Goal: Task Accomplishment & Management: Manage account settings

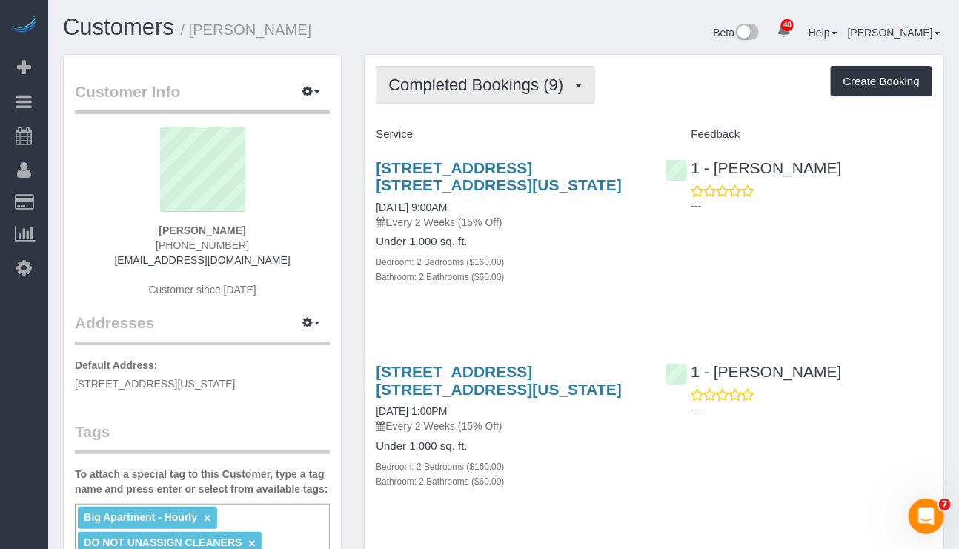
click at [545, 91] on span "Completed Bookings (9)" at bounding box center [479, 85] width 182 height 19
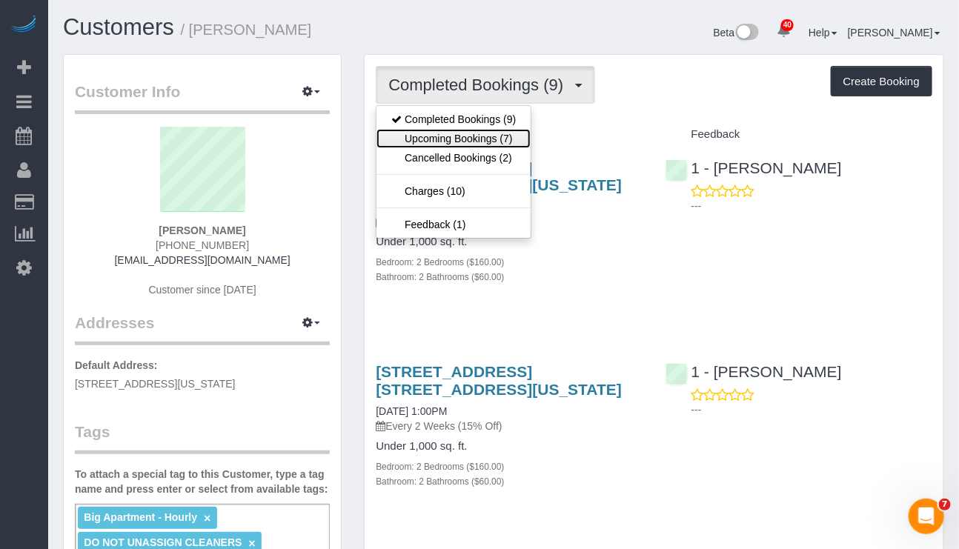
click at [517, 136] on link "Upcoming Bookings (7)" at bounding box center [454, 138] width 154 height 19
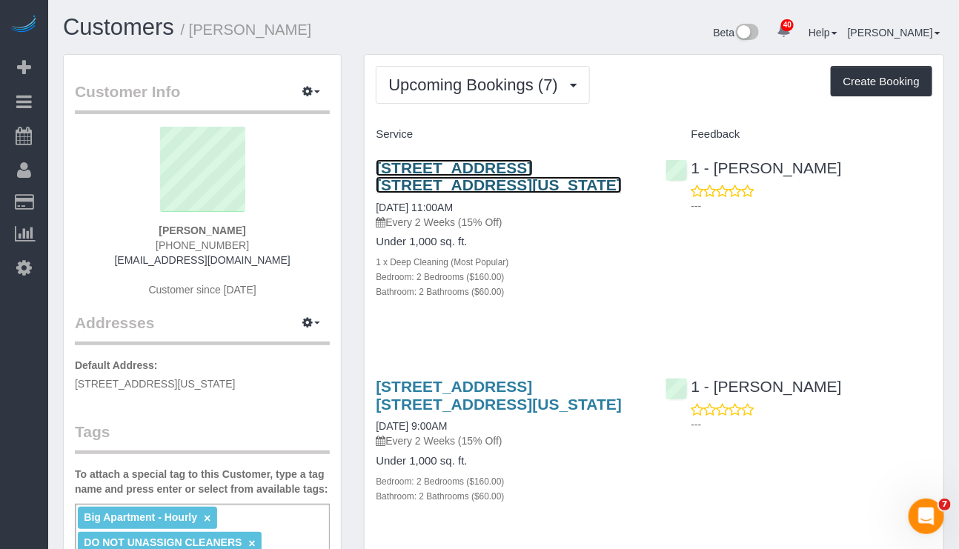
click at [521, 169] on link "215 W 28th Street, Apt. 10a, New York, NY 10001" at bounding box center [499, 176] width 246 height 34
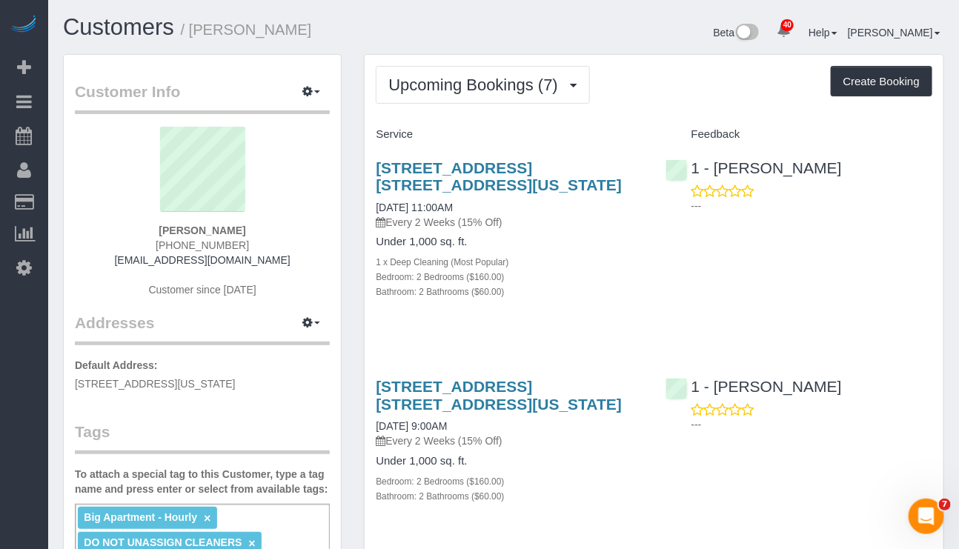
click at [845, 174] on div "1 - Ingrid Malasi ---" at bounding box center [799, 183] width 289 height 73
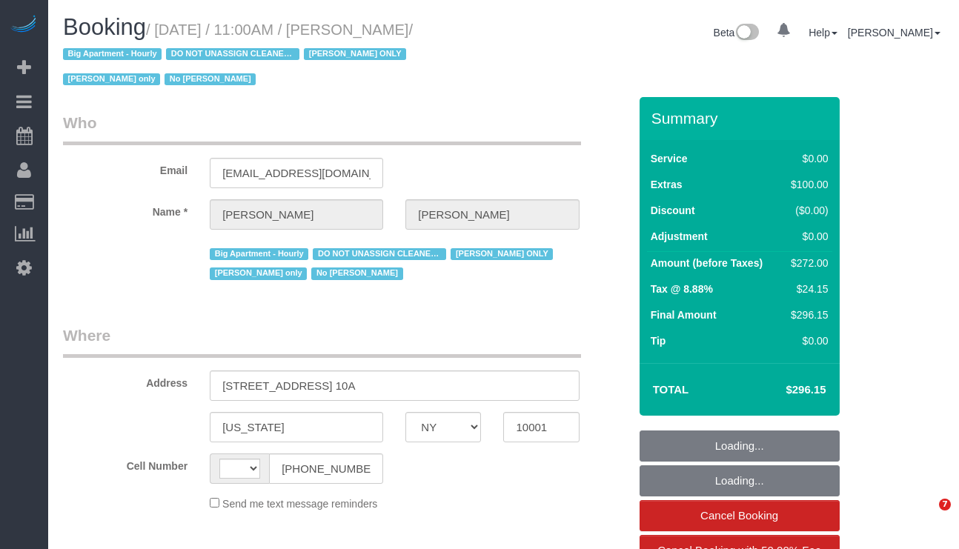
select select "NY"
select select "object:513"
select select "2"
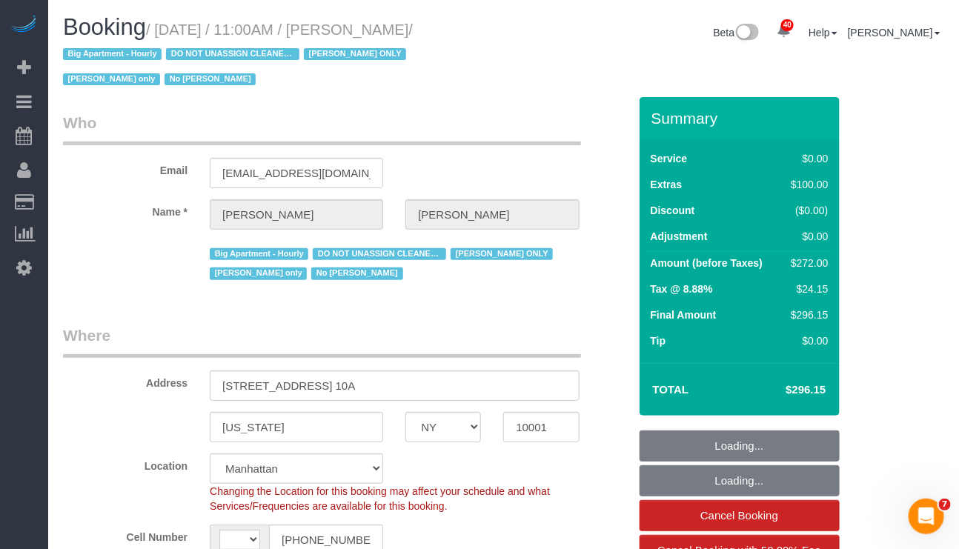
select select "string:stripe-pm_1RRmor4VGloSiKo75q03orw4"
select select "string:[GEOGRAPHIC_DATA]"
select select "spot1"
select select "number:89"
select select "number:73"
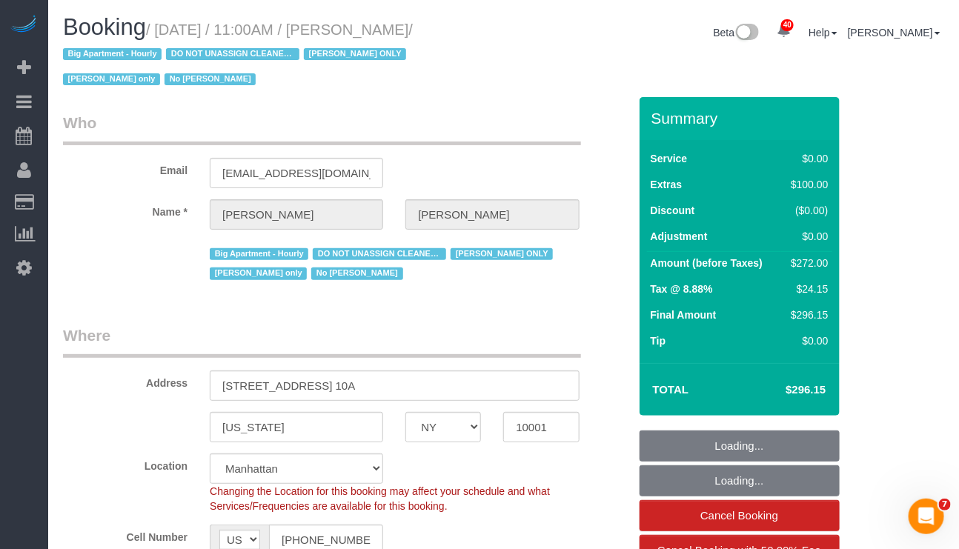
select select "number:15"
select select "number:5"
select select "2"
select select "object:1135"
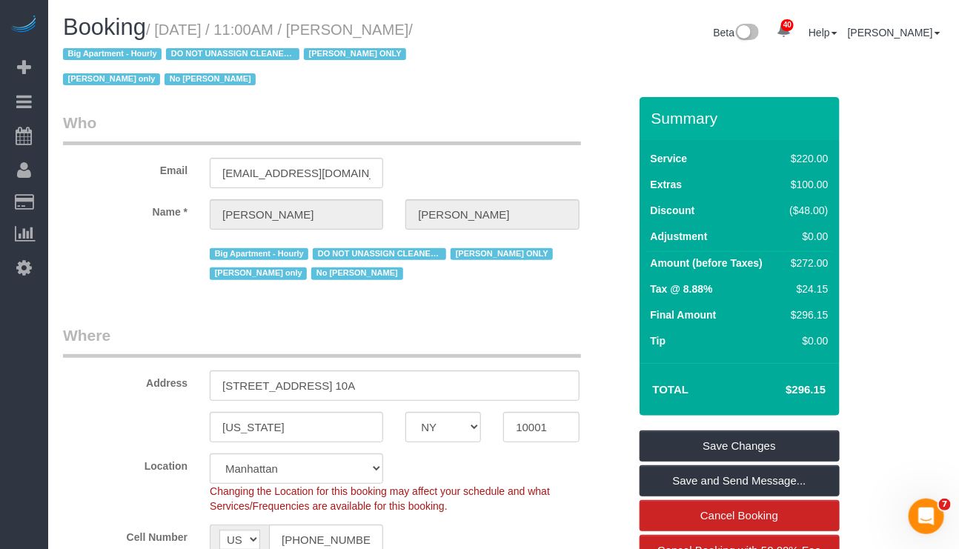
drag, startPoint x: 159, startPoint y: 25, endPoint x: 481, endPoint y: 29, distance: 322.5
click at [413, 29] on small "/ October 15, 2025 / 11:00AM / Cheryl-Rose Cruz / Big Apartment - Hourly DO NOT…" at bounding box center [238, 54] width 350 height 67
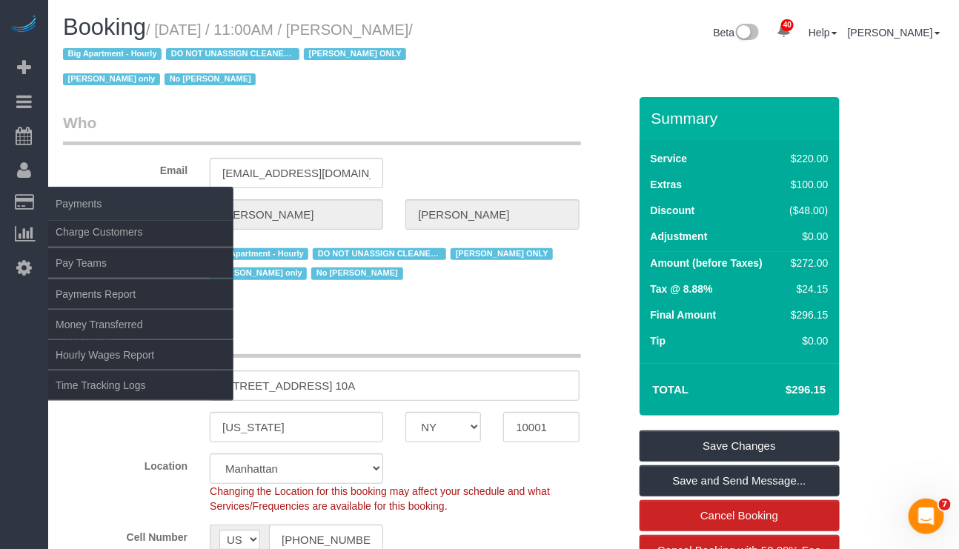
copy small "October 15, 2025 / 11:00AM / Cheryl-Rose Cruz"
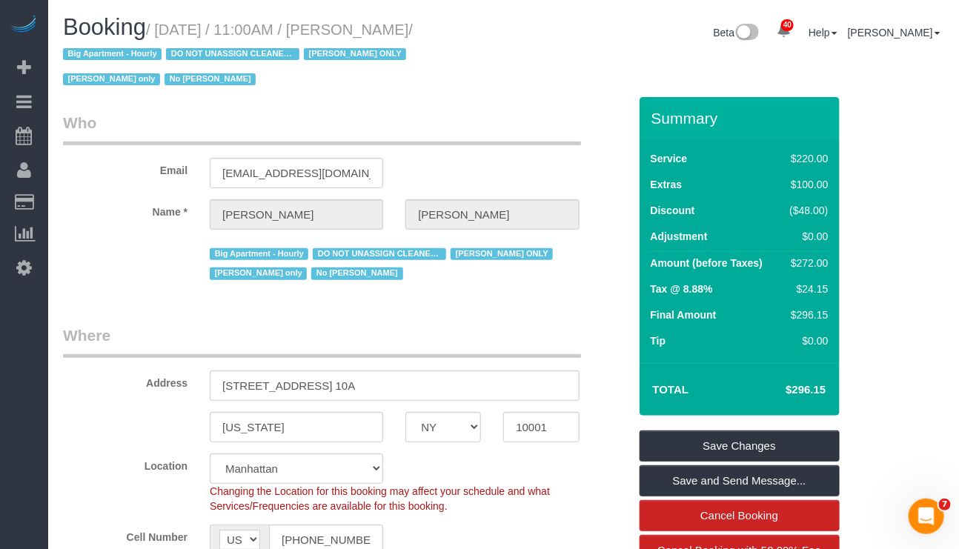
click at [109, 489] on div "Location Manhattan Austin Boston Bronx Brooklyn Charlotte Denver New Jersey Por…" at bounding box center [346, 484] width 588 height 60
drag, startPoint x: 105, startPoint y: 526, endPoint x: 116, endPoint y: 525, distance: 10.4
click at [105, 526] on label "Cell Number" at bounding box center [125, 535] width 147 height 20
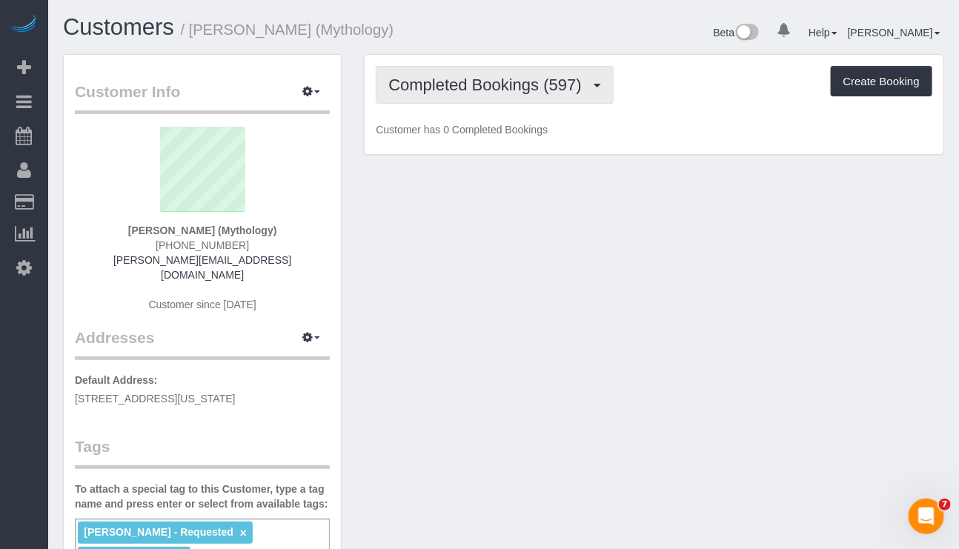
click at [476, 104] on button "Completed Bookings (597)" at bounding box center [495, 85] width 238 height 38
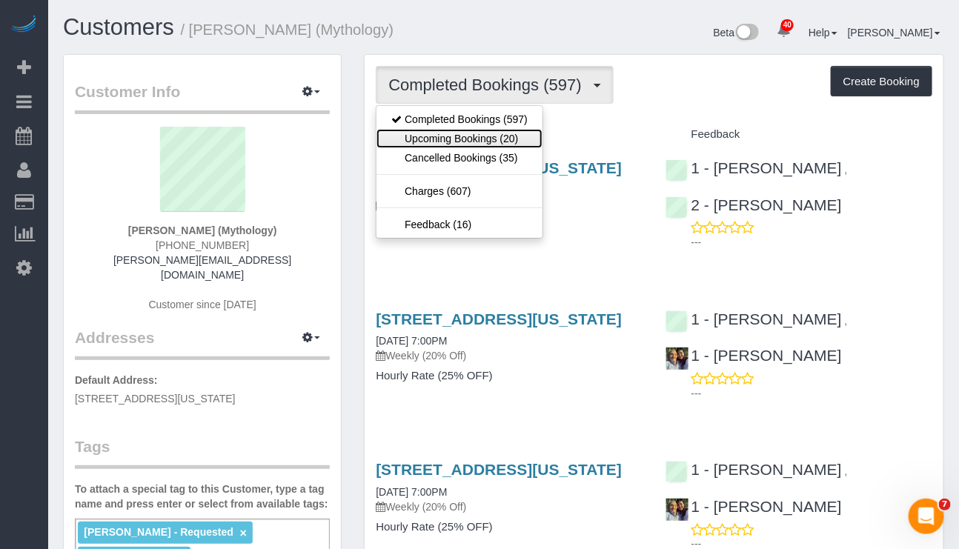
click at [467, 136] on link "Upcoming Bookings (20)" at bounding box center [460, 138] width 166 height 19
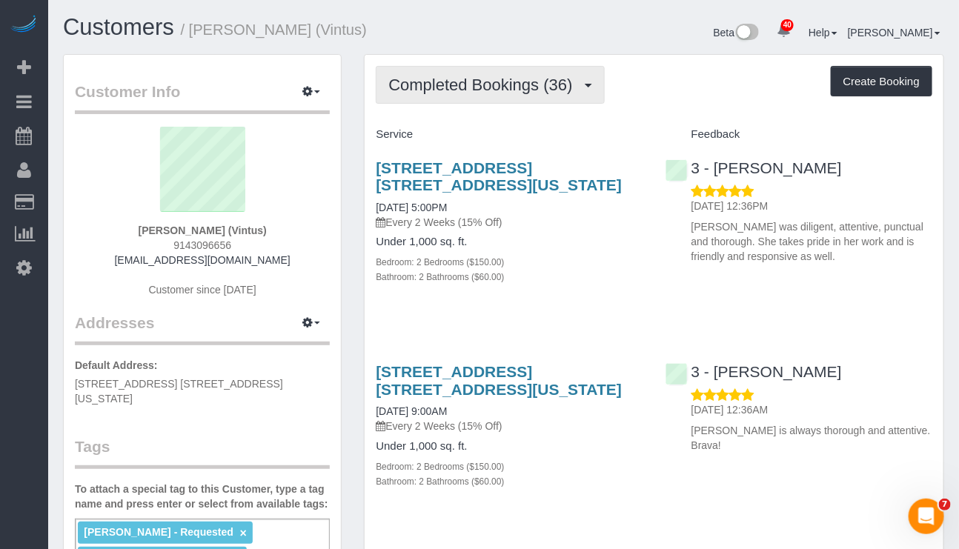
click at [545, 87] on span "Completed Bookings (36)" at bounding box center [483, 85] width 191 height 19
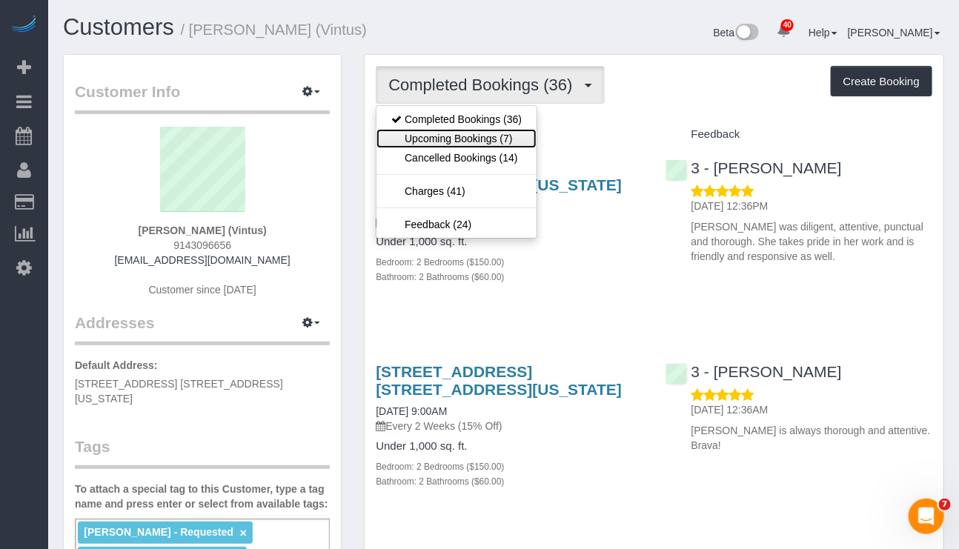
click at [509, 132] on link "Upcoming Bookings (7)" at bounding box center [457, 138] width 160 height 19
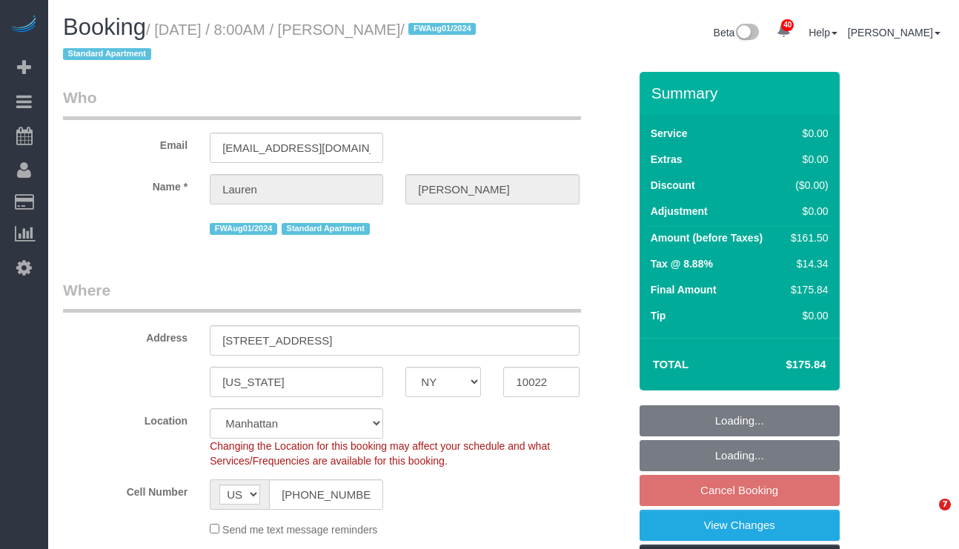
select select "NY"
select select "string:stripe-pm_1Phkqp4VGloSiKo75Mp2gtBu"
select select "number:59"
select select "number:79"
select select "number:15"
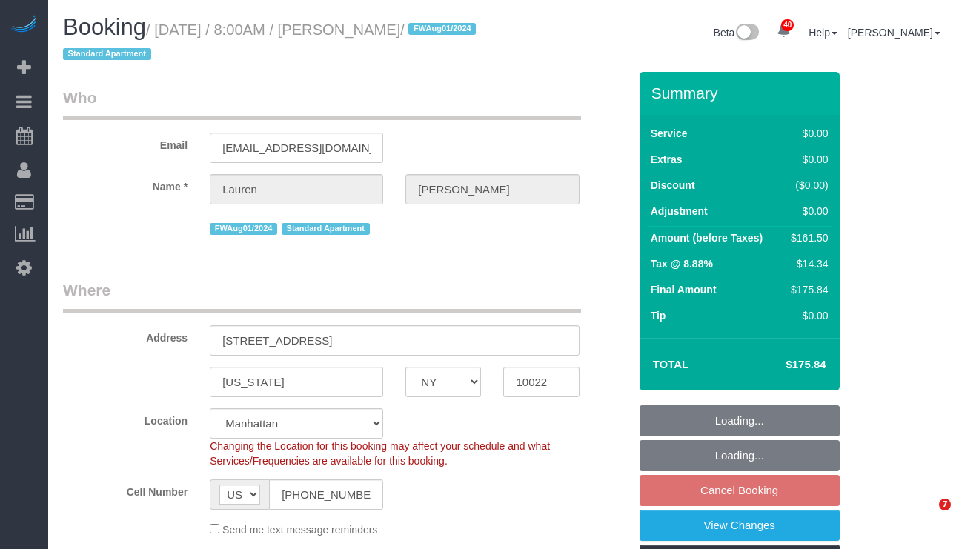
select select "number:5"
select select "object:1069"
select select "2"
select select "spot1"
select select "object:1547"
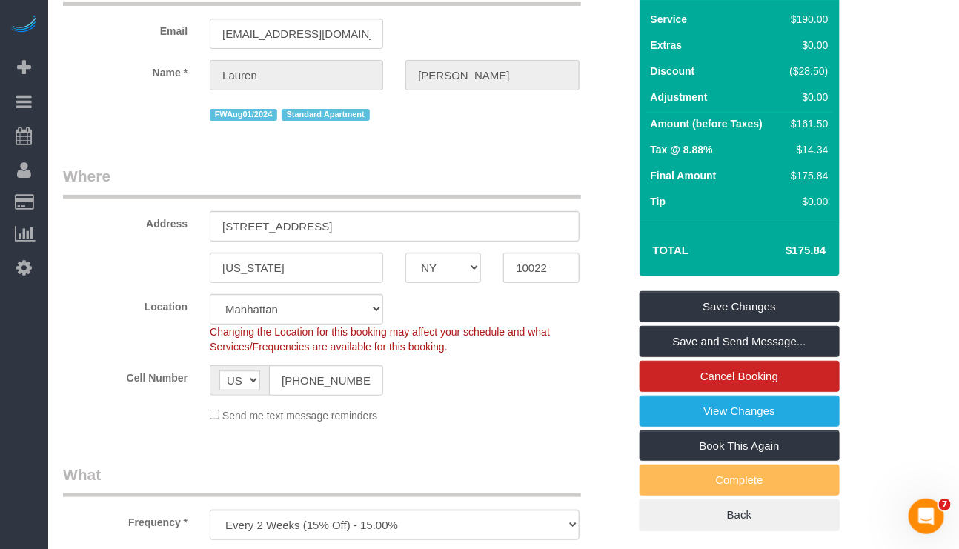
scroll to position [222, 0]
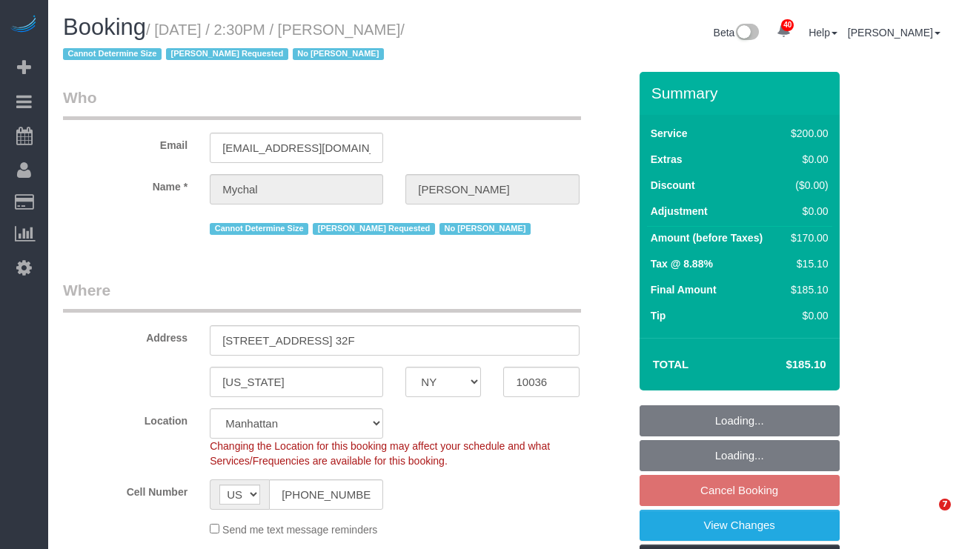
select select "NY"
select select "150"
select select "number:89"
select select "number:90"
select select "number:15"
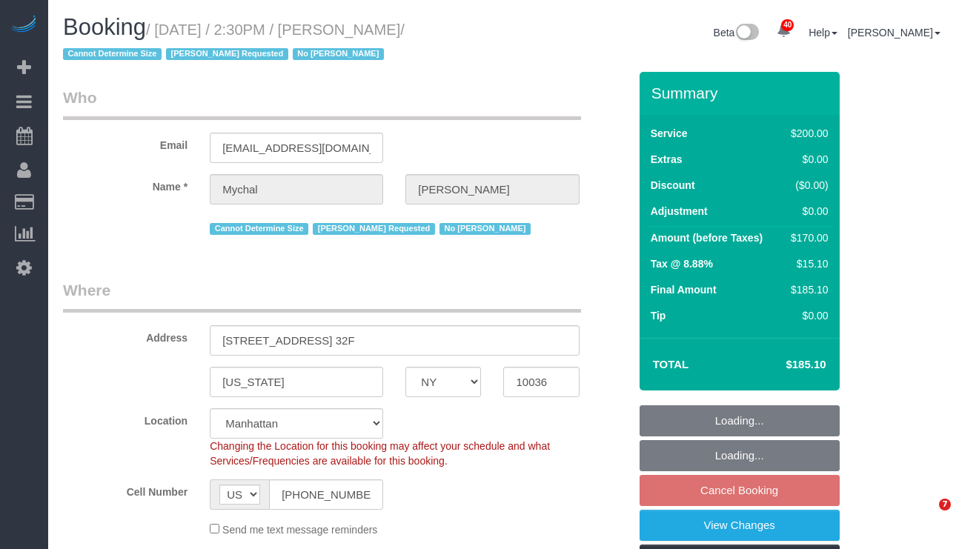
select select "number:6"
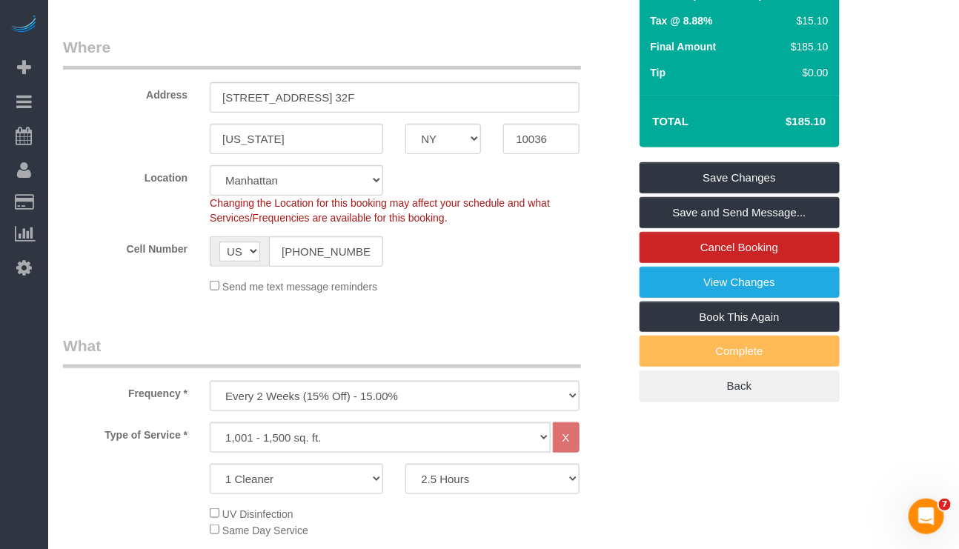
scroll to position [222, 0]
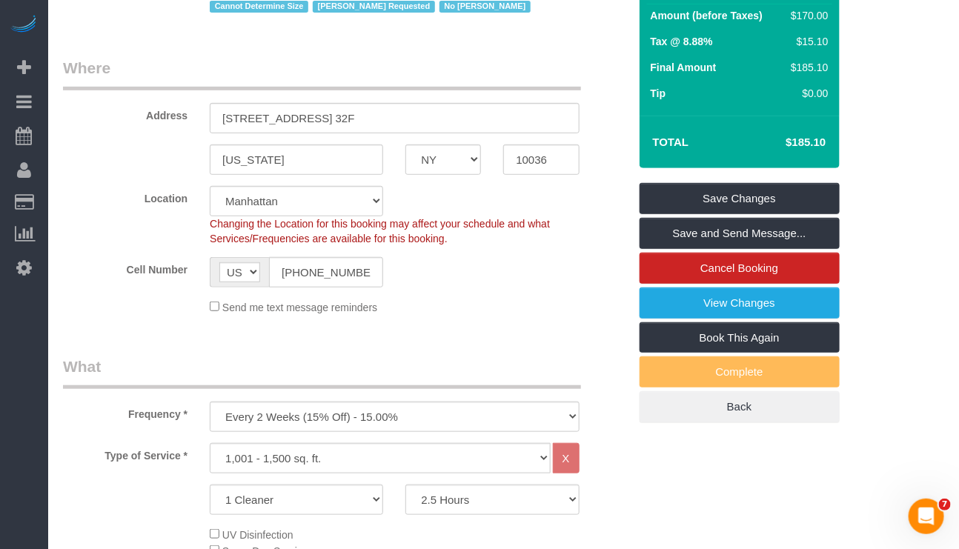
click at [625, 487] on div "1 Cleaner 2 Cleaners 3 Cleaners 4 Cleaners 5 Cleaners 2 Hours 2.5 Hours 3 Hours…" at bounding box center [346, 500] width 588 height 30
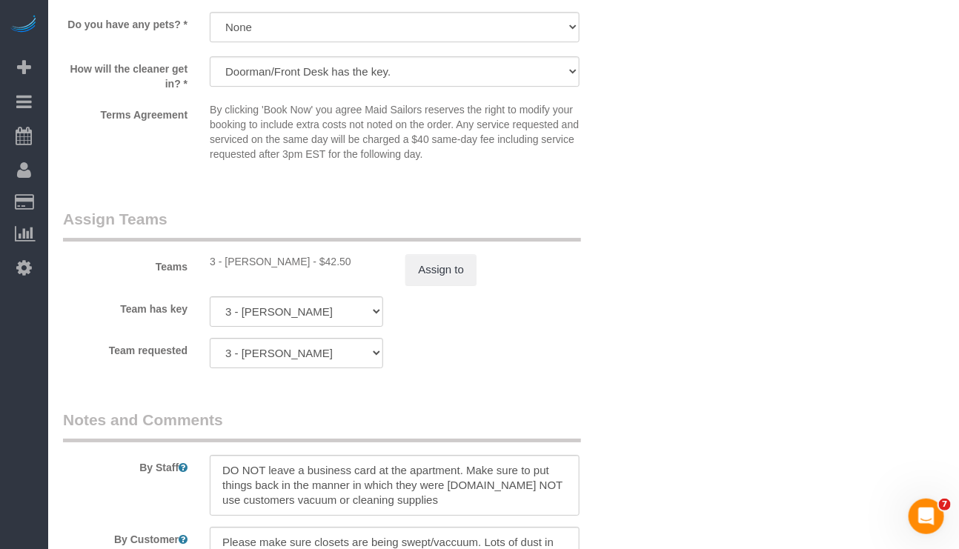
scroll to position [1539, 0]
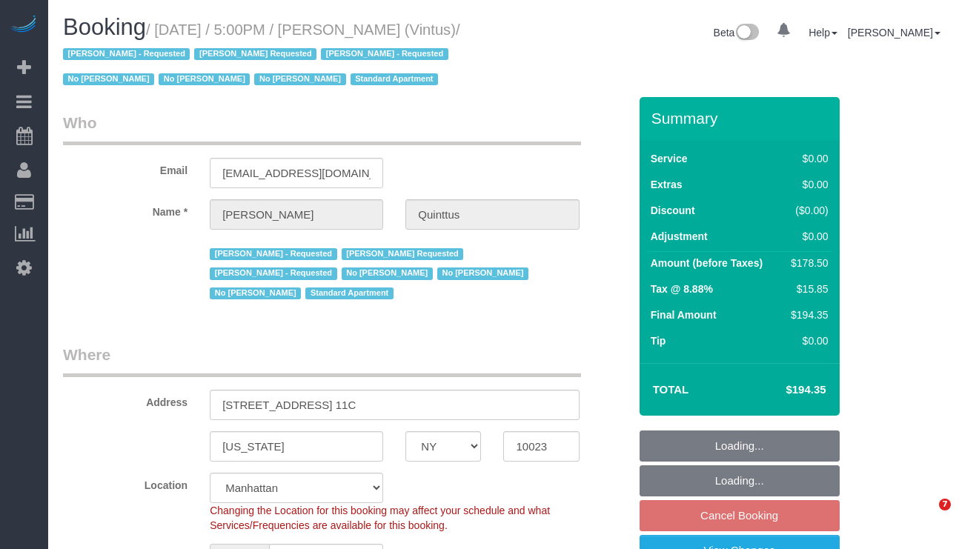
select select "NY"
select select "string:stripe-pm_1Ja6tG4VGloSiKo7QF40GMO6"
select select "number:57"
select select "number:77"
select select "number:15"
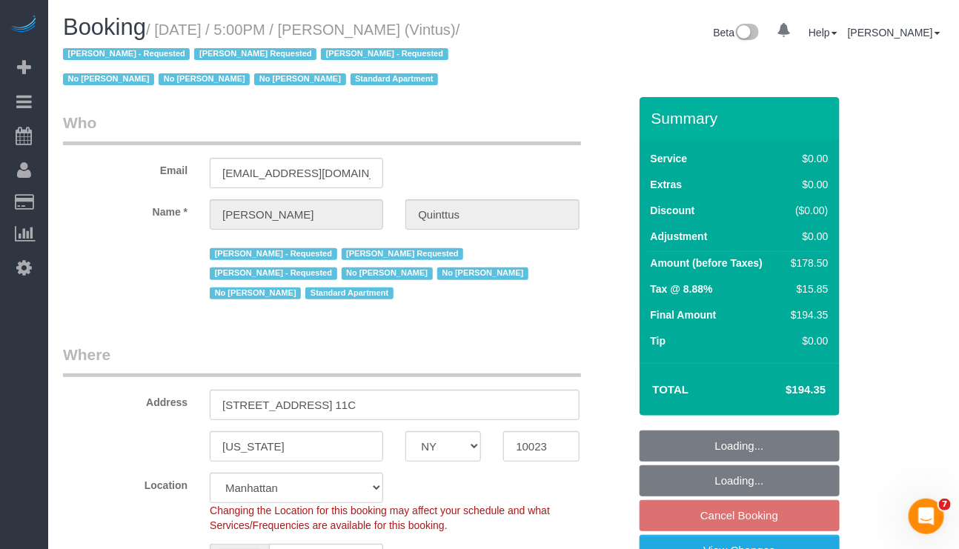
select select "number:6"
select select "number:21"
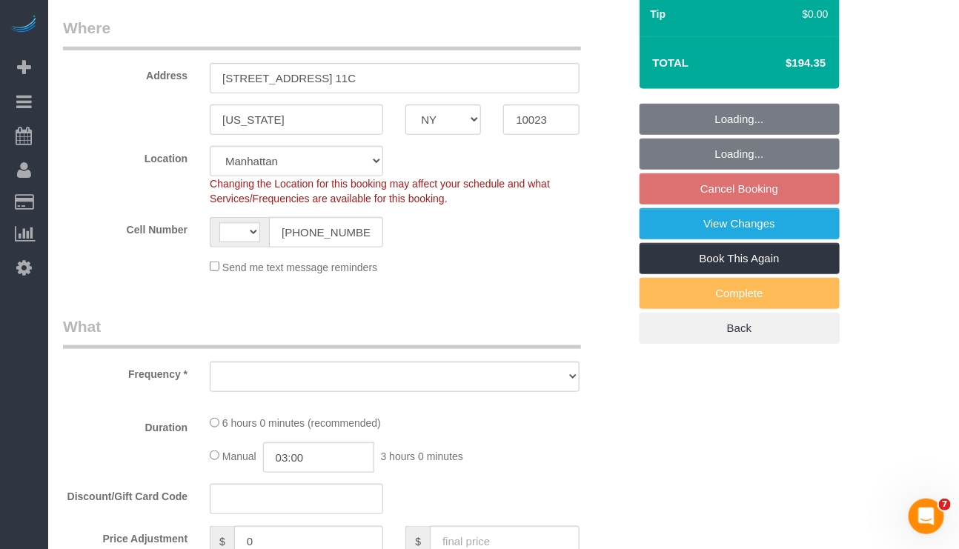
select select "string:[GEOGRAPHIC_DATA]"
select select "object:1002"
select select "spot10"
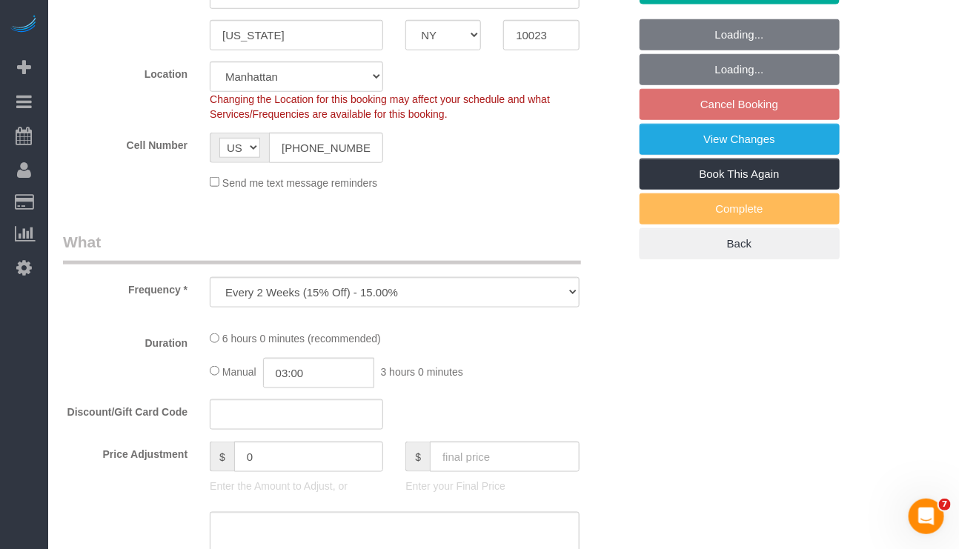
select select "2"
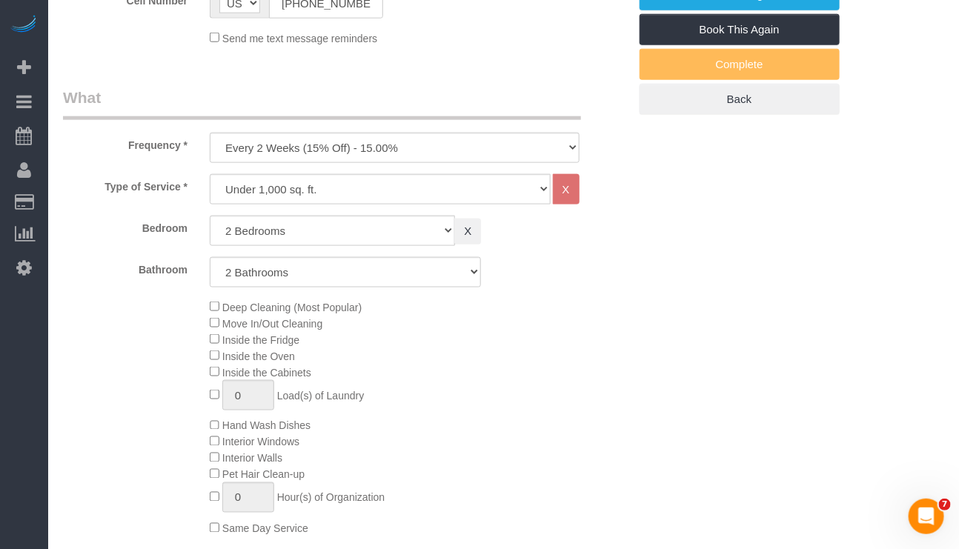
select select "object:1537"
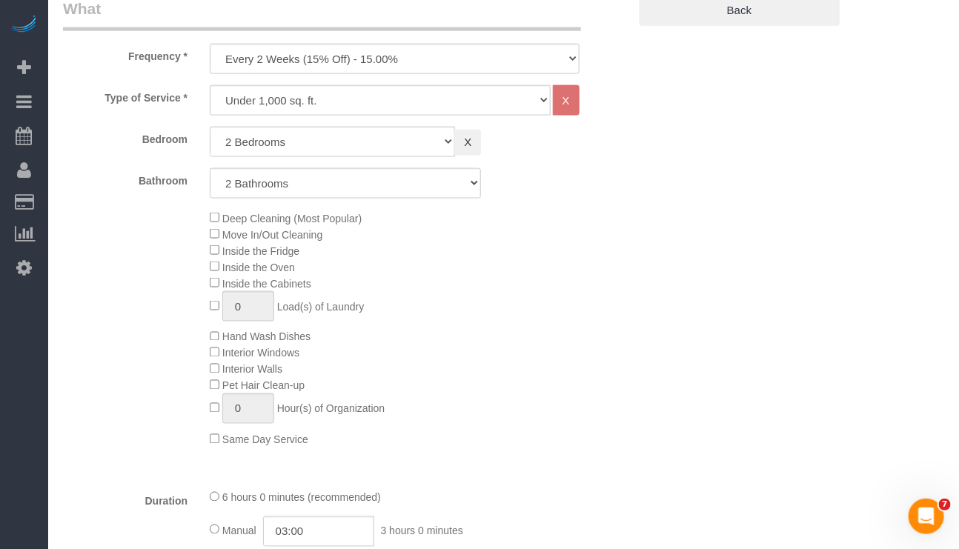
select select "2"
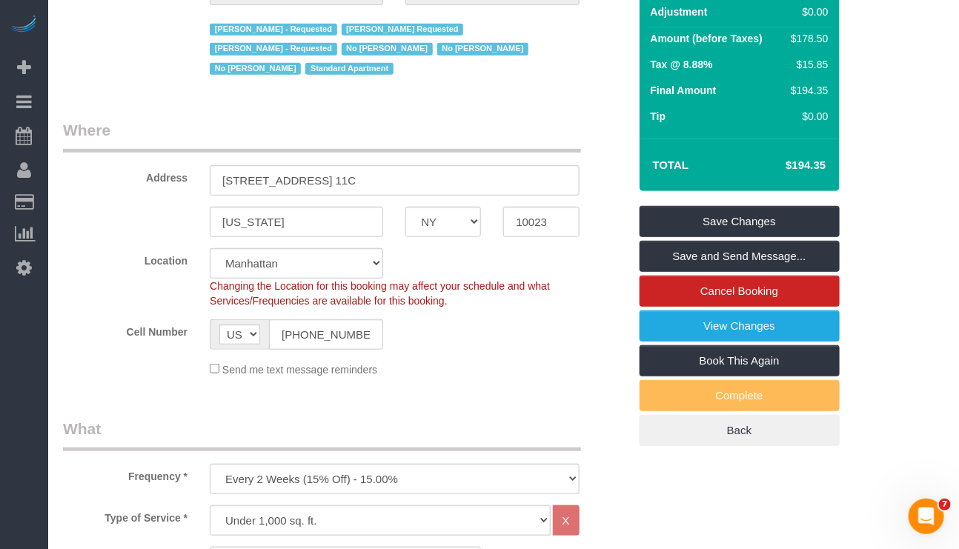
scroll to position [222, 0]
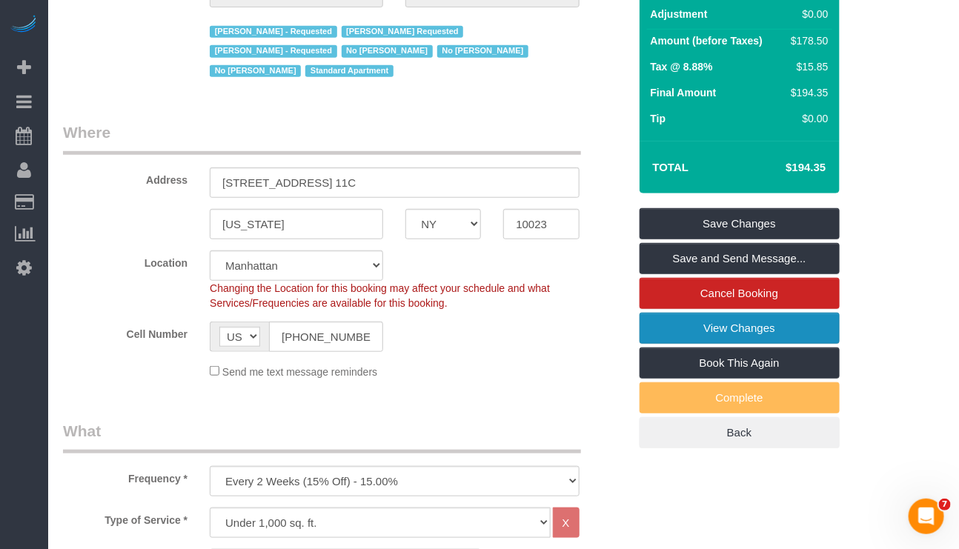
click at [747, 344] on link "View Changes" at bounding box center [740, 328] width 200 height 31
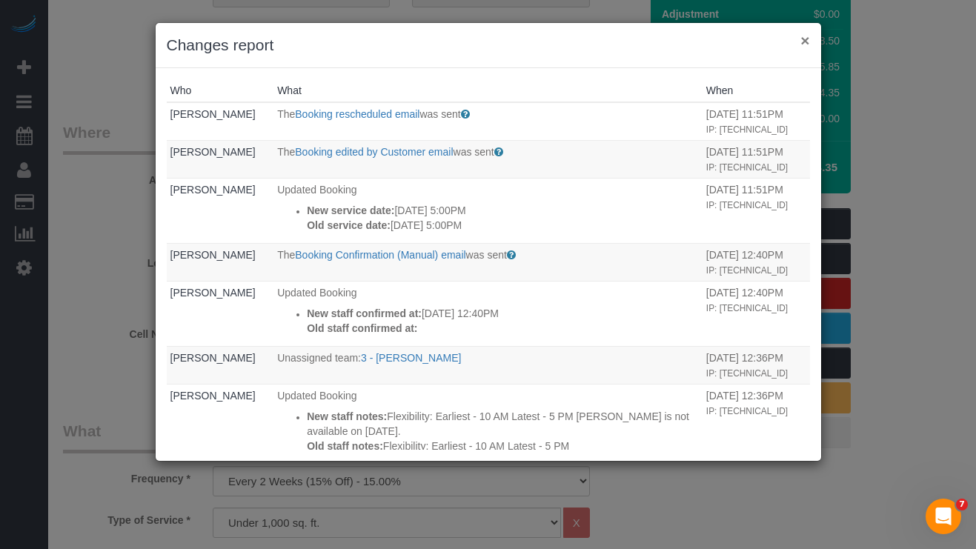
click at [801, 39] on button "×" at bounding box center [805, 41] width 9 height 16
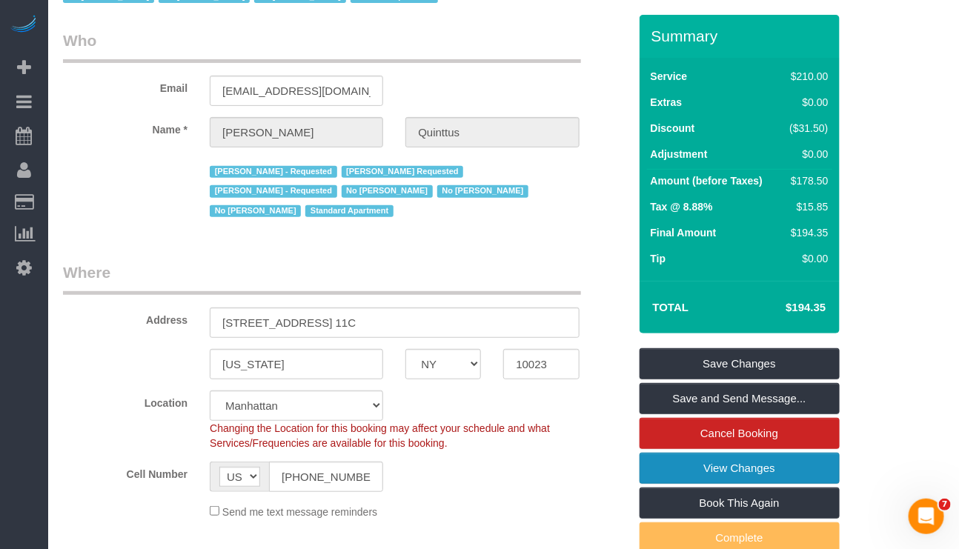
scroll to position [0, 0]
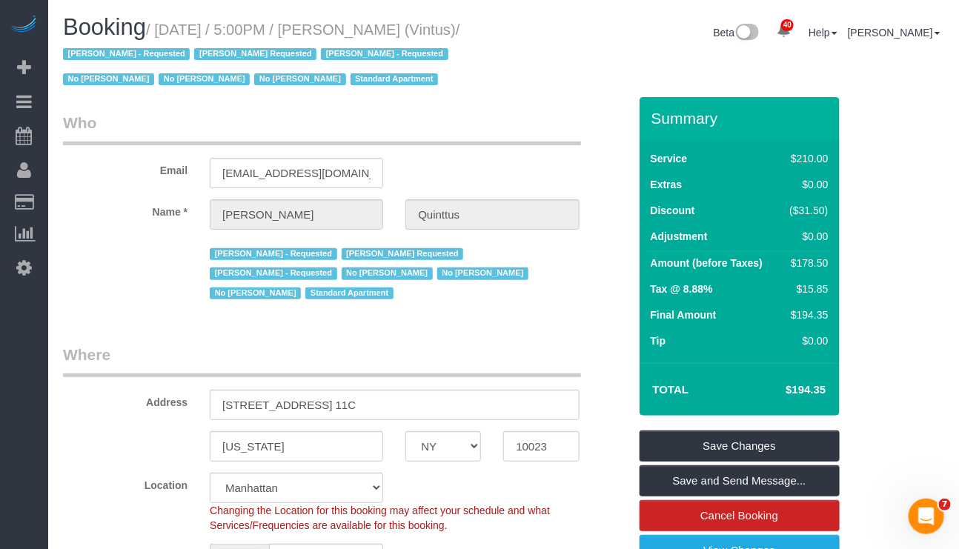
drag, startPoint x: 351, startPoint y: 23, endPoint x: 483, endPoint y: 29, distance: 132.1
click at [483, 29] on h1 "Booking / October 16, 2025 / 5:00PM / Michael Quinttus (Vintus) / Arianny Garci…" at bounding box center [278, 53] width 430 height 76
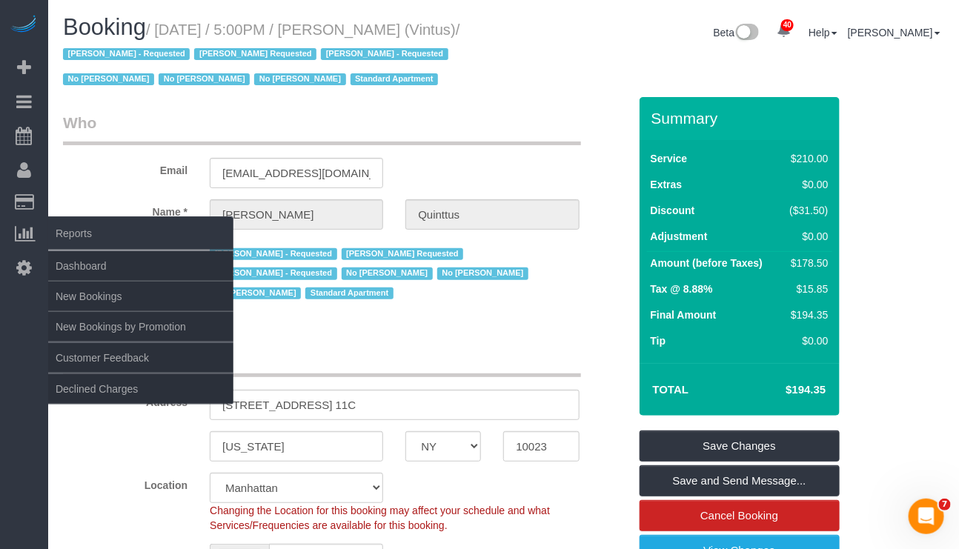
copy small "Michael Quinttus"
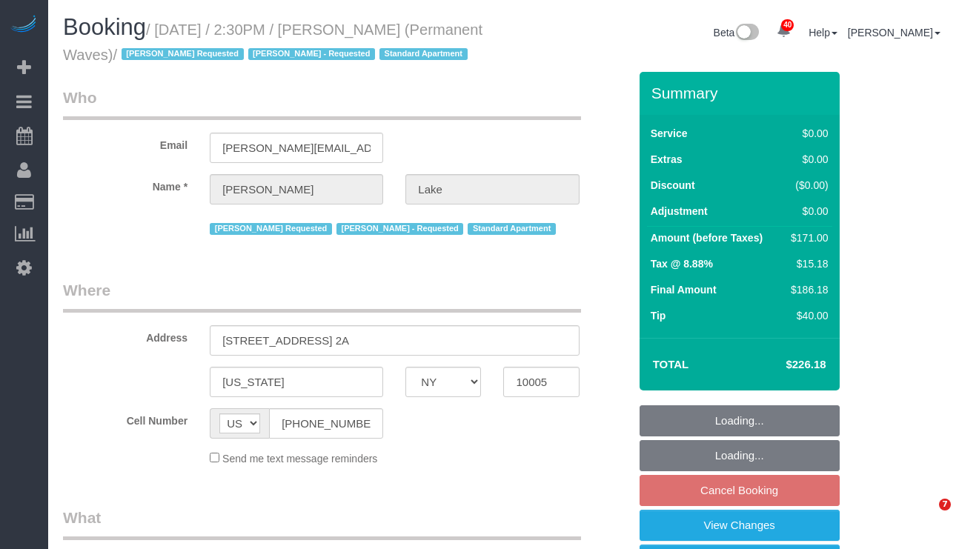
select select "NY"
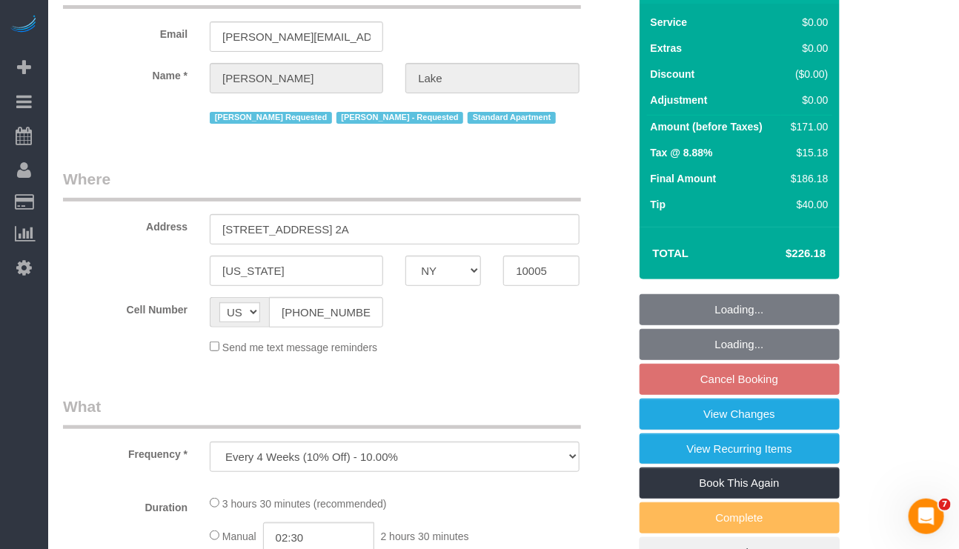
select select "string:stripe-pm_1QgqW94VGloSiKo7ra9aaNFw"
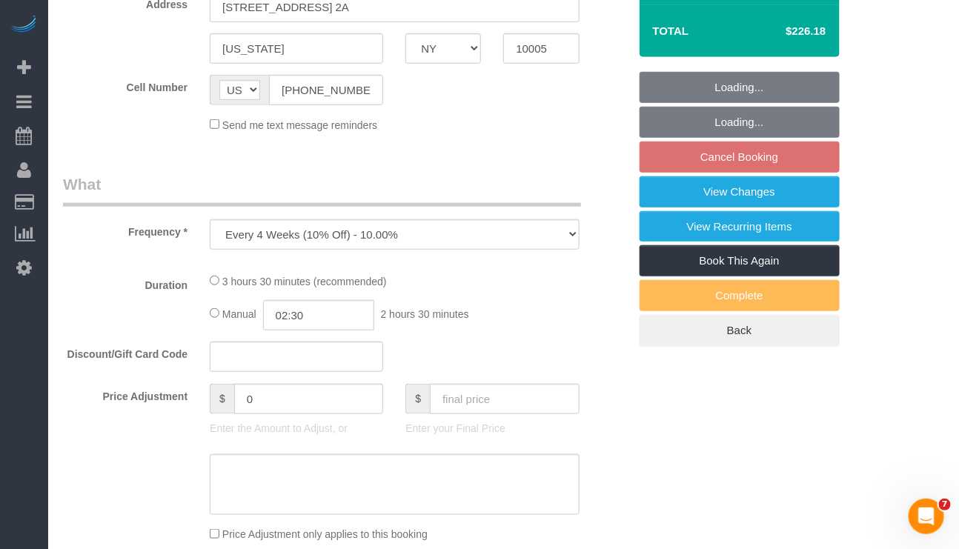
select select "1"
select select "2"
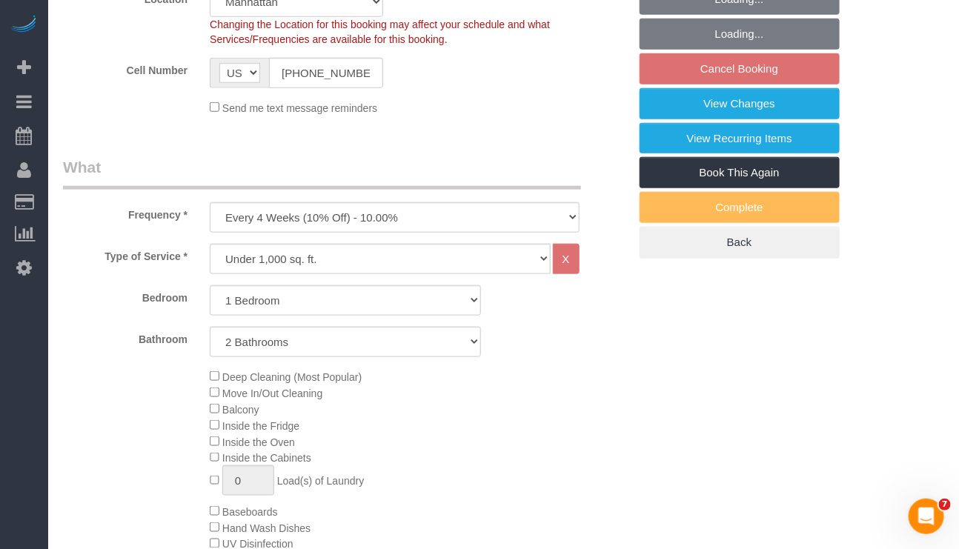
select select "object:3180"
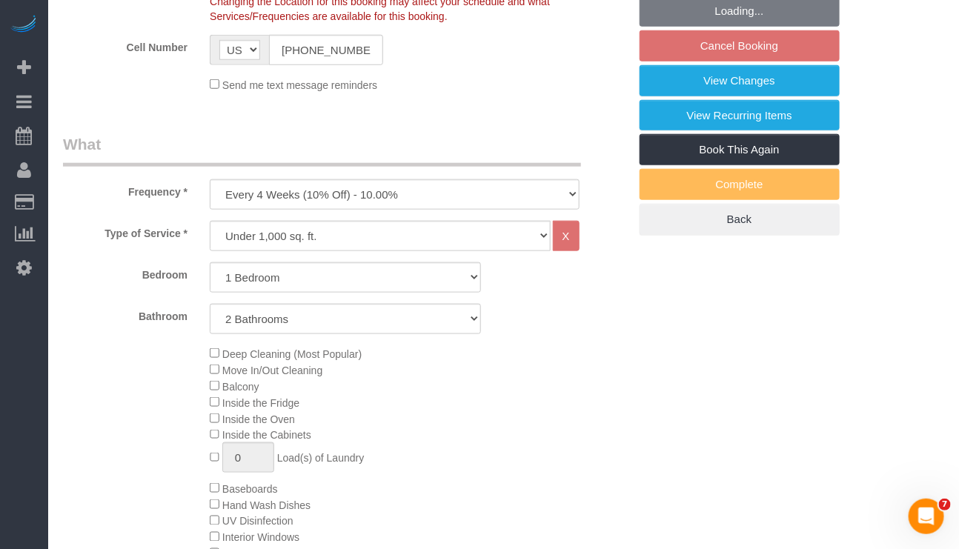
select select "1"
select select "2"
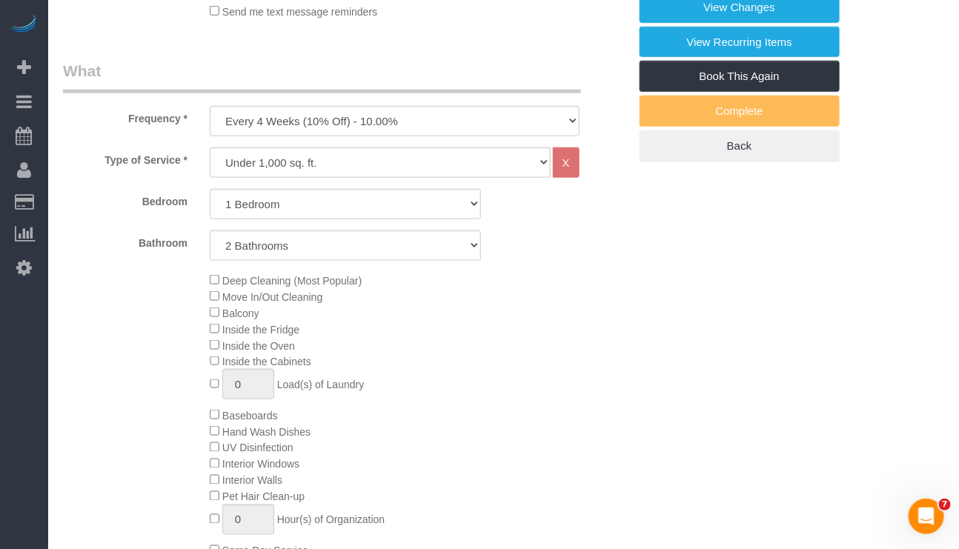
select select "number:58"
select select "number:75"
select select "number:15"
select select "number:7"
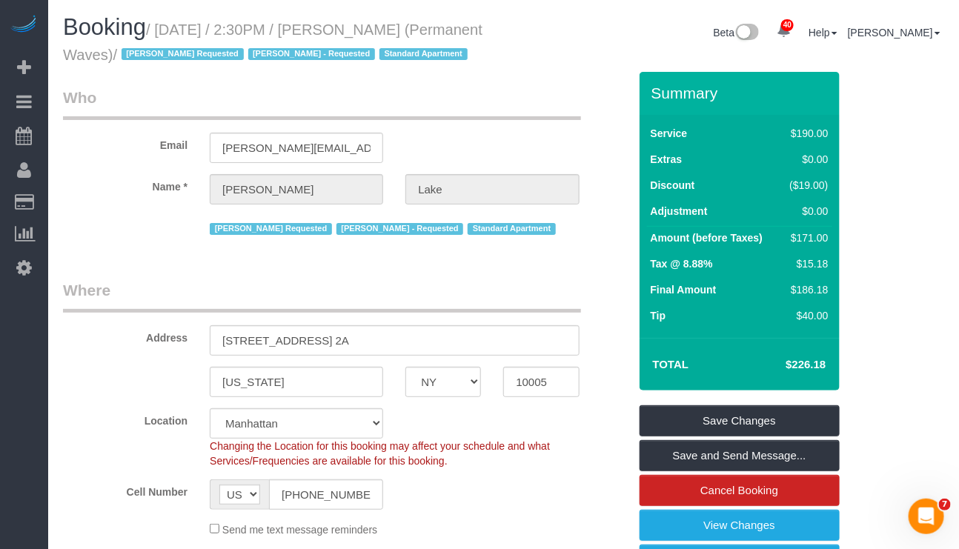
click at [427, 510] on div "Cell Number AF AL DZ AD AO AI AQ AG AR AM AW AU AT AZ BS BH BD BB BY BE BZ BJ B…" at bounding box center [346, 495] width 588 height 30
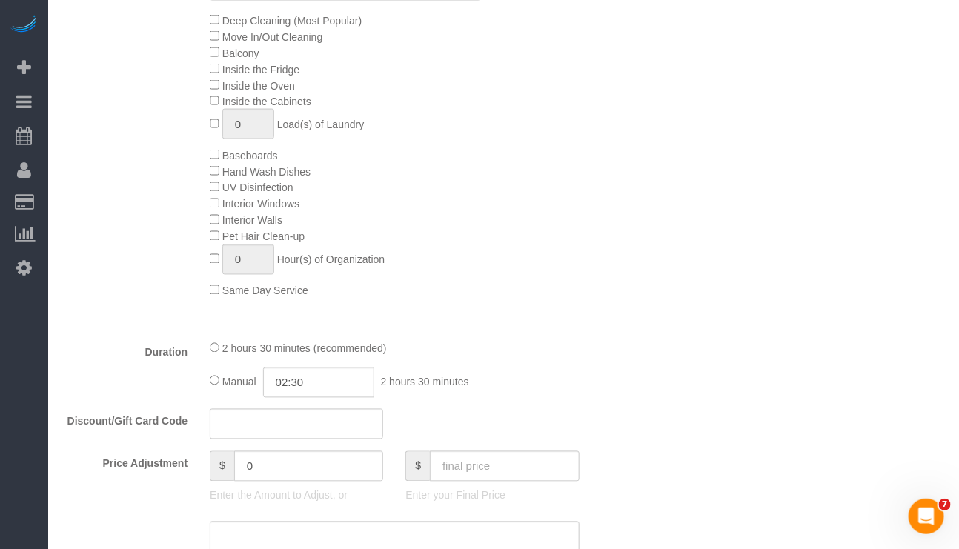
scroll to position [889, 0]
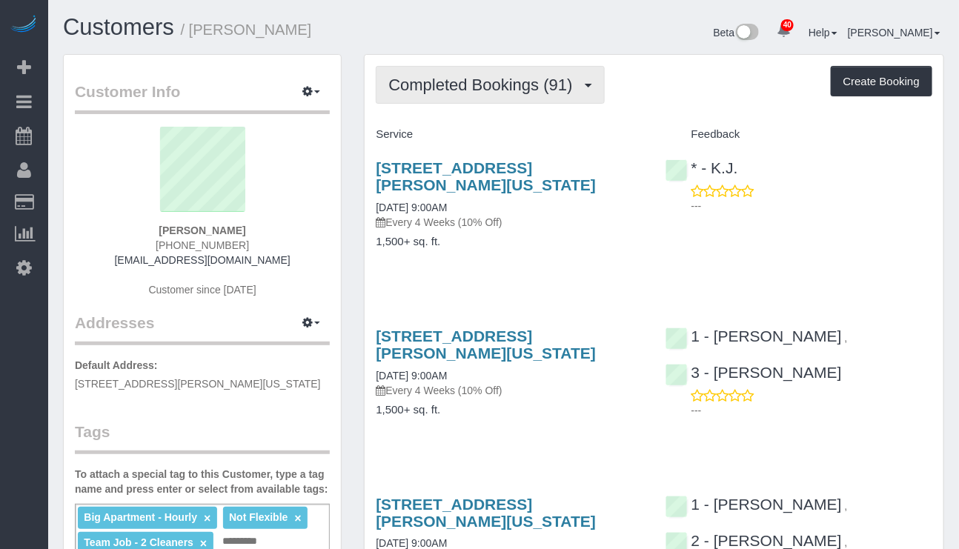
click at [560, 87] on span "Completed Bookings (91)" at bounding box center [483, 85] width 191 height 19
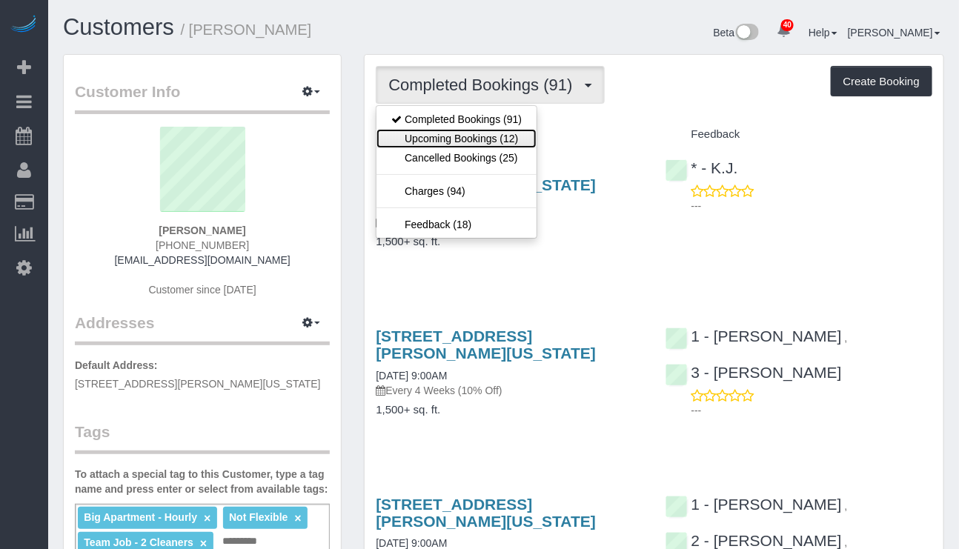
click at [506, 143] on link "Upcoming Bookings (12)" at bounding box center [457, 138] width 160 height 19
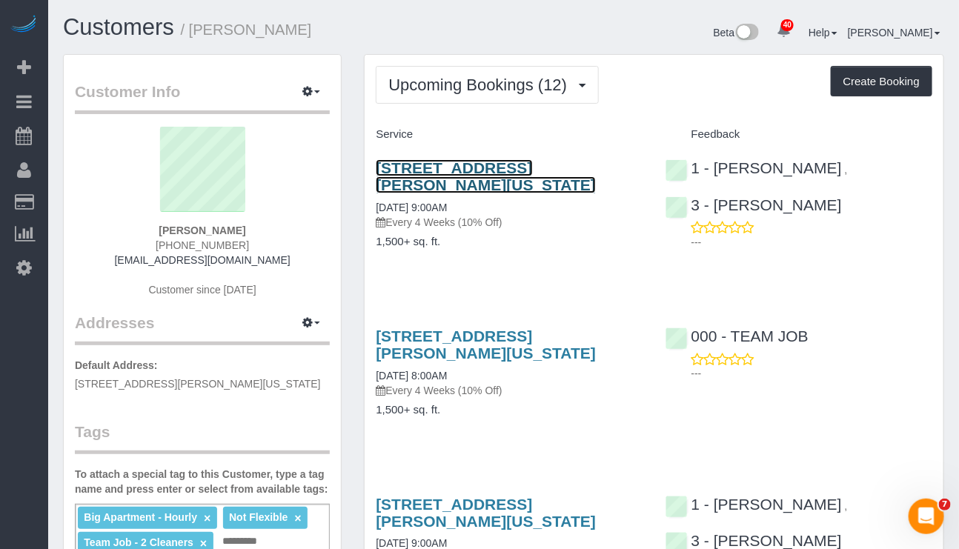
click at [530, 160] on link "[STREET_ADDRESS][PERSON_NAME][US_STATE]" at bounding box center [486, 176] width 220 height 34
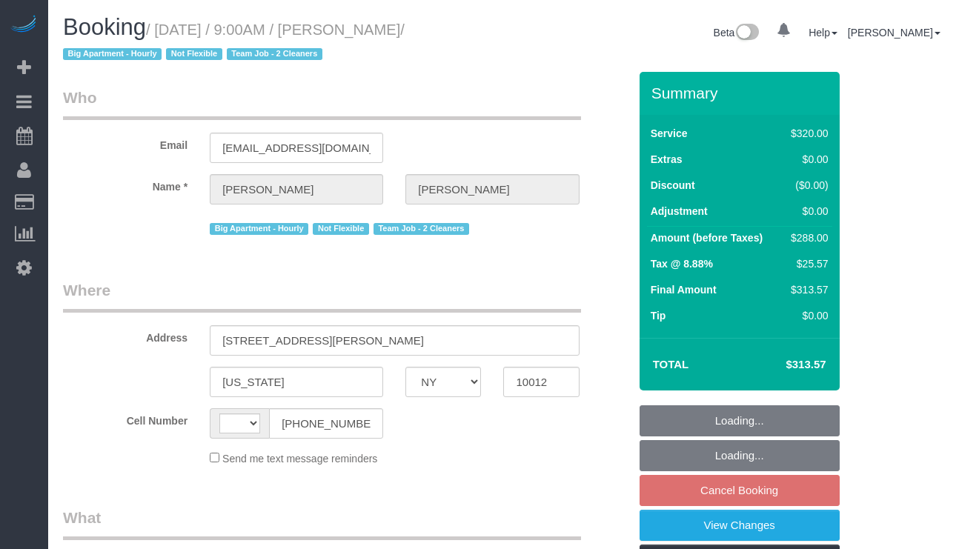
select select "NY"
select select "string:stripe-pm_1O06dr4VGloSiKo7iGTRLKLD"
select select "number:56"
select select "number:69"
select select "number:15"
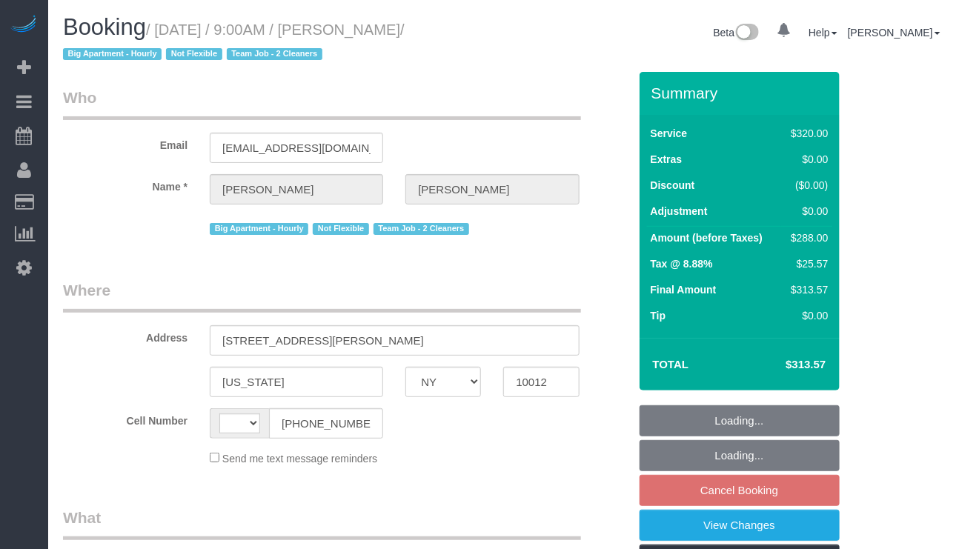
select select "number:5"
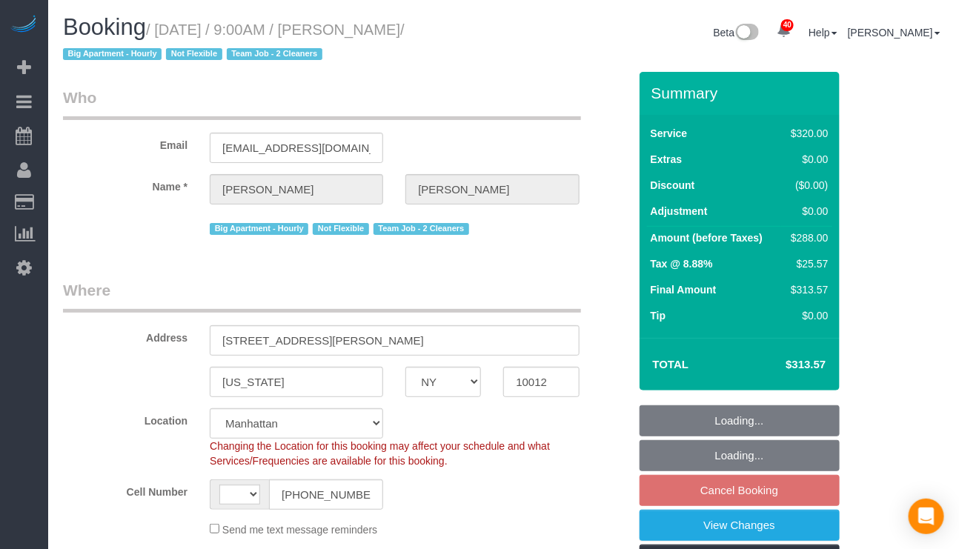
select select "string:[GEOGRAPHIC_DATA]"
select select "object:1509"
select select "spot2"
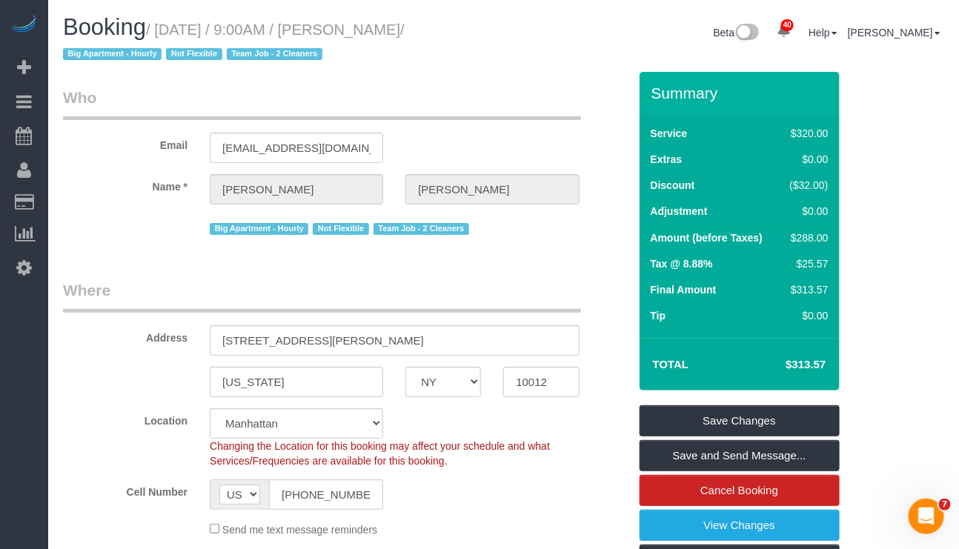
drag, startPoint x: 160, startPoint y: 29, endPoint x: 438, endPoint y: 22, distance: 278.0
click at [405, 22] on small "/ October 22, 2025 / 9:00AM / Leslie Sutton / Big Apartment - Hourly Not Flexib…" at bounding box center [234, 42] width 342 height 42
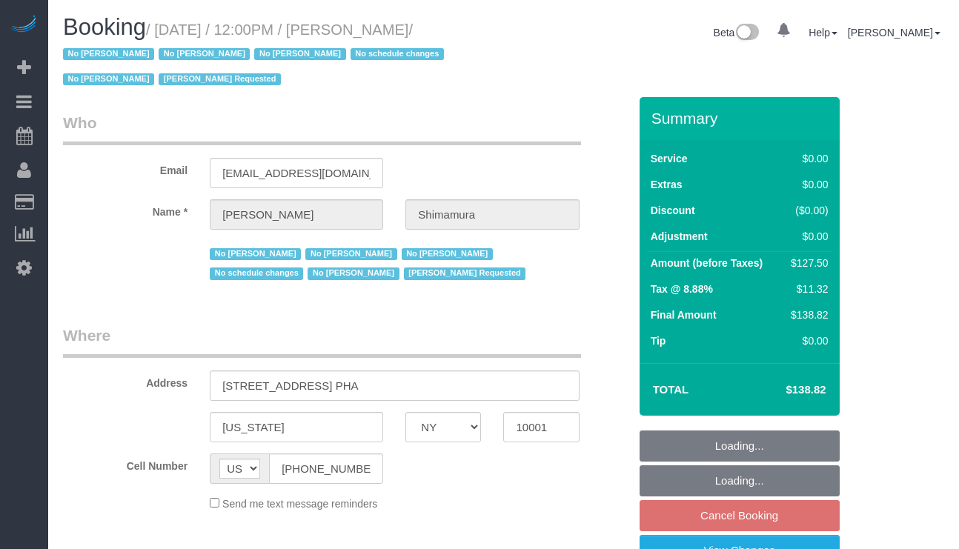
select select "NY"
select select "object:760"
select select "string:stripe-pm_1ReEIv4VGloSiKo7cgmGyiSI"
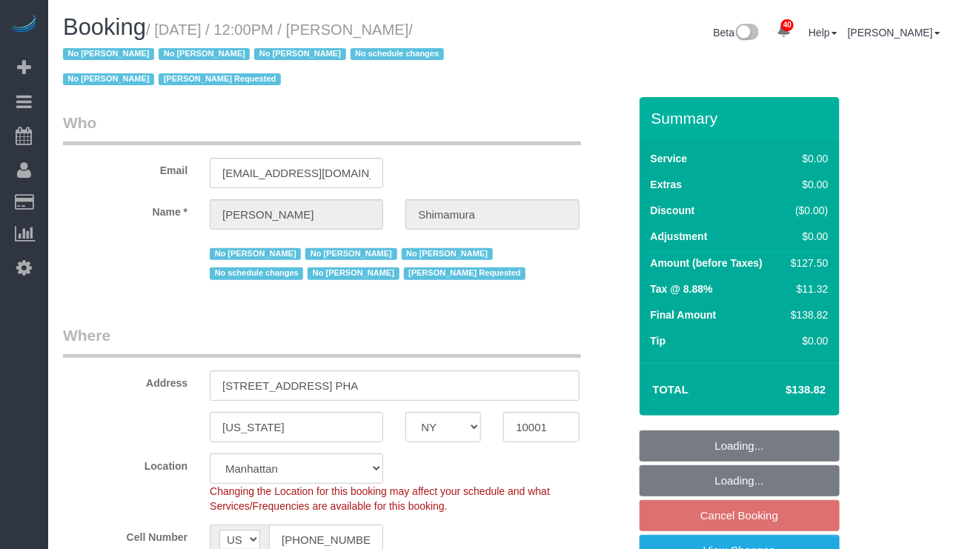
select select "object:1093"
select select "spot5"
select select "number:89"
select select "number:90"
select select "number:15"
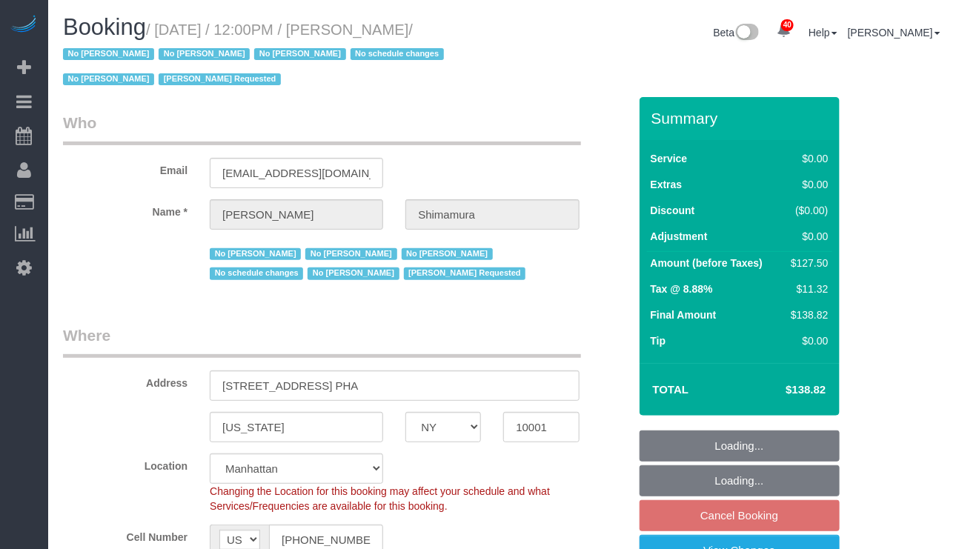
select select "number:5"
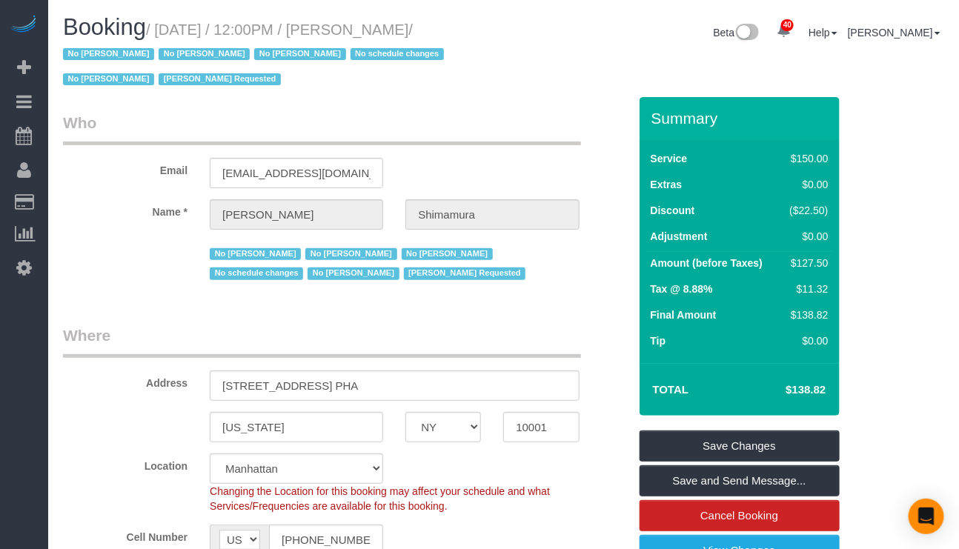
click at [449, 91] on div "Booking / October 24, 2025 / 12:00PM / Alex Shimamura / No Christian Montalvo N…" at bounding box center [278, 56] width 452 height 82
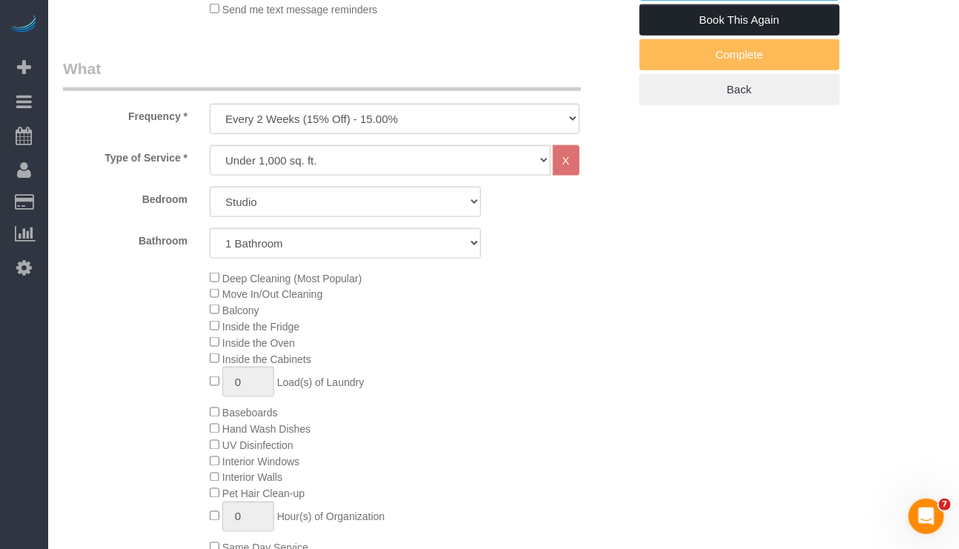
scroll to position [445, 0]
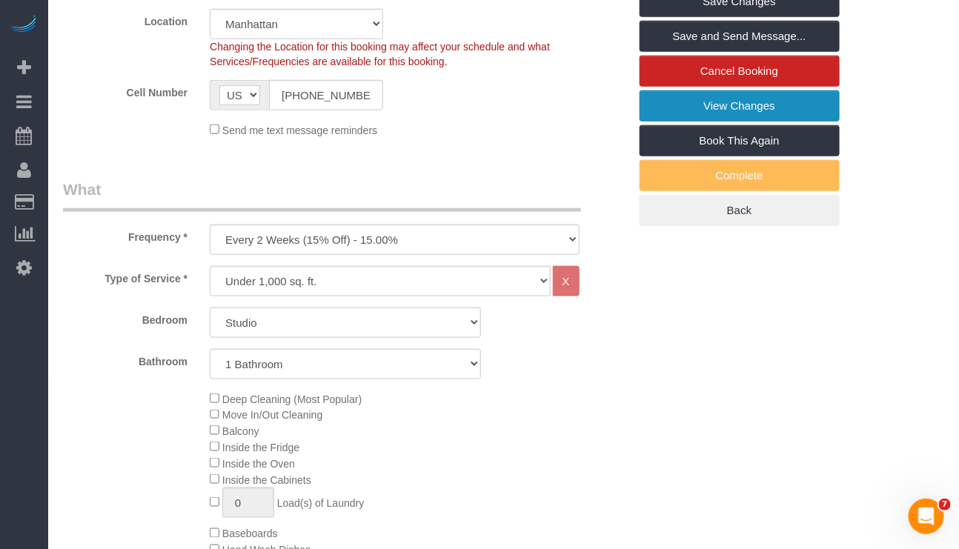
click at [723, 111] on link "View Changes" at bounding box center [740, 105] width 200 height 31
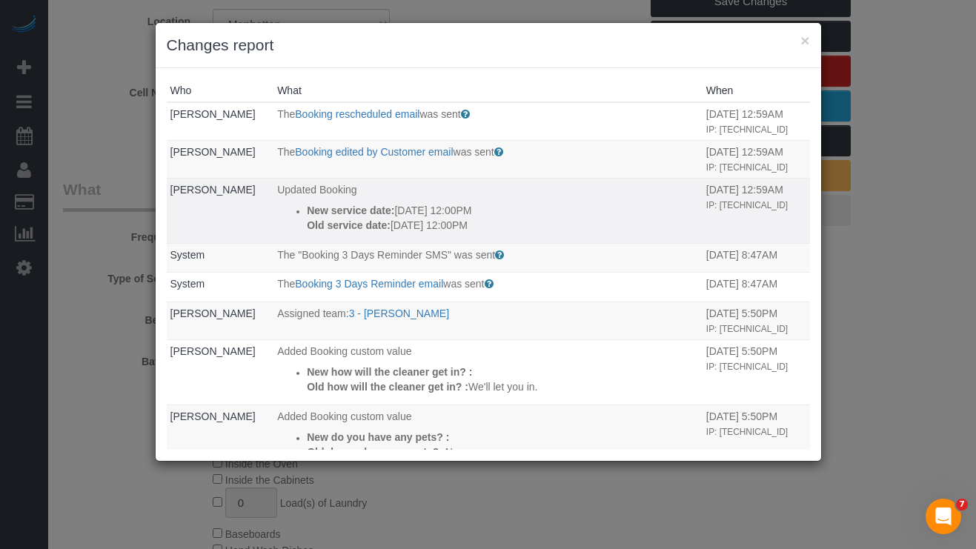
drag, startPoint x: 294, startPoint y: 239, endPoint x: 492, endPoint y: 251, distance: 199.1
click at [492, 233] on ul "New service date: 10/24/2025 12:00PM Old service date: 10/17/2025 12:00PM" at bounding box center [488, 218] width 422 height 30
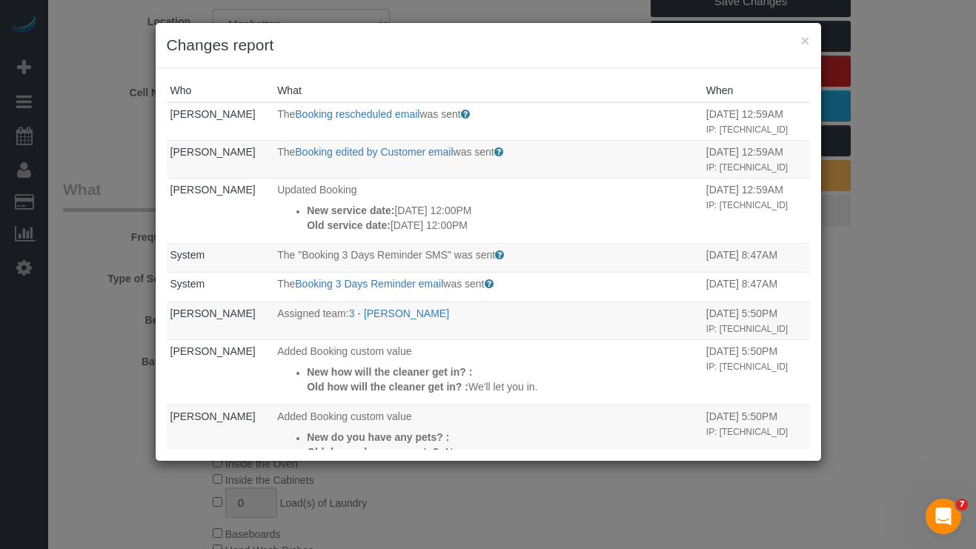
copy div "New service date: 10/24/2025 12:00PM Old service date: 10/17/2025 12:00PM"
click at [634, 526] on div "× Changes report Who What When Alex Shimamura The Booking rescheduled email was…" at bounding box center [488, 274] width 976 height 549
click at [806, 43] on button "×" at bounding box center [805, 41] width 9 height 16
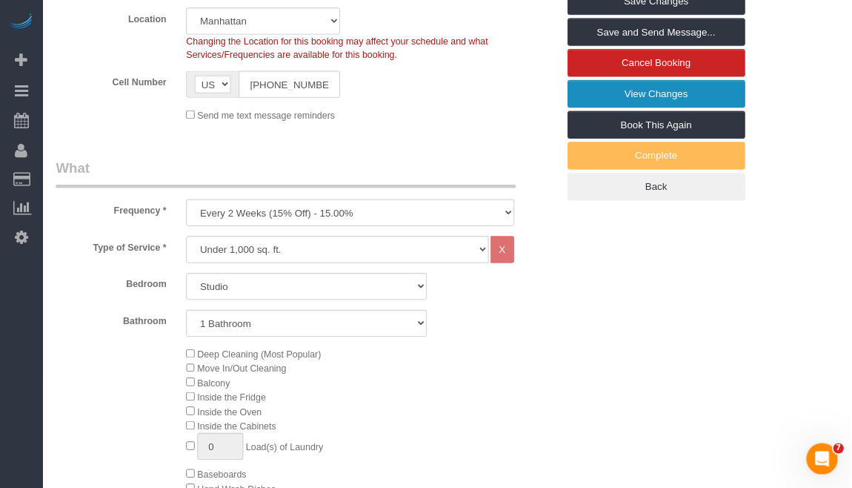
scroll to position [0, 0]
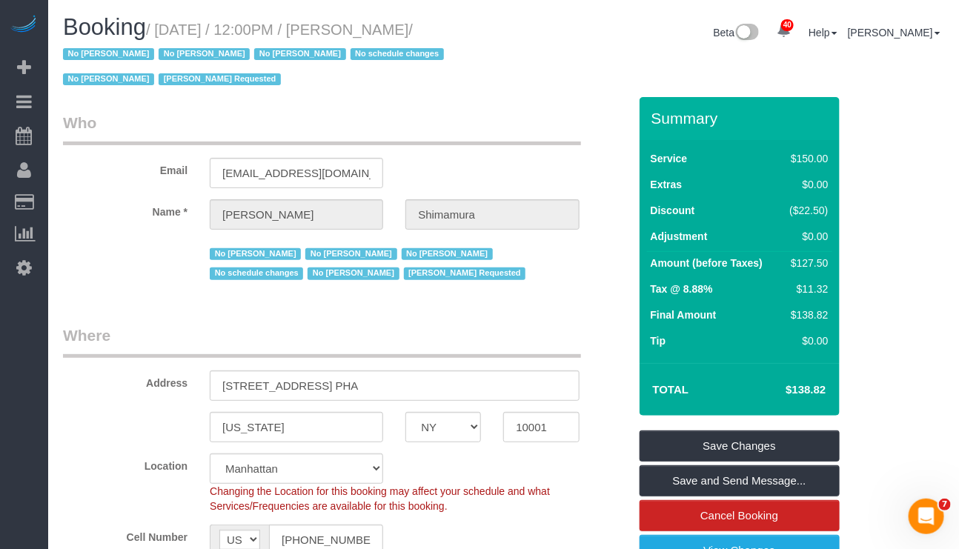
click at [208, 78] on span "Rocio Requested" at bounding box center [220, 79] width 122 height 12
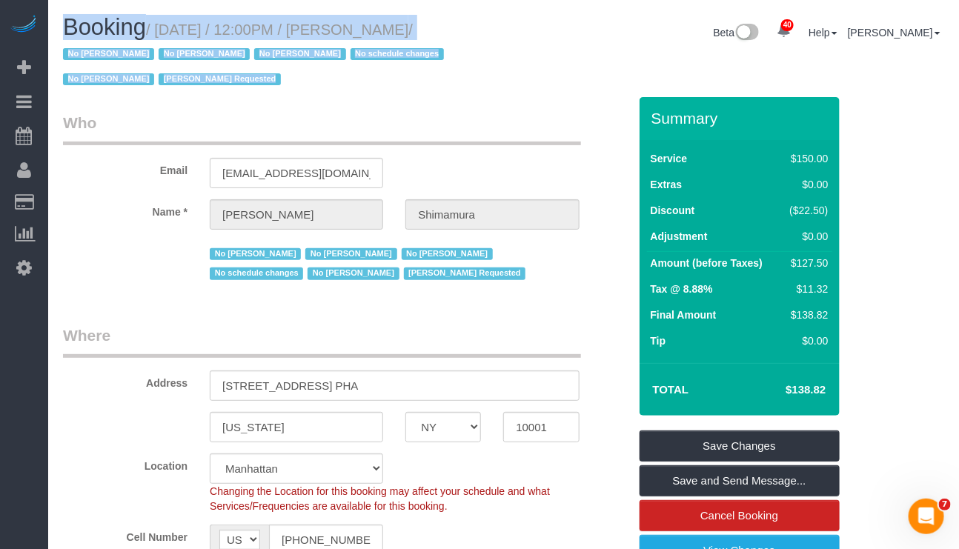
click at [208, 78] on span "Rocio Requested" at bounding box center [220, 79] width 122 height 12
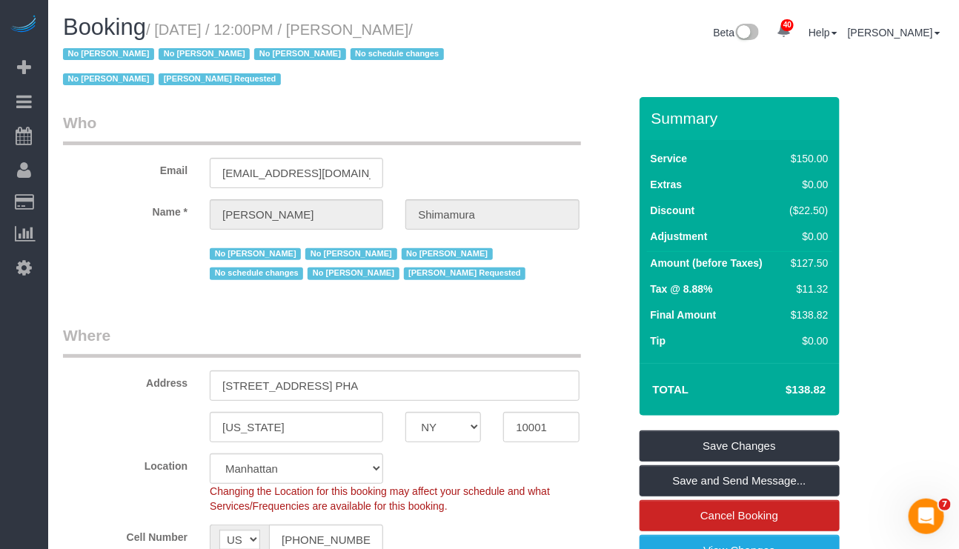
click at [168, 76] on span "Rocio Requested" at bounding box center [220, 79] width 122 height 12
click at [221, 81] on span "Rocio Requested" at bounding box center [220, 79] width 122 height 12
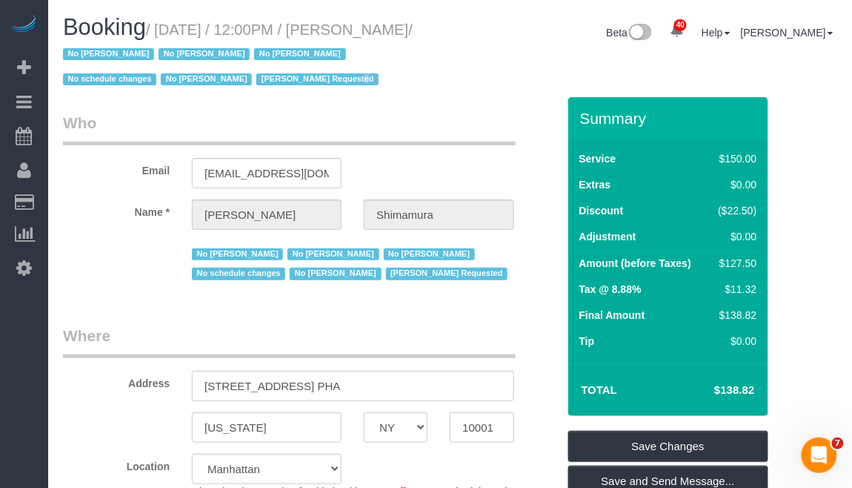
drag, startPoint x: 363, startPoint y: 21, endPoint x: 136, endPoint y: 61, distance: 230.3
click at [136, 61] on small "/ October 24, 2025 / 12:00PM / Alex Shimamura / No Christian Montalvo No Kather…" at bounding box center [238, 54] width 350 height 67
copy small "Alex Shimamura"
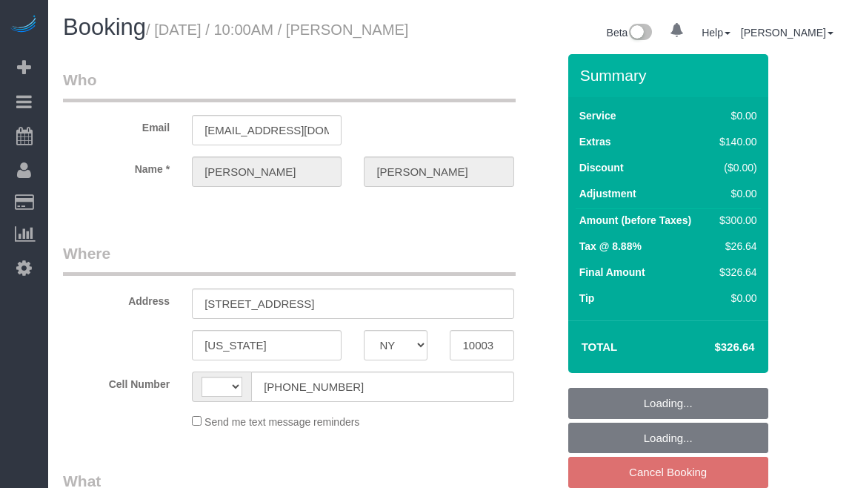
select select "NY"
select select "string:[GEOGRAPHIC_DATA]"
select select "number:58"
select select "number:73"
select select "number:15"
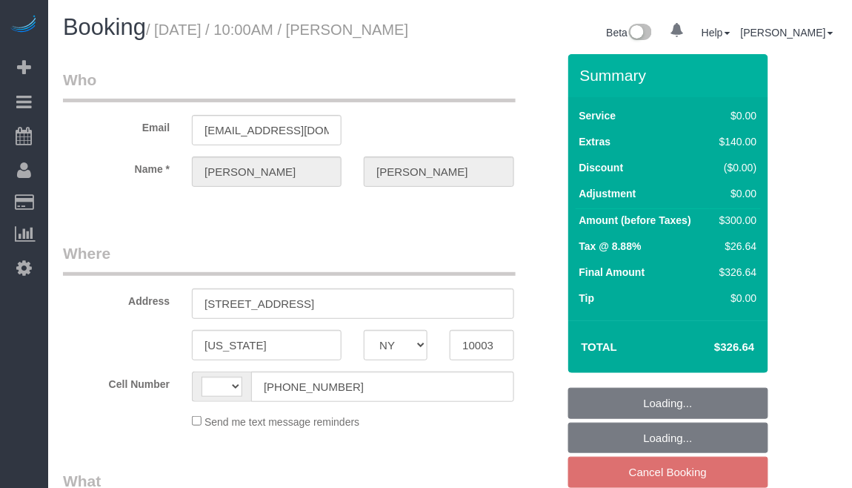
select select "number:6"
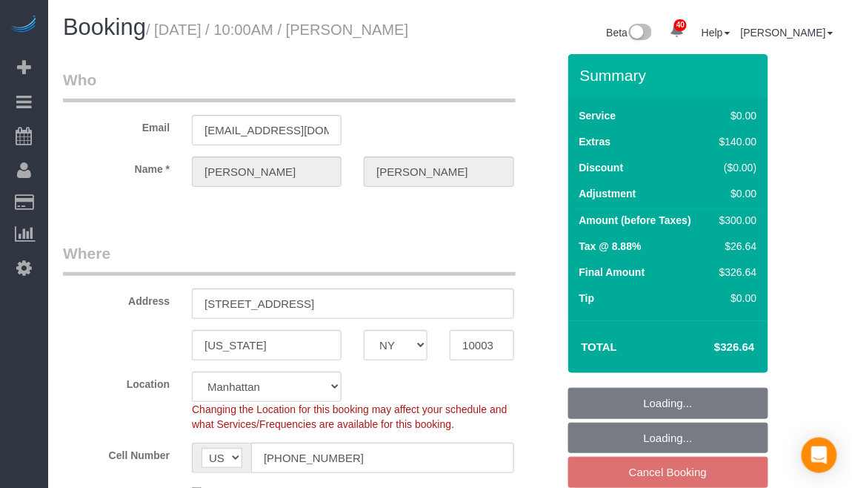
select select "string:stripe-pm_1SFXjp4VGloSiKo77DqSVT6n"
select select "1"
select select "object:1050"
select select "spot3"
select select "1"
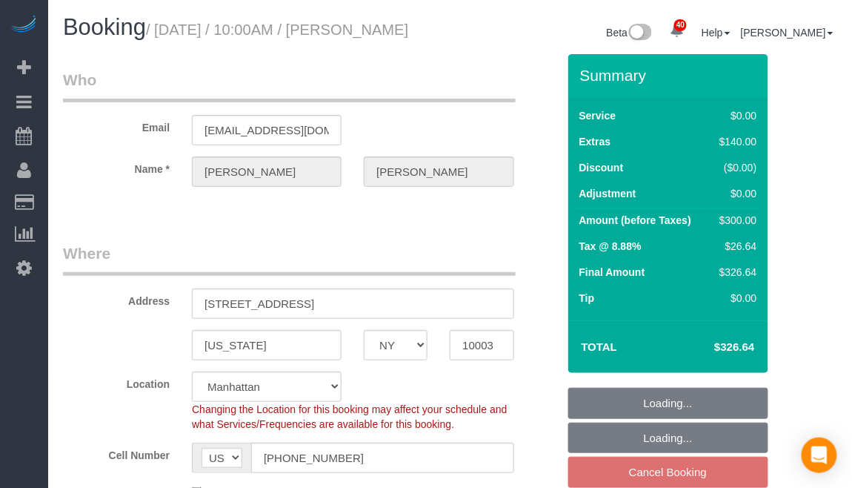
select select "object:1526"
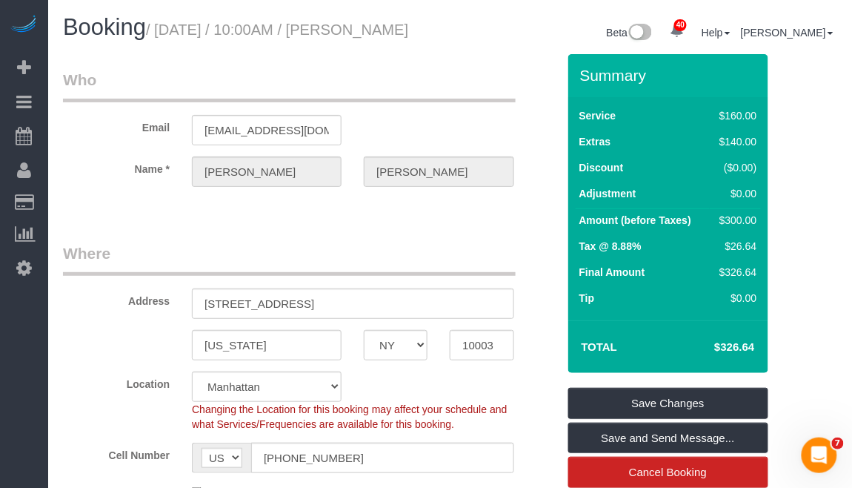
click at [520, 431] on div "Changing the Location for this booking may affect your schedule and what Servic…" at bounding box center [353, 417] width 344 height 30
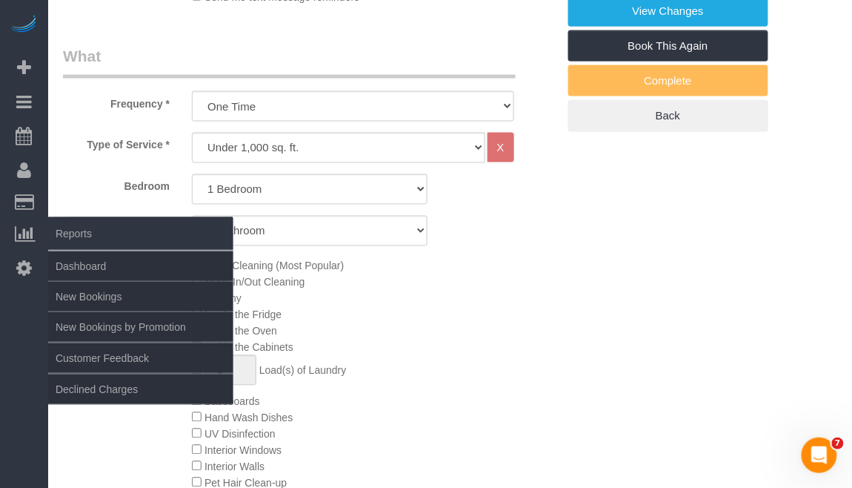
scroll to position [494, 0]
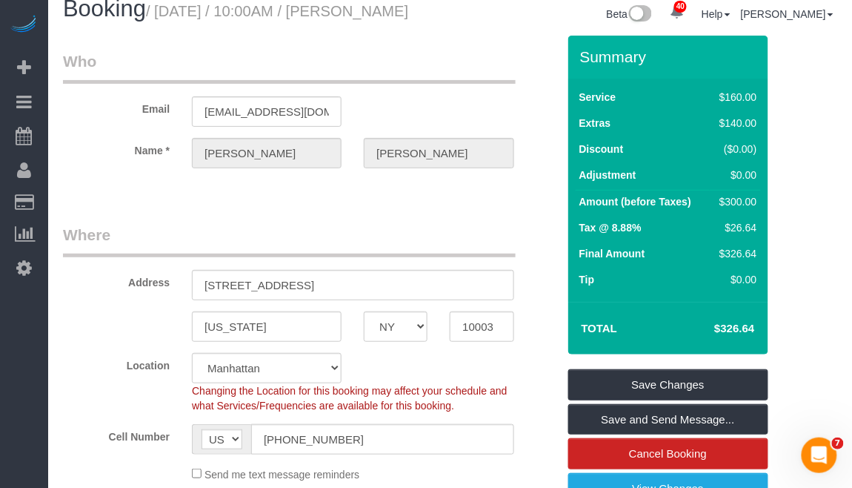
scroll to position [0, 0]
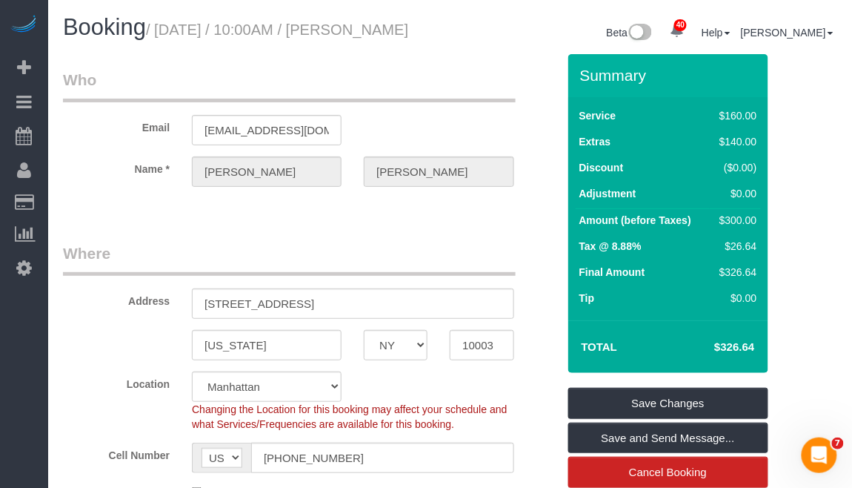
click at [501, 431] on div "Changing the Location for this booking may affect your schedule and what Servic…" at bounding box center [353, 417] width 344 height 30
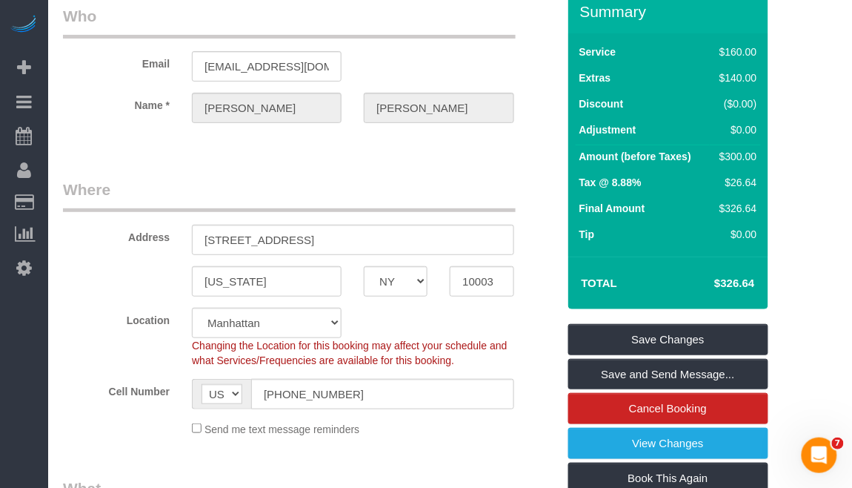
scroll to position [99, 0]
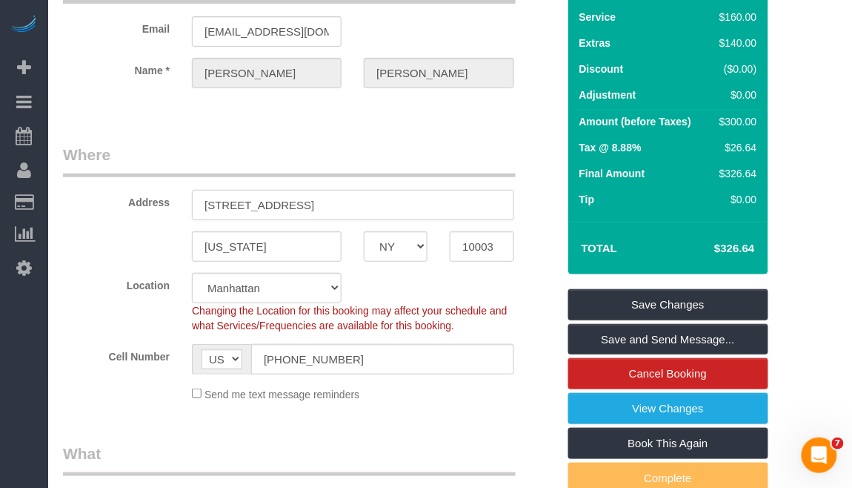
click at [232, 220] on input "[STREET_ADDRESS]" at bounding box center [353, 205] width 322 height 30
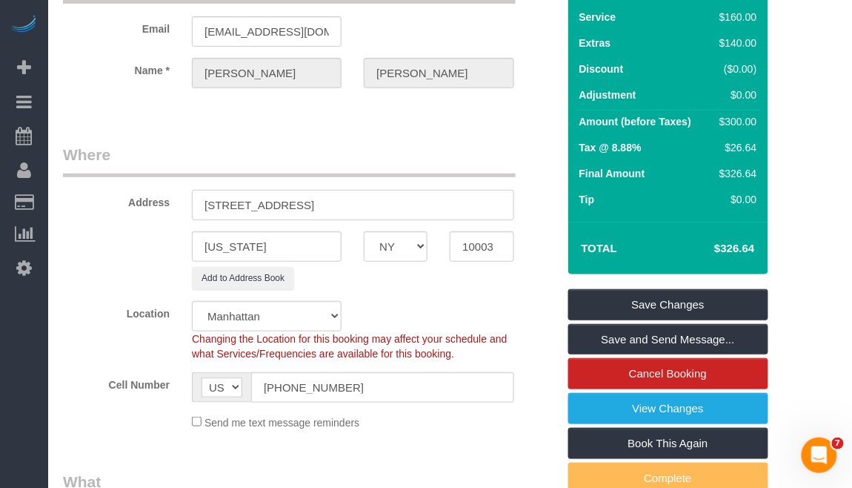
click at [285, 220] on input "[STREET_ADDRESS]" at bounding box center [353, 205] width 322 height 30
click at [314, 218] on input "[STREET_ADDRESS]" at bounding box center [353, 205] width 322 height 30
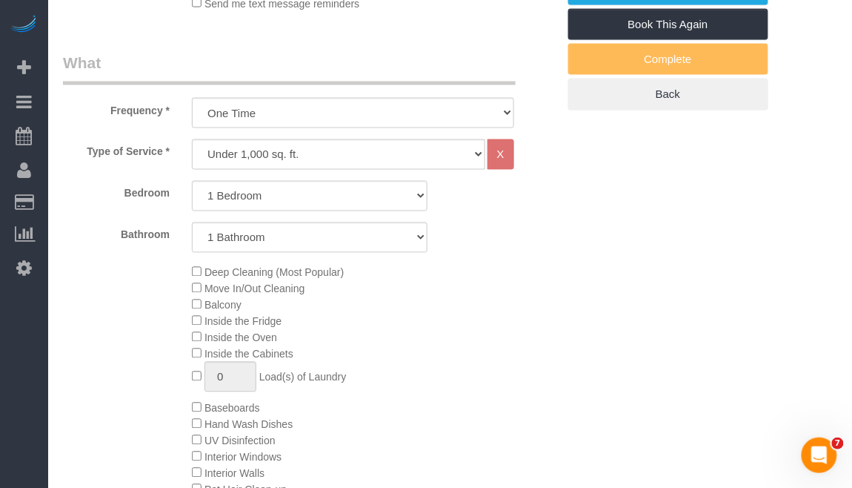
scroll to position [296, 0]
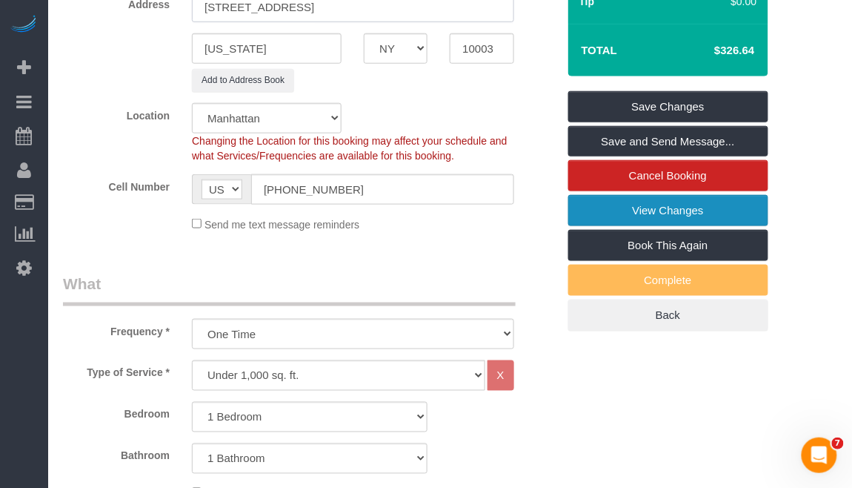
type input "[STREET_ADDRESS]"
click at [659, 226] on link "View Changes" at bounding box center [669, 210] width 200 height 31
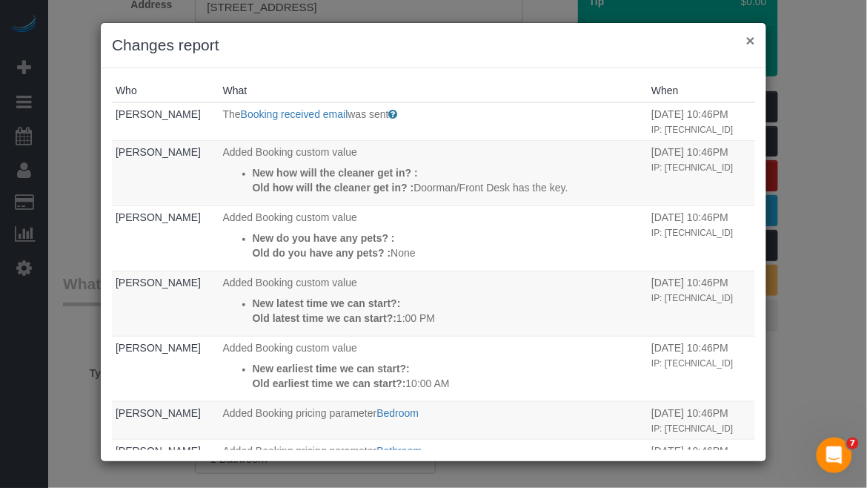
click at [749, 36] on button "×" at bounding box center [750, 41] width 9 height 16
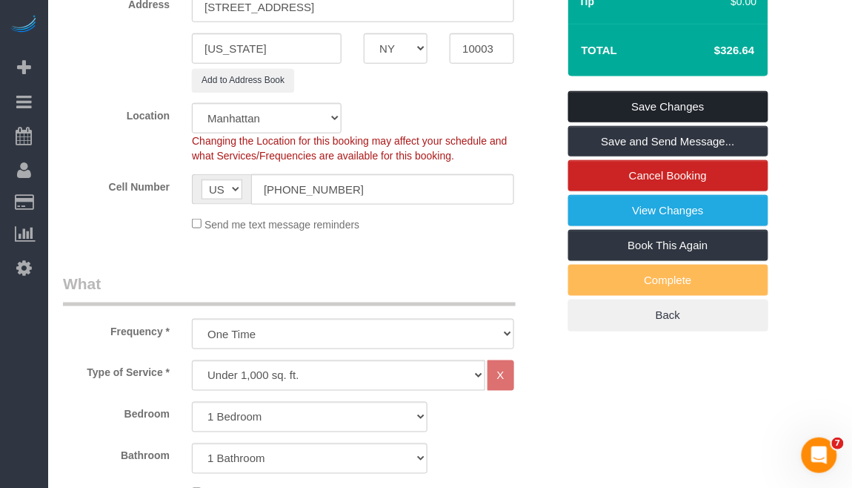
click at [620, 122] on link "Save Changes" at bounding box center [669, 106] width 200 height 31
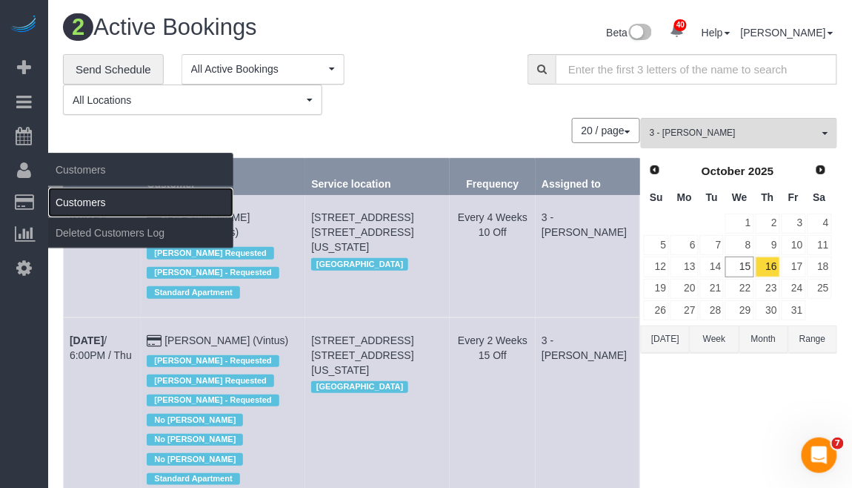
click at [81, 196] on link "Customers" at bounding box center [140, 203] width 185 height 30
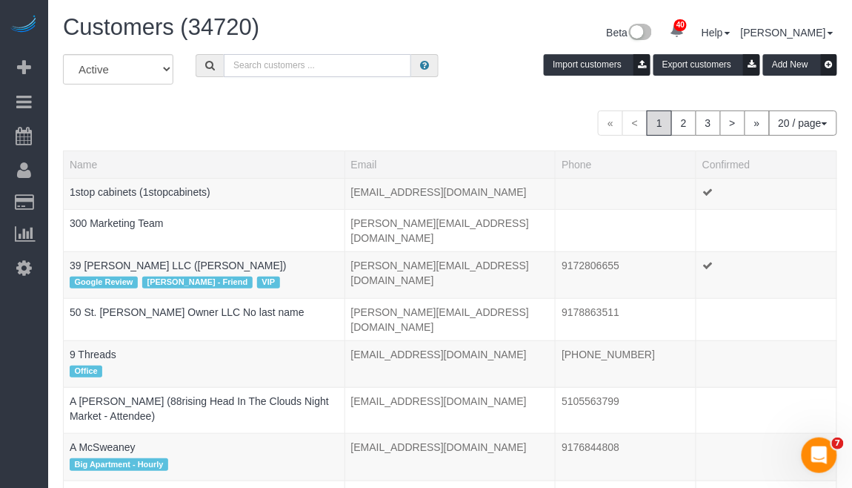
click at [276, 68] on input "text" at bounding box center [318, 65] width 188 height 23
paste input "Emily Desena (NYC Cleaner) Train gets here in 5 minutes it say 30 minutes to ge…"
type input "Emily Desena (NYC Cleaner) Train gets here in 5 minutes it say 30 minutes to ge…"
click at [276, 68] on input "Emily Desena (NYC Cleaner) Train gets here in 5 minutes it say 30 minutes to ge…" at bounding box center [318, 65] width 188 height 23
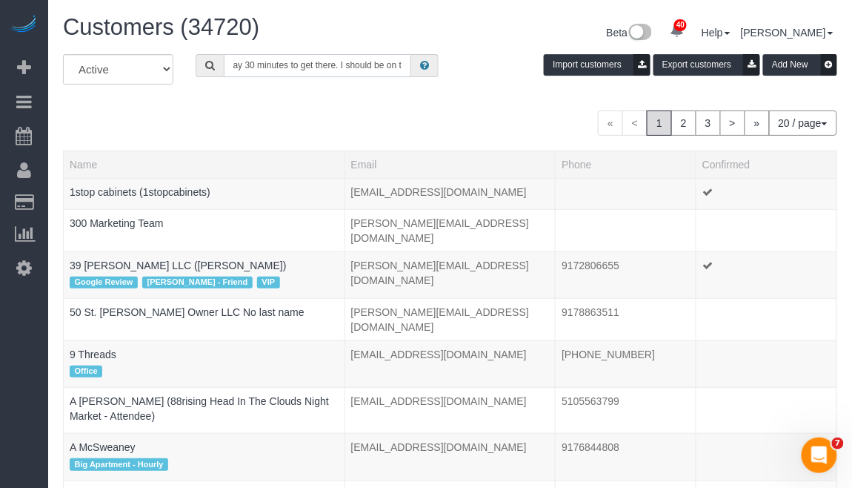
click at [276, 68] on input "Emily Desena (NYC Cleaner) Train gets here in 5 minutes it say 30 minutes to ge…" at bounding box center [318, 65] width 188 height 23
click at [351, 67] on input "text" at bounding box center [318, 65] width 188 height 23
paste input "Ted Michaels"
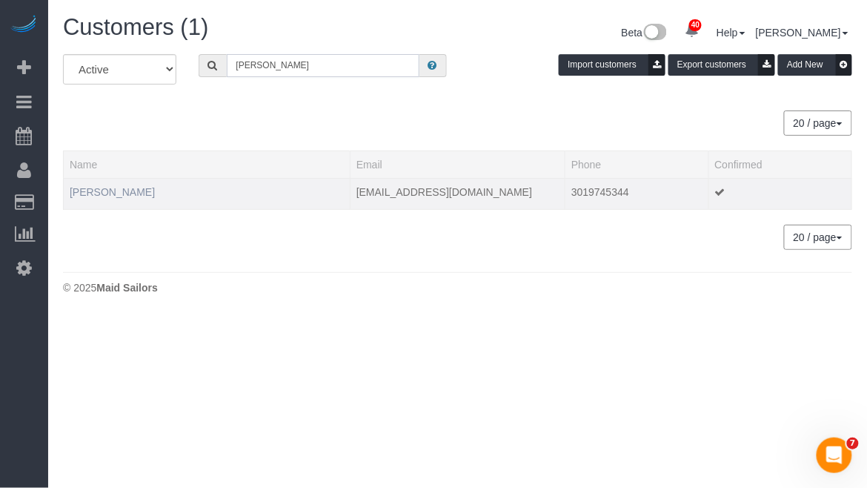
type input "Ted Michaels"
click at [120, 194] on link "Ted Michaels" at bounding box center [112, 192] width 85 height 12
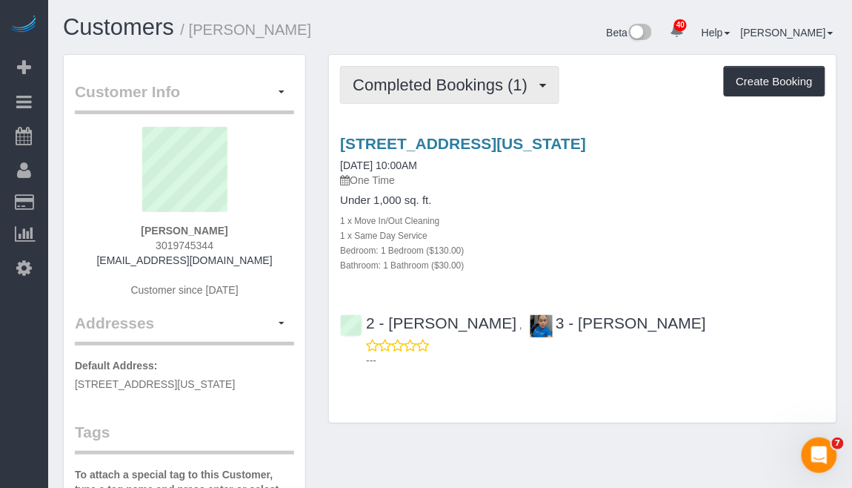
click at [497, 85] on span "Completed Bookings (1)" at bounding box center [444, 85] width 182 height 19
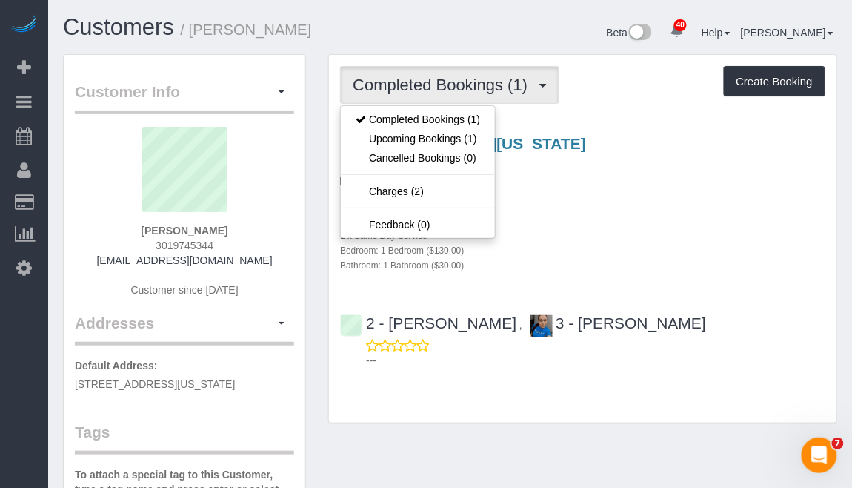
click at [575, 245] on div "Bedroom: 1 Bedroom ($130.00)" at bounding box center [583, 249] width 486 height 15
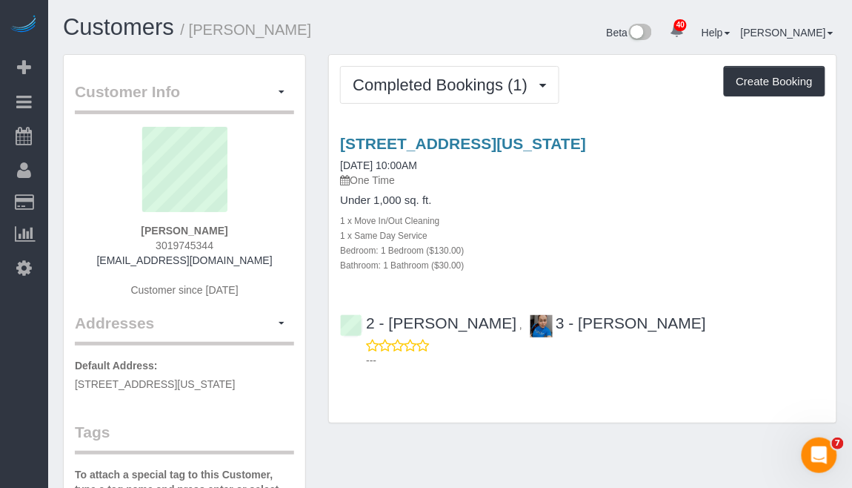
drag, startPoint x: 478, startPoint y: 468, endPoint x: 492, endPoint y: 463, distance: 15.0
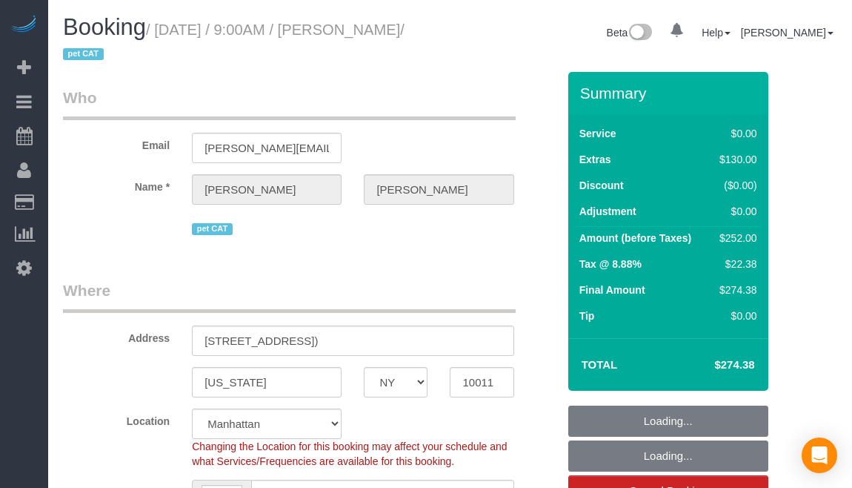
select select "NY"
select select "number:89"
select select "number:72"
select select "number:14"
select select "number:6"
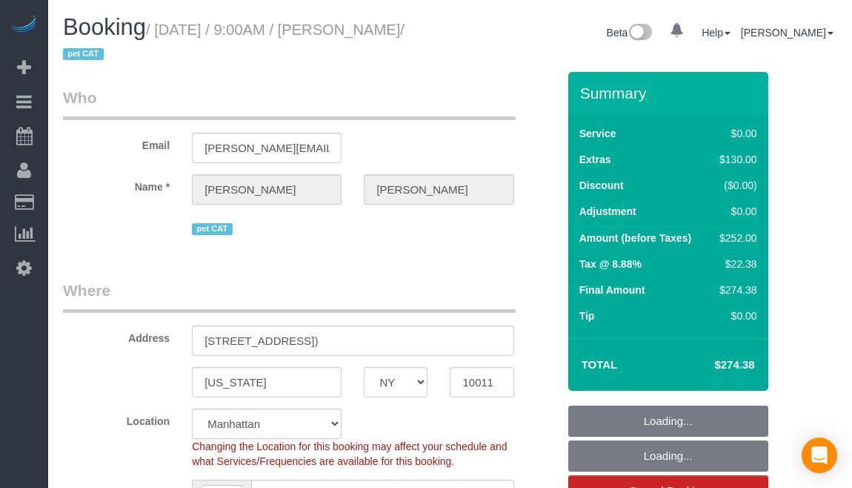
select select "spot1"
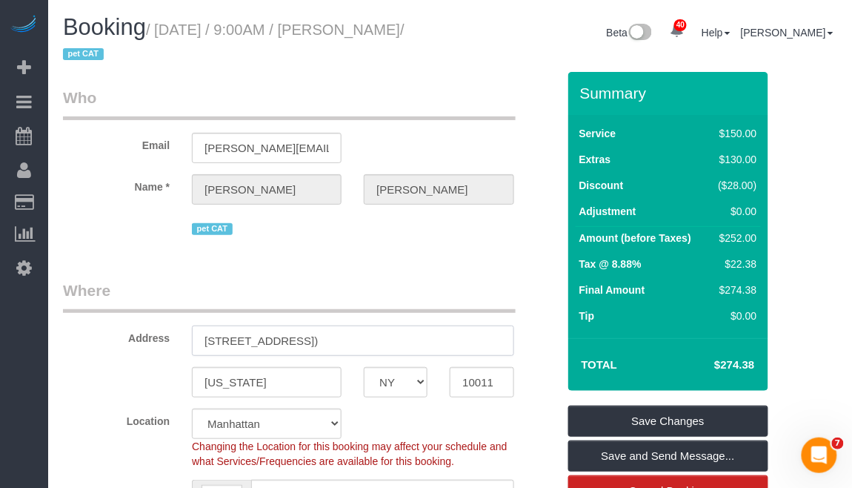
drag, startPoint x: 199, startPoint y: 337, endPoint x: 406, endPoint y: 342, distance: 206.9
click at [406, 342] on input "25 West 13th Street, Apt 5EN (5E North)" at bounding box center [353, 340] width 322 height 30
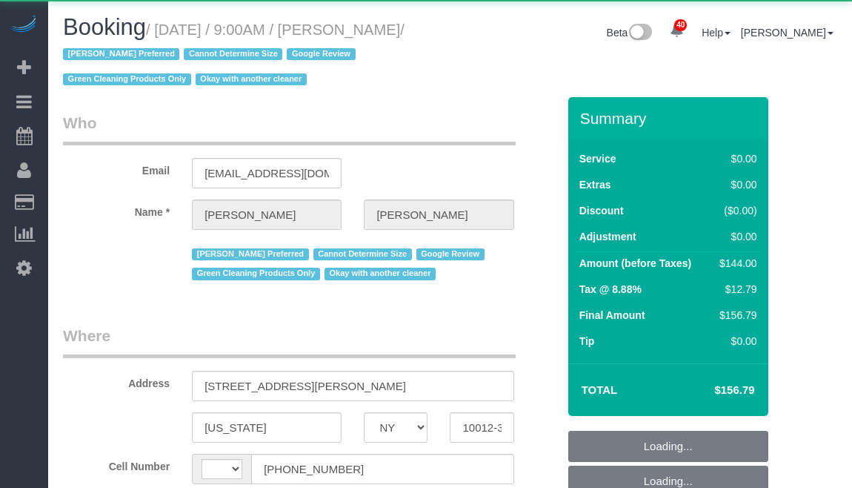
select select "NY"
select select "string:[GEOGRAPHIC_DATA]"
select select "object:588"
select select "string:stripe-pm_1RZyGd4VGloSiKo7MSw5QcVr"
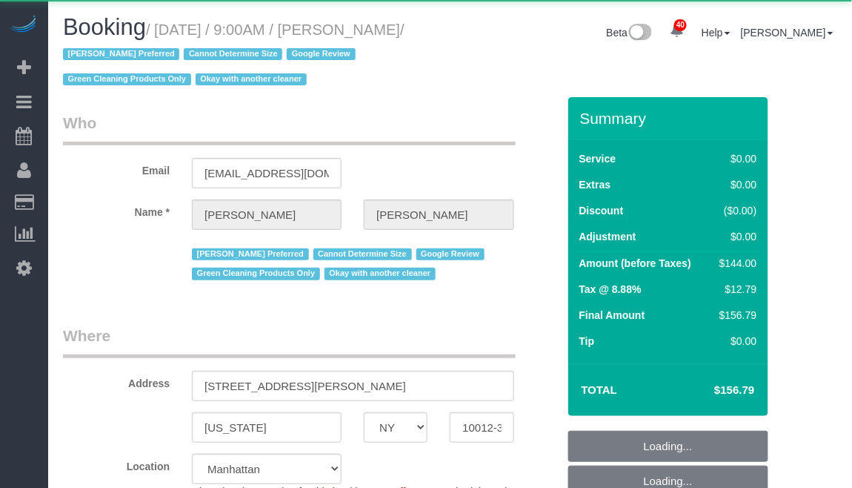
select select "object:845"
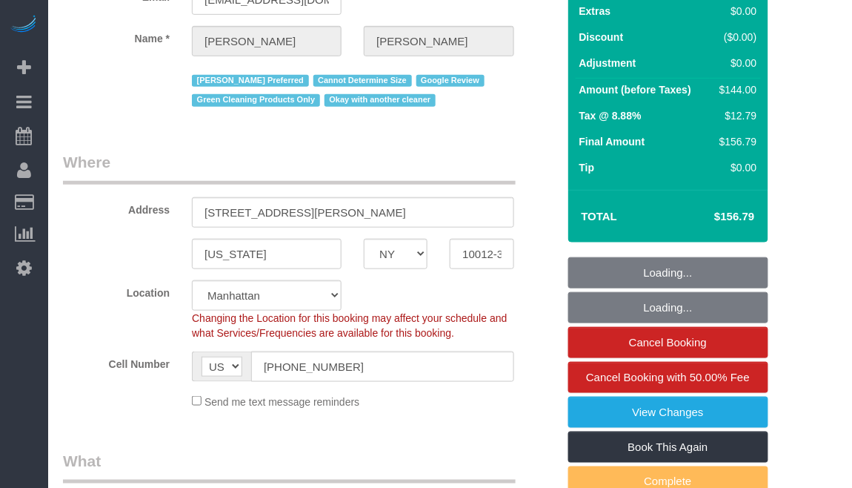
select select "spot1"
select select "number:57"
select select "number:70"
select select "number:15"
select select "number:5"
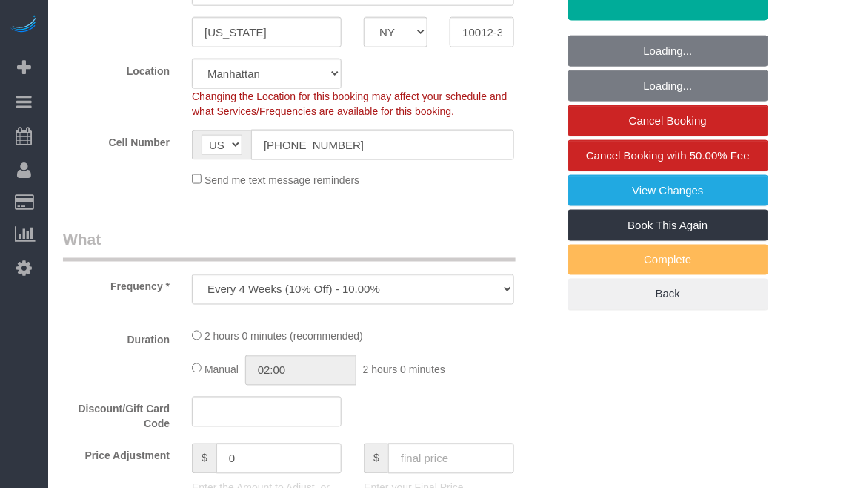
select select "1"
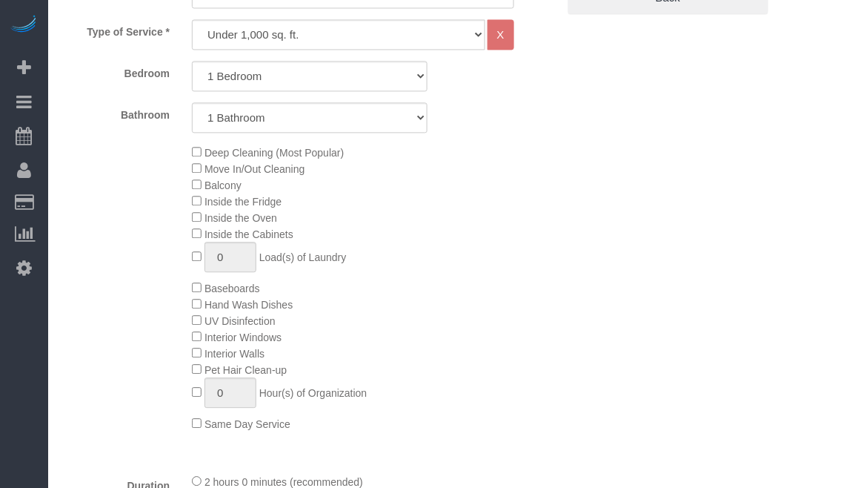
select select "1"
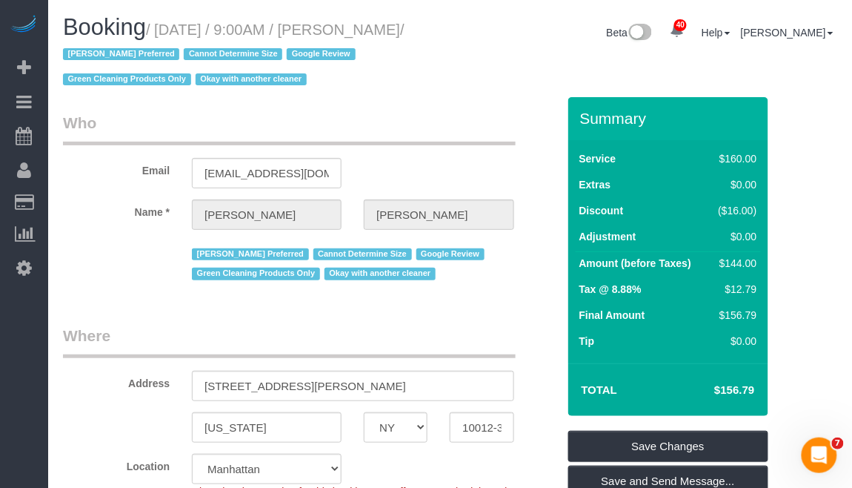
drag, startPoint x: 353, startPoint y: 28, endPoint x: 428, endPoint y: 27, distance: 75.6
click at [405, 27] on small "/ October 15, 2025 / 9:00AM / Sal Marsico / Anette Lopez Preferred Cannot Deter…" at bounding box center [234, 54] width 342 height 67
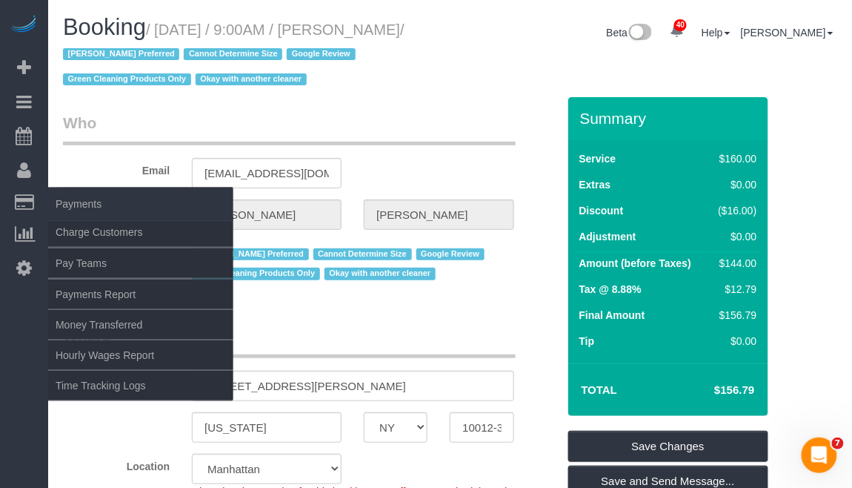
copy small "Sal Marsico"
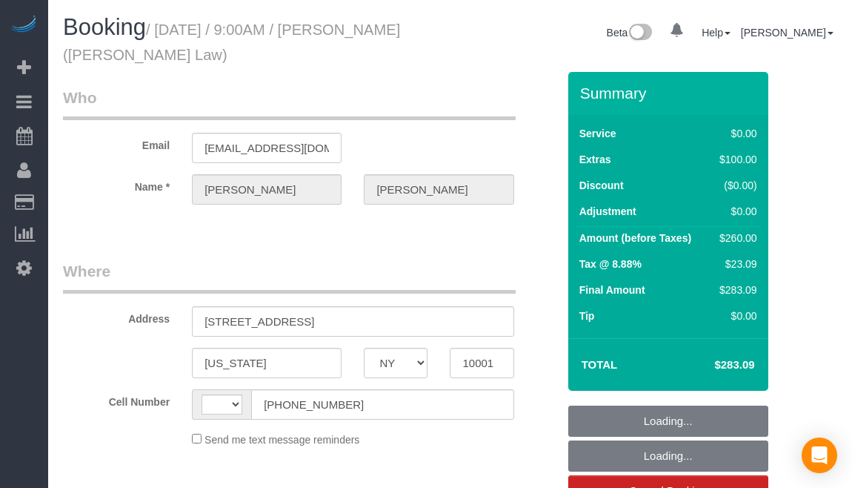
select select "NY"
select select "string:stripe-pm_1SID6x4VGloSiKo7eiPzUMAZ"
select select "number:57"
select select "number:70"
select select "number:15"
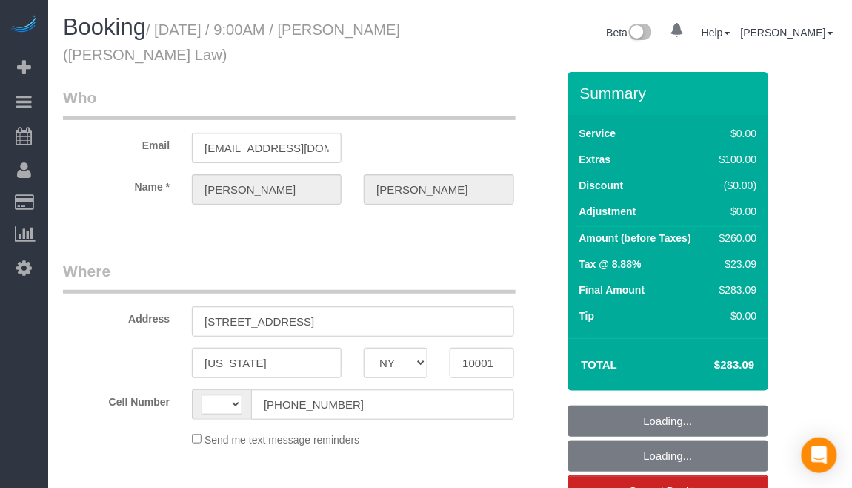
select select "number:5"
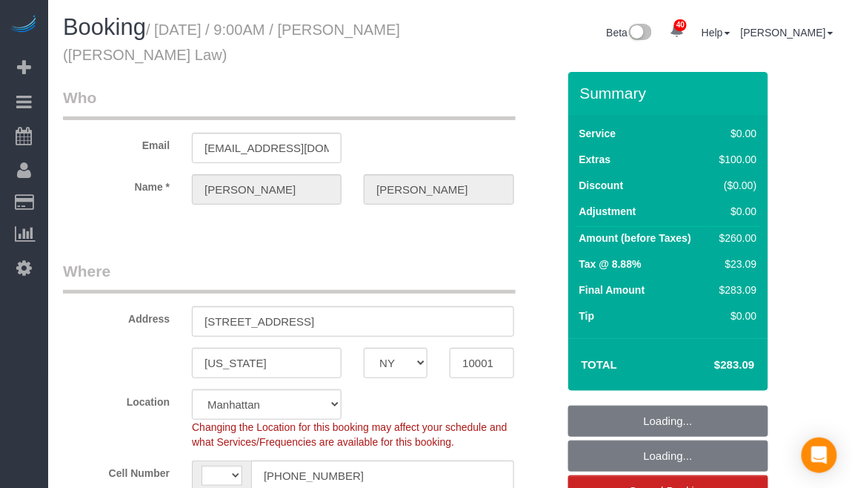
select select "string:US"
select select "object:957"
select select "spot1"
select select "object:966"
select select "1"
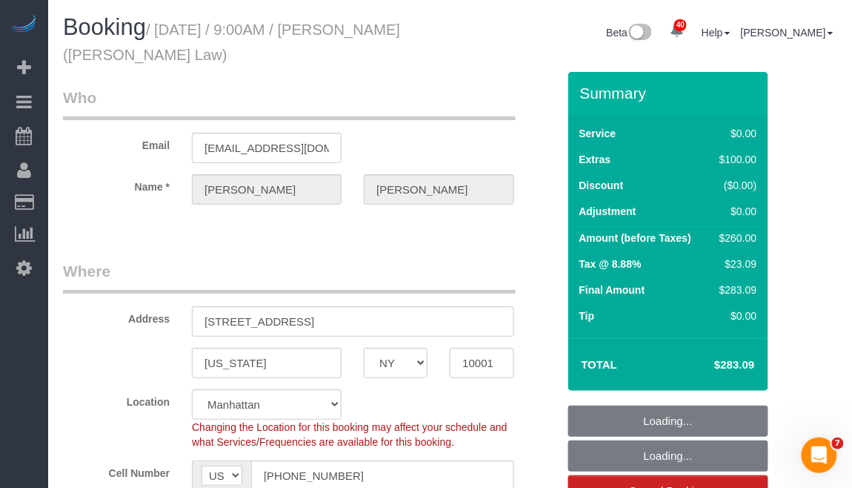
select select "1"
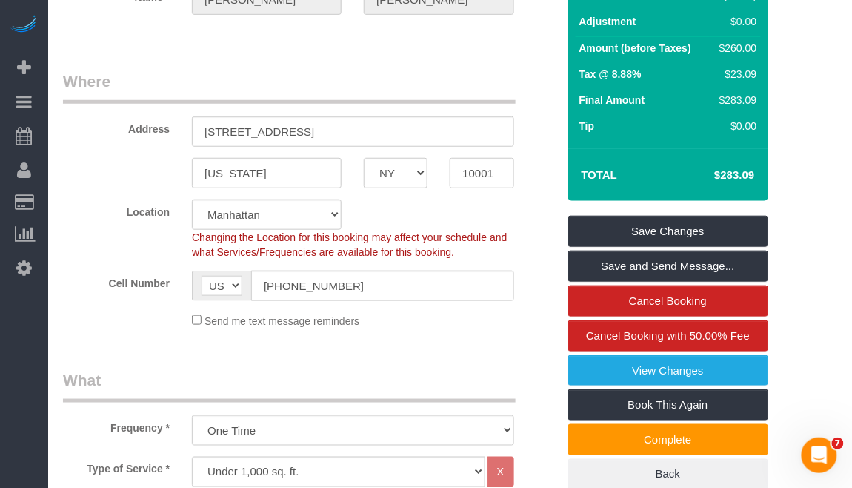
scroll to position [197, 0]
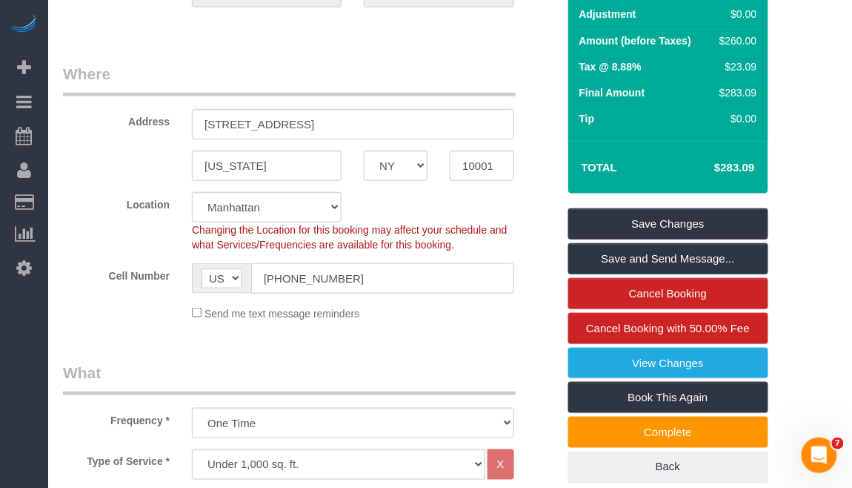
drag, startPoint x: 366, startPoint y: 279, endPoint x: 241, endPoint y: 273, distance: 125.4
click at [241, 273] on div "AF AL DZ AD AO AI AQ AG AR AM AW AU AT AZ BS BH BD BB BY BE BZ BJ BM BT BO BA B…" at bounding box center [353, 278] width 322 height 30
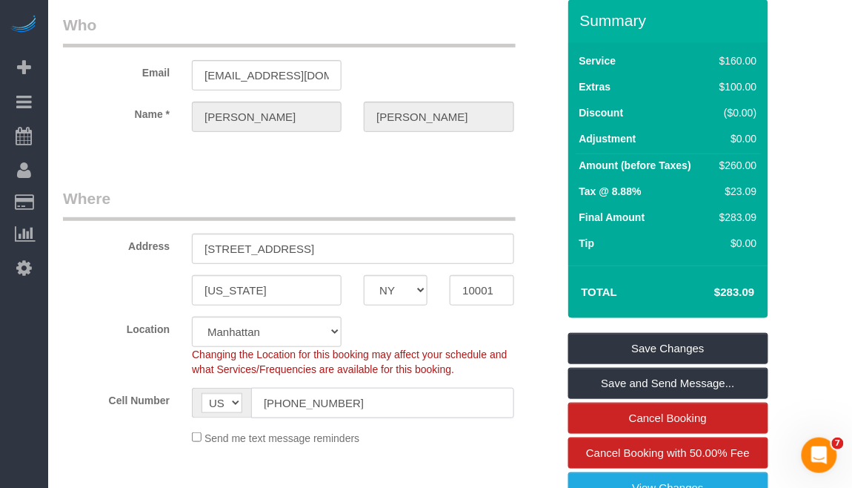
scroll to position [0, 0]
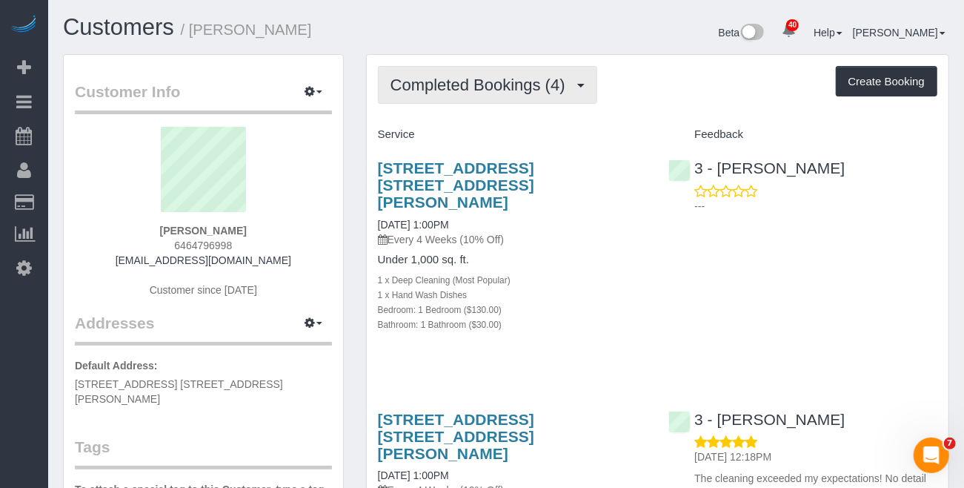
click at [501, 98] on button "Completed Bookings (4)" at bounding box center [487, 85] width 219 height 38
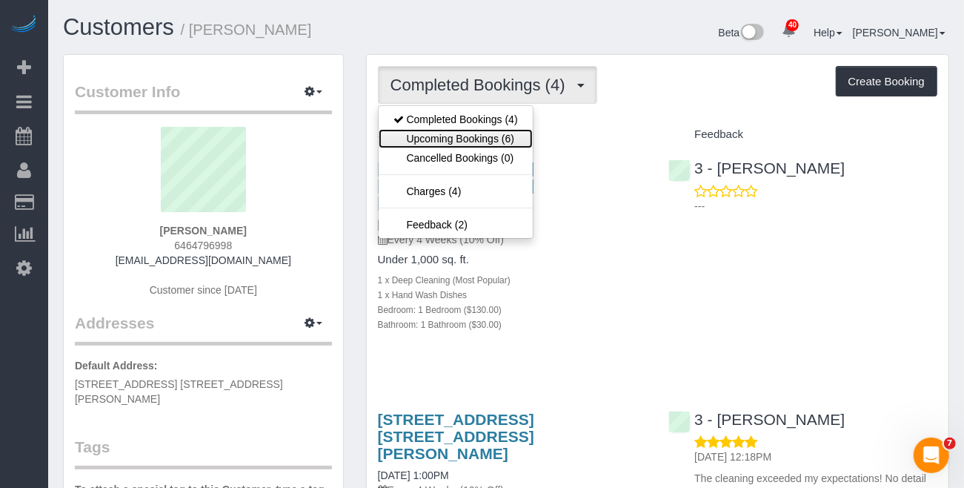
click at [493, 135] on link "Upcoming Bookings (6)" at bounding box center [456, 138] width 154 height 19
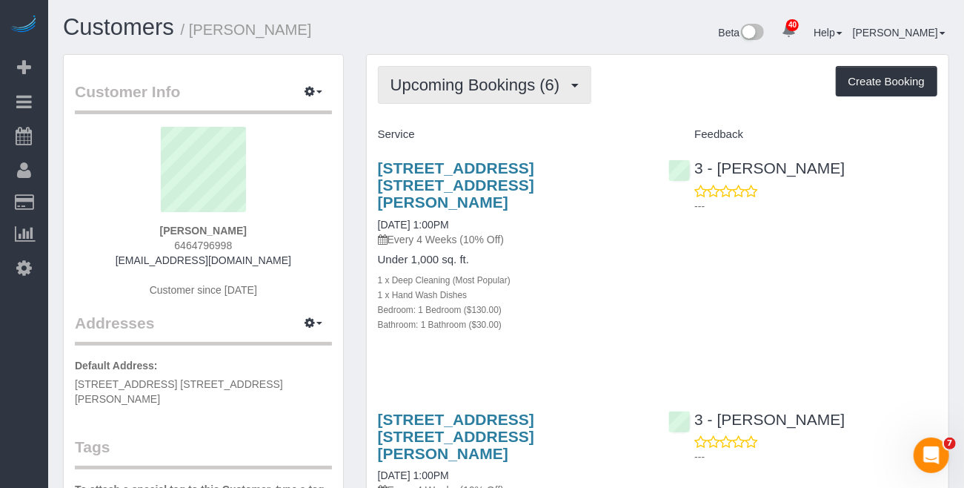
click at [487, 84] on span "Upcoming Bookings (6)" at bounding box center [479, 85] width 177 height 19
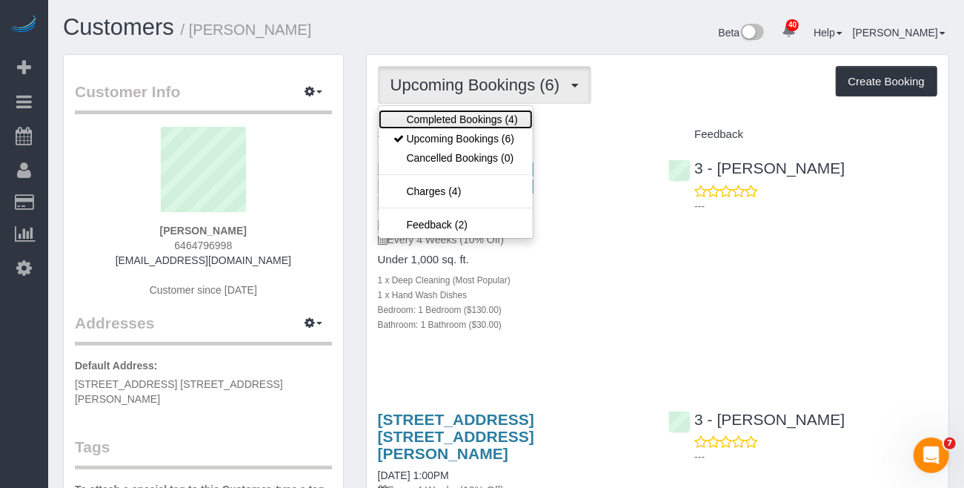
click at [477, 117] on link "Completed Bookings (4)" at bounding box center [456, 119] width 154 height 19
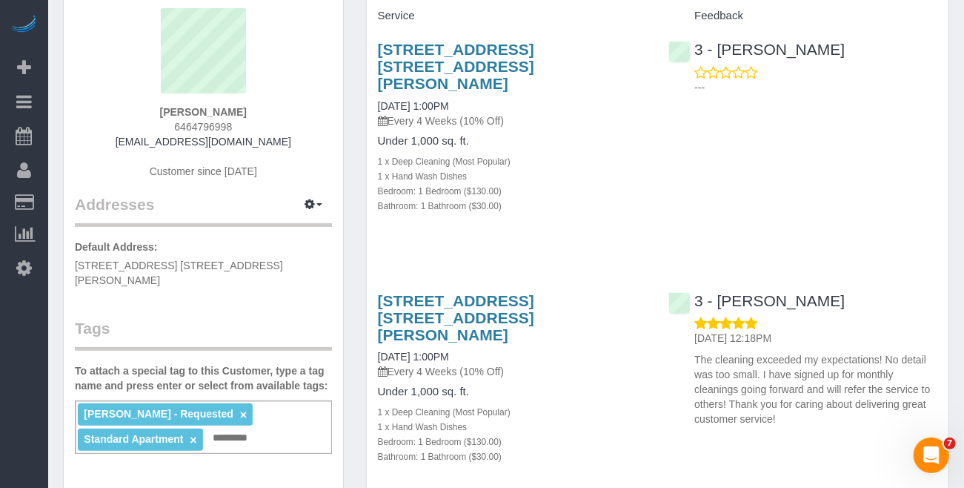
scroll to position [99, 0]
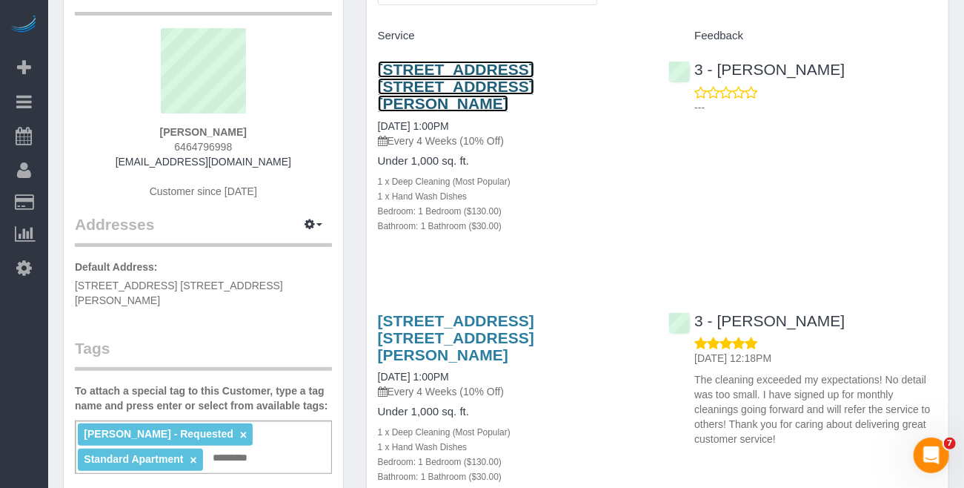
click at [511, 74] on link "[STREET_ADDRESS] [STREET_ADDRESS][PERSON_NAME]" at bounding box center [456, 86] width 156 height 51
click at [446, 82] on link "[STREET_ADDRESS] [STREET_ADDRESS][PERSON_NAME]" at bounding box center [456, 86] width 156 height 51
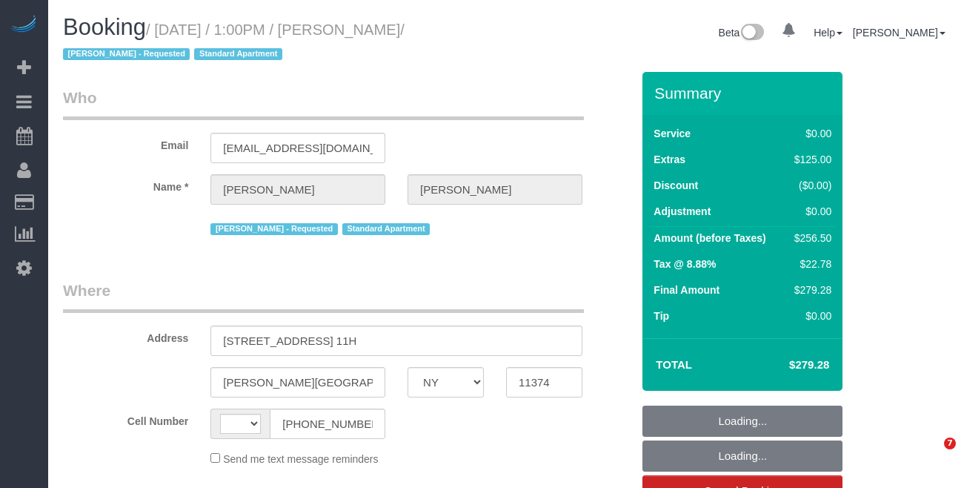
select select "NY"
select select "string:US"
select select "object:828"
select select "number:89"
select select "number:90"
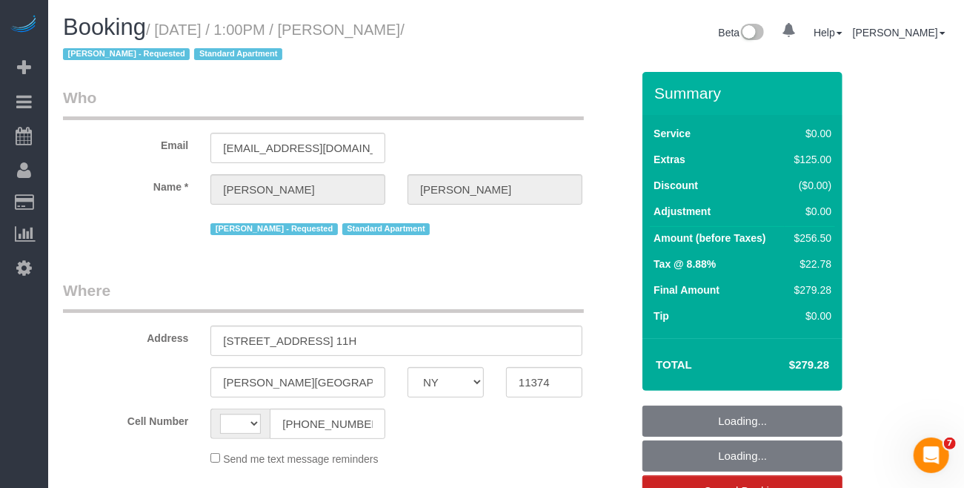
select select "number:15"
select select "number:6"
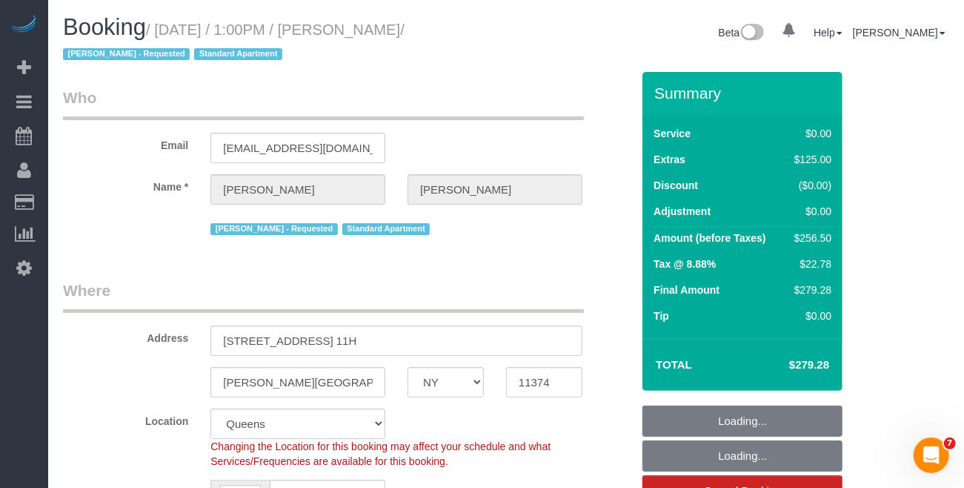
select select "object:979"
select select "string:stripe-pm_1PYAHI4VGloSiKo79lVMBurU"
select select "spot1"
select select "1"
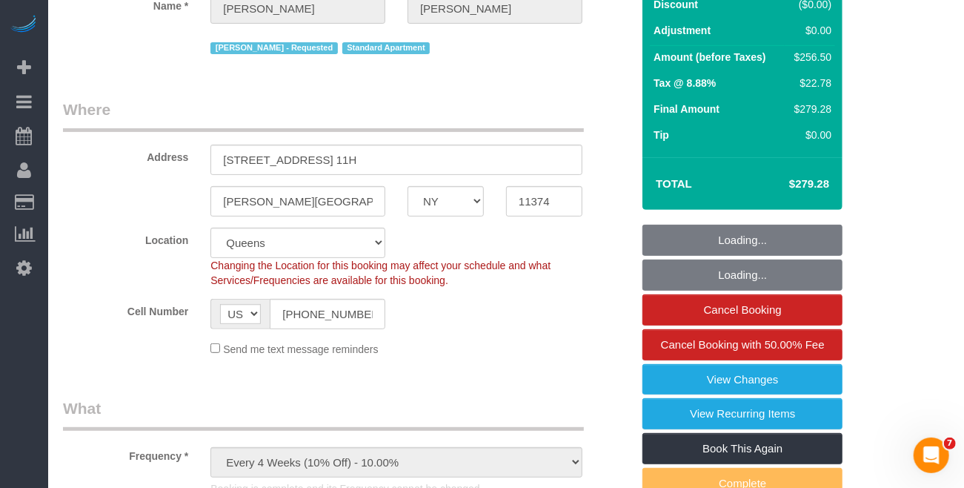
scroll to position [197, 0]
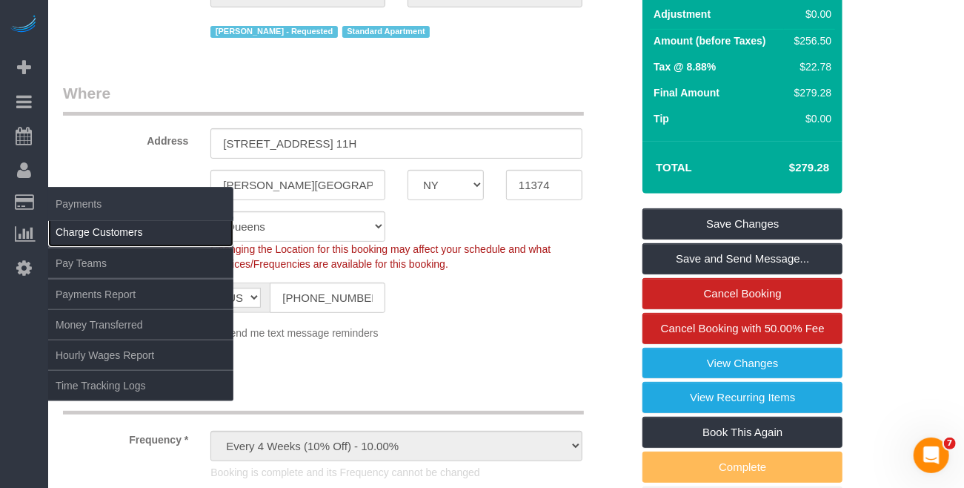
click at [74, 226] on link "Charge Customers" at bounding box center [140, 232] width 185 height 30
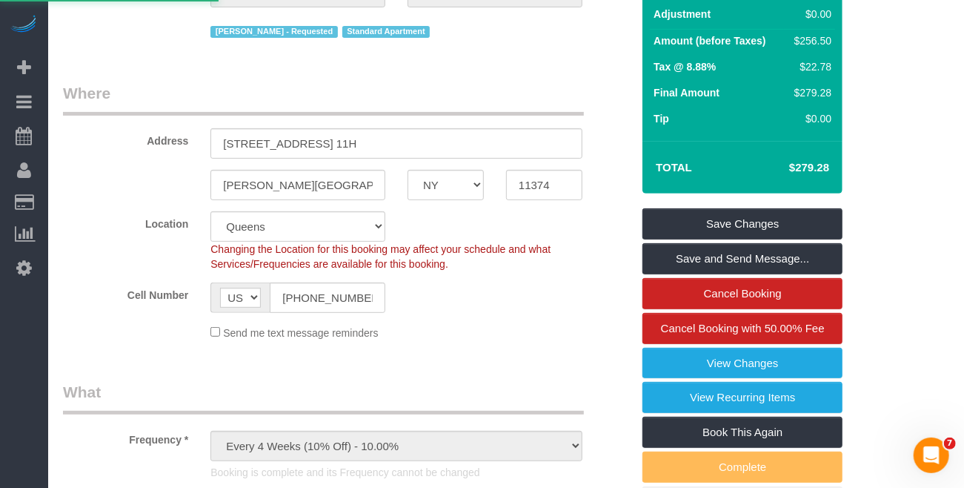
select select
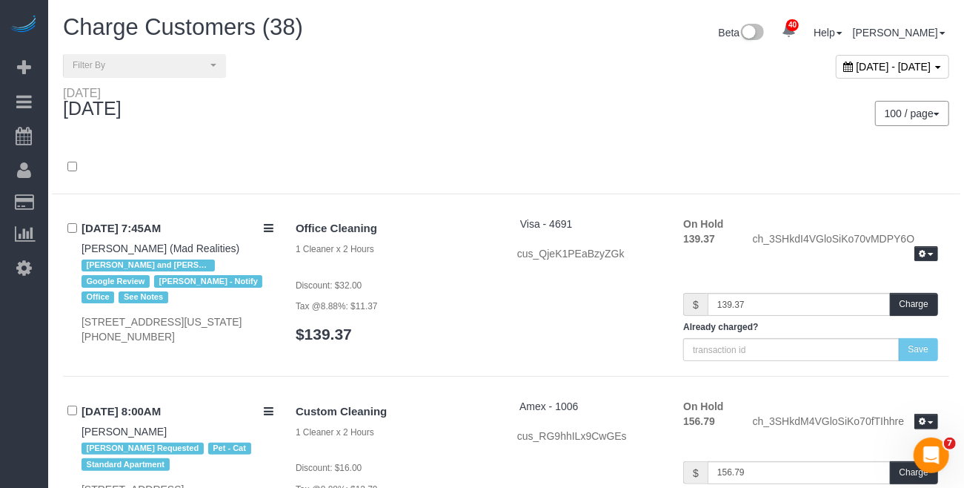
click at [857, 69] on span "[DATE] - [DATE]" at bounding box center [894, 67] width 75 height 12
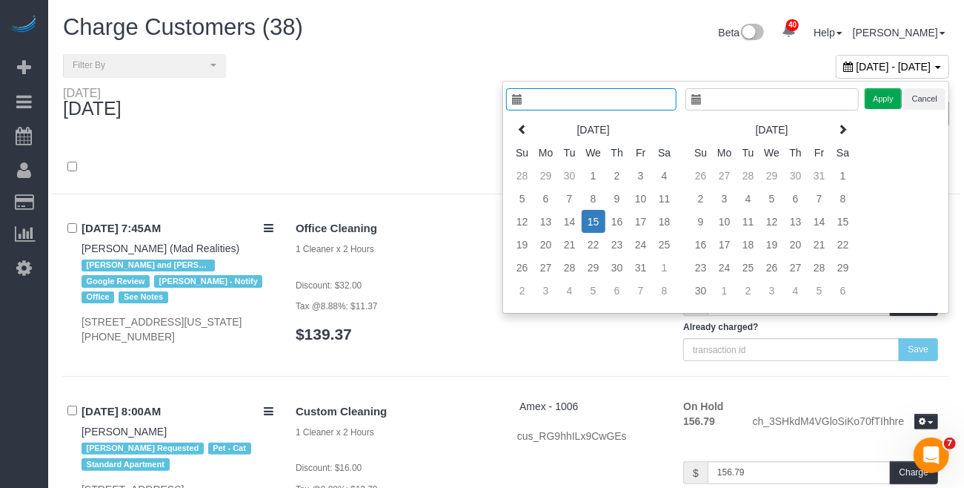
type input "**********"
click at [523, 223] on td "12" at bounding box center [523, 221] width 24 height 23
type input "**********"
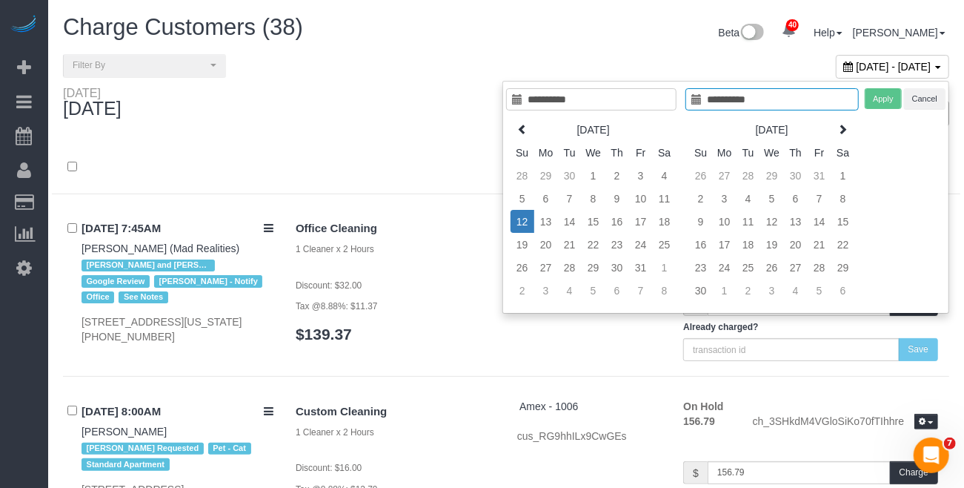
click at [523, 223] on td "12" at bounding box center [523, 221] width 24 height 23
type input "**********"
click at [882, 102] on button "Apply" at bounding box center [883, 98] width 37 height 21
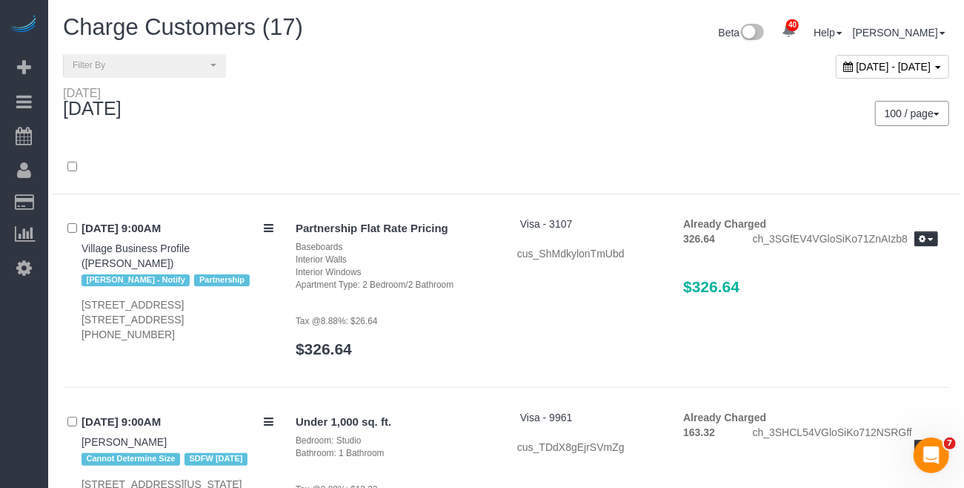
click at [514, 101] on div "100 / page 10 / page 20 / page 30 / page 40 / page 50 / page 100 / page" at bounding box center [733, 113] width 454 height 55
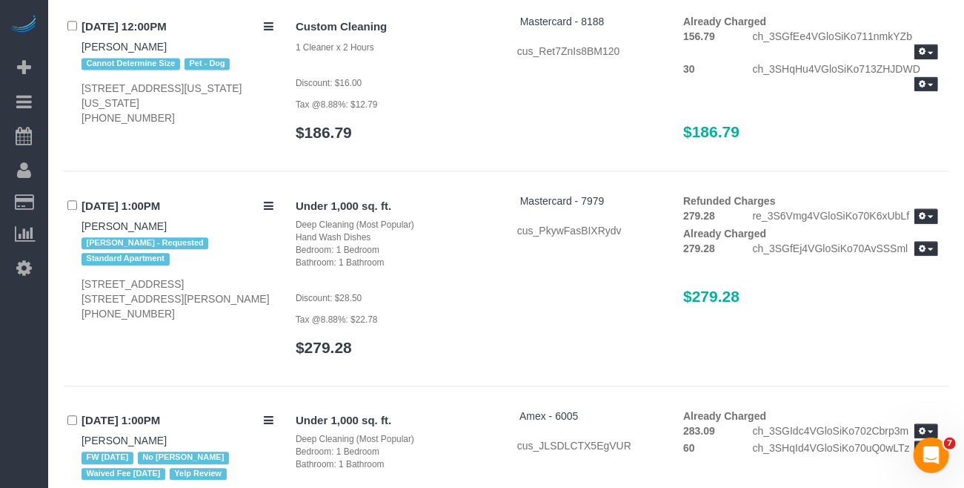
click at [523, 125] on div "Custom Cleaning 1 Cleaner x 2 Hours Discount: $16.00 Tax @8.88%: $12.79 $186.79…" at bounding box center [617, 85] width 665 height 142
click at [932, 251] on span "button" at bounding box center [931, 249] width 6 height 3
click at [586, 303] on div "Under 1,000 sq. ft. Deep Cleaning (Most Popular) Hand Wash Dishes Bedroom: 1 Be…" at bounding box center [617, 281] width 665 height 177
click at [692, 304] on div "Refunded Charges 279.28 re_3S6Vmg4VGloSiKo70K6xUbLf View Details Already Charge…" at bounding box center [810, 256] width 277 height 126
click at [271, 211] on icon at bounding box center [269, 205] width 10 height 11
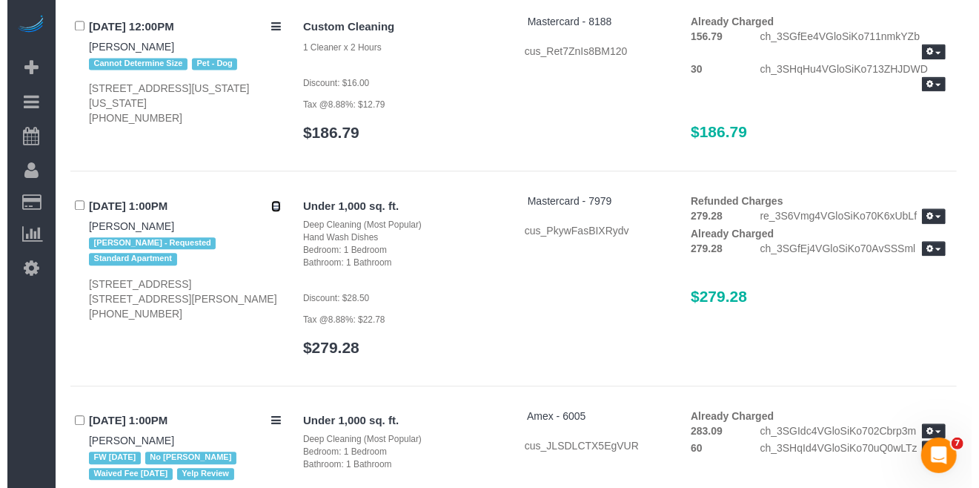
scroll to position [1705, 0]
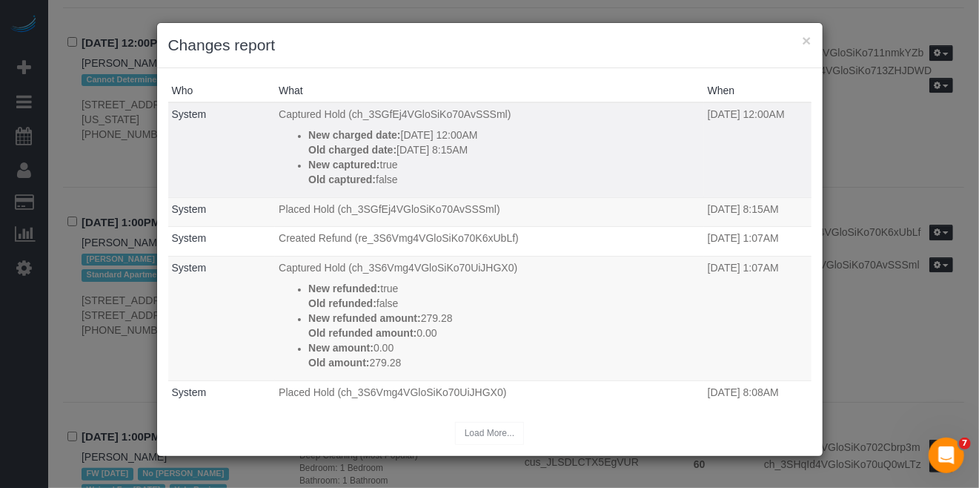
drag, startPoint x: 511, startPoint y: 131, endPoint x: 347, endPoint y: 140, distance: 164.8
click at [347, 140] on p "New charged date: 10/13/2025 12:00AM" at bounding box center [504, 134] width 392 height 15
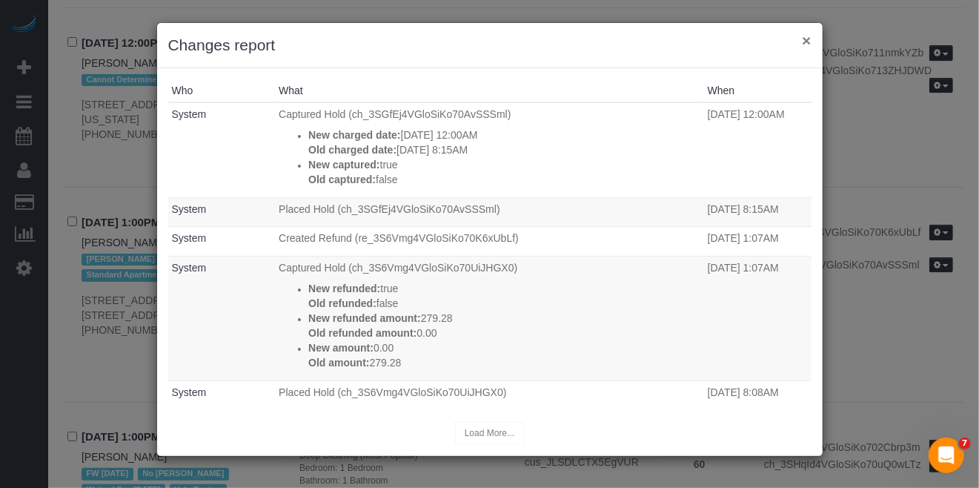
click at [808, 42] on button "×" at bounding box center [806, 41] width 9 height 16
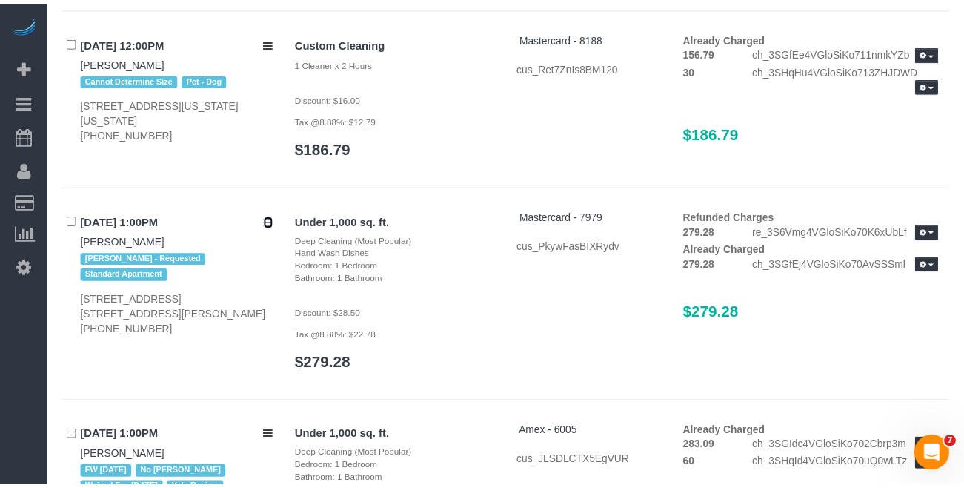
scroll to position [1721, 0]
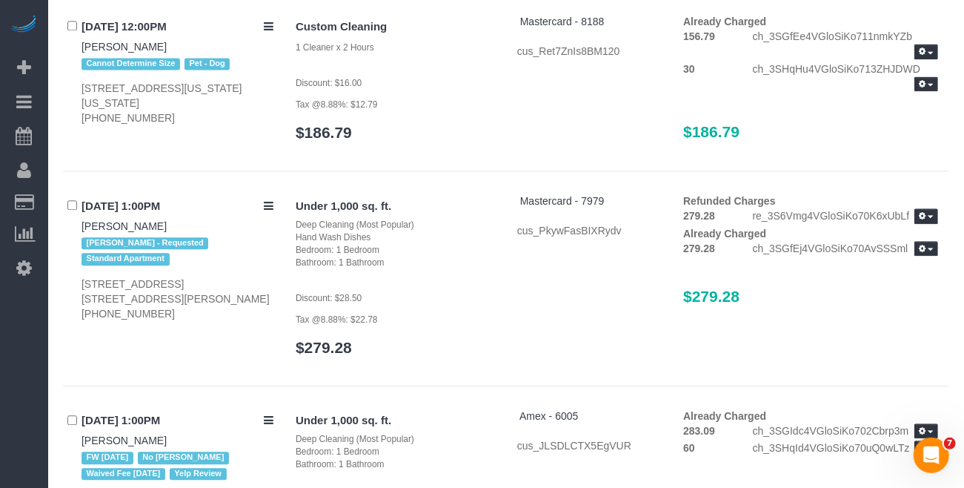
drag, startPoint x: 748, startPoint y: 314, endPoint x: 676, endPoint y: 319, distance: 72.0
click at [676, 319] on div "Refunded Charges 279.28 re_3S6Vmg4VGloSiKo70K6xUbLf View Details Already Charge…" at bounding box center [810, 256] width 277 height 126
copy span "$279.28"
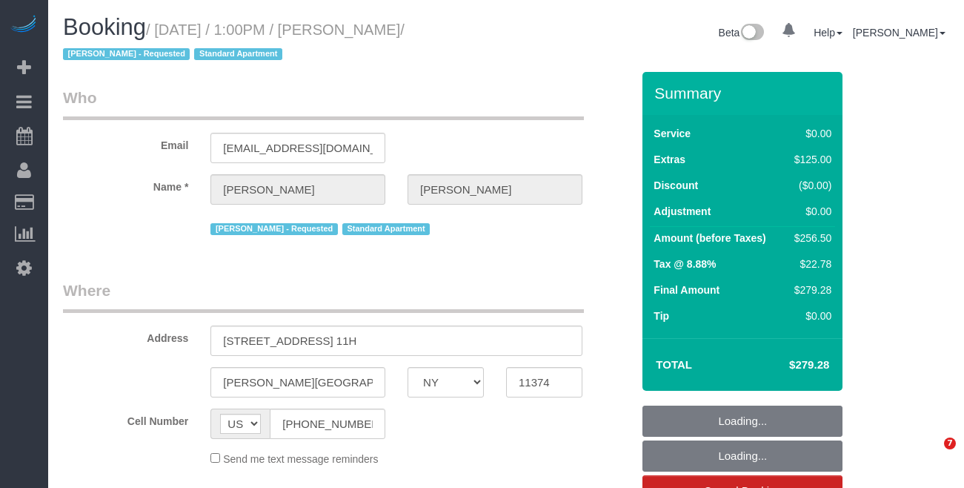
select select "NY"
select select "string:stripe-pm_1PYAHI4VGloSiKo79lVMBurU"
select select "number:89"
select select "number:90"
select select "number:15"
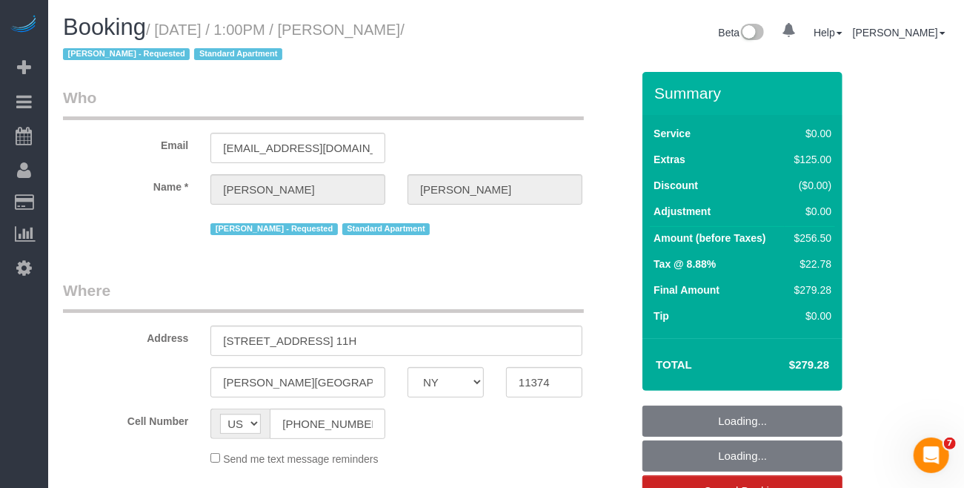
select select "number:6"
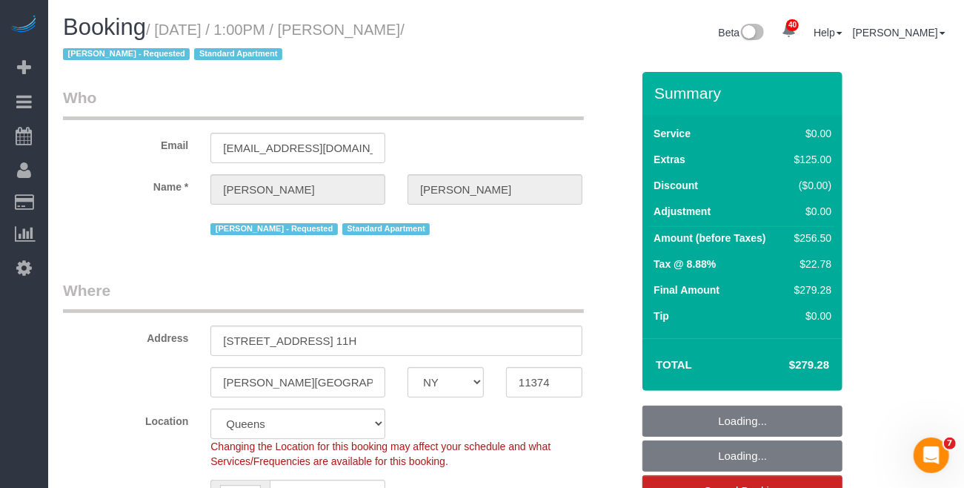
select select "object:979"
select select "spot1"
select select "object:1452"
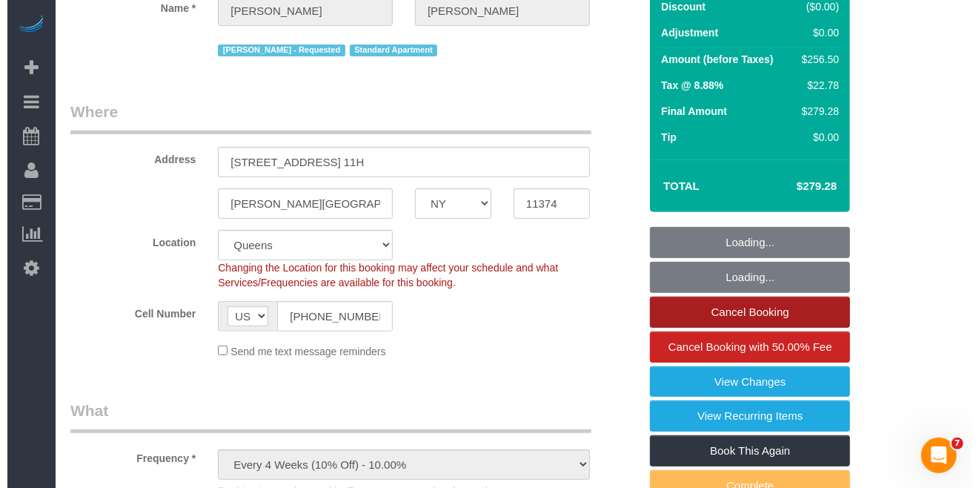
scroll to position [197, 0]
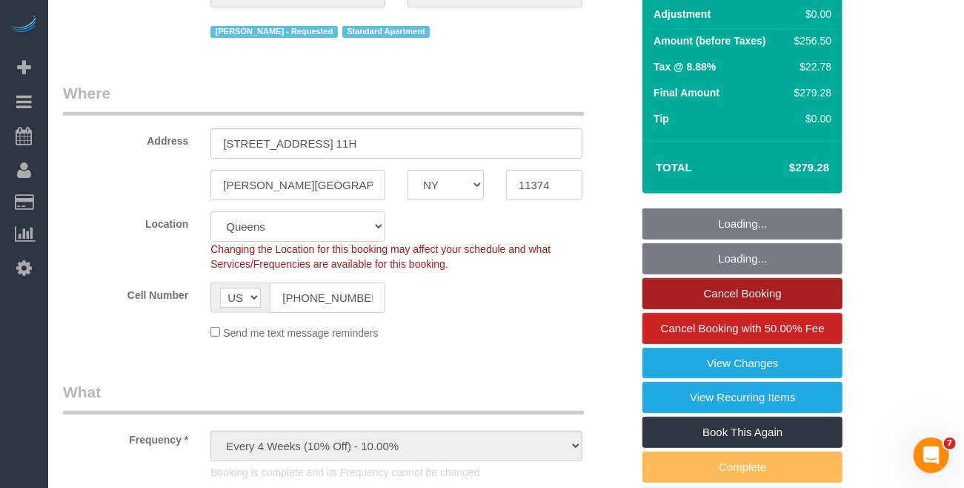
select select "1"
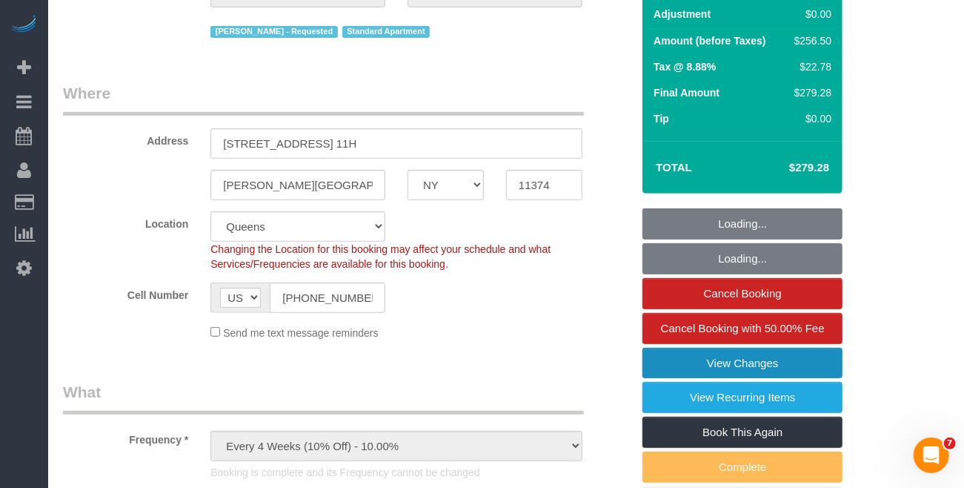
click at [698, 362] on link "View Changes" at bounding box center [743, 363] width 200 height 31
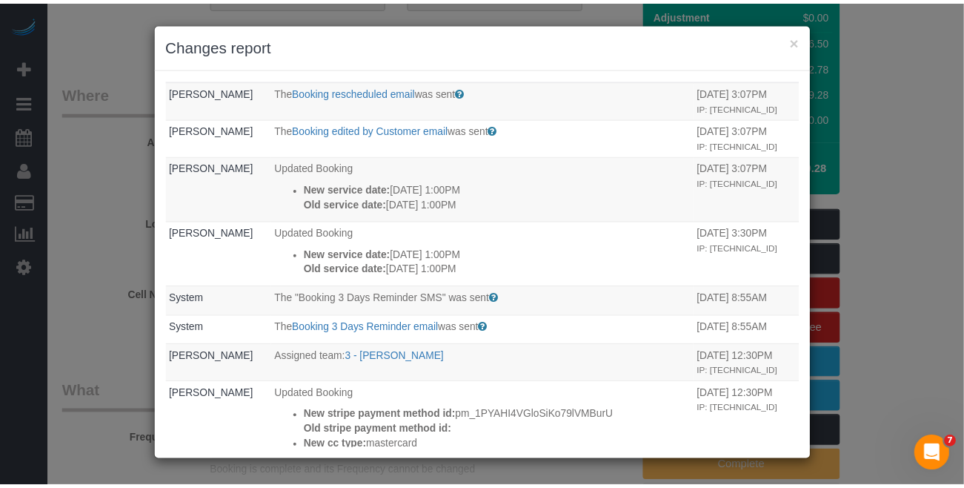
scroll to position [494, 0]
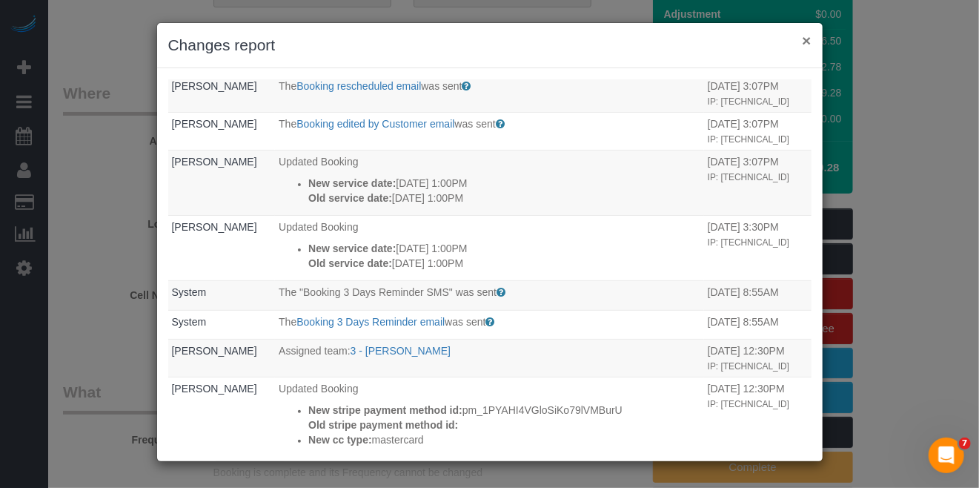
click at [804, 39] on button "×" at bounding box center [806, 41] width 9 height 16
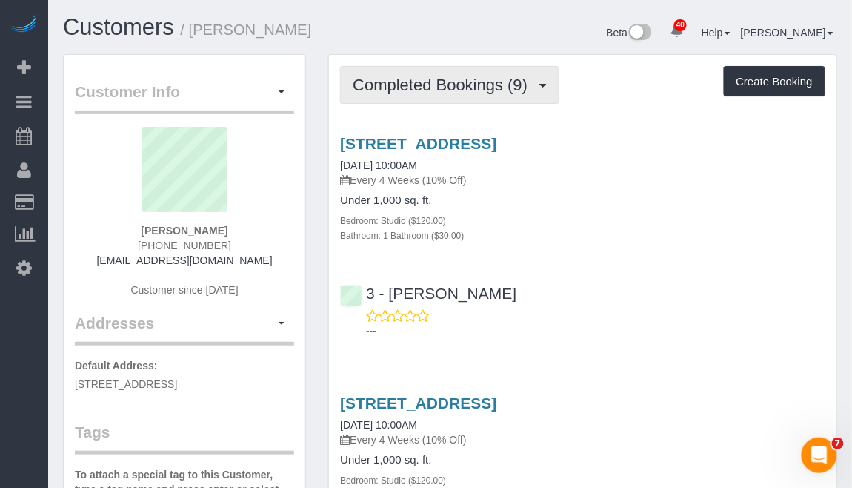
click at [508, 85] on span "Completed Bookings (9)" at bounding box center [444, 85] width 182 height 19
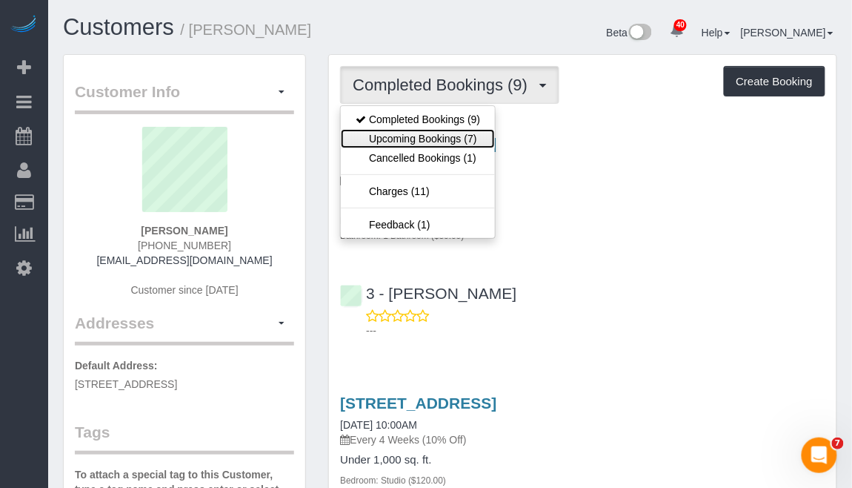
click at [448, 139] on link "Upcoming Bookings (7)" at bounding box center [418, 138] width 154 height 19
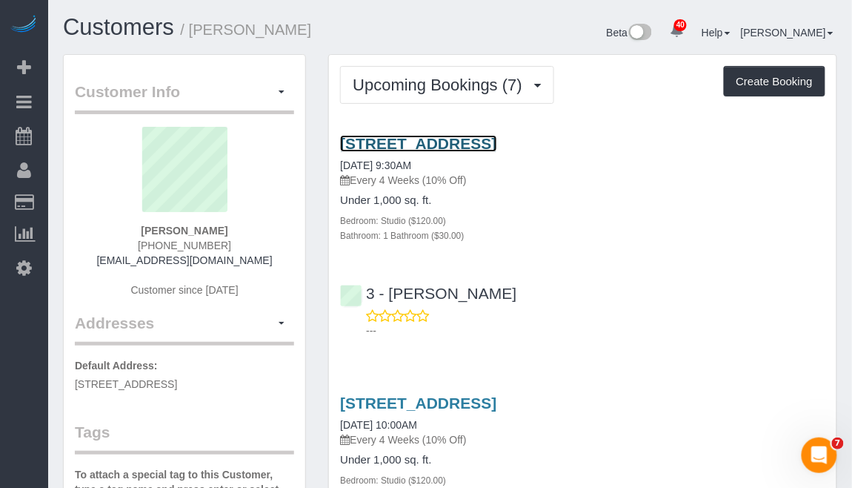
click at [451, 145] on link "[STREET_ADDRESS]" at bounding box center [418, 143] width 156 height 17
click at [470, 144] on link "[STREET_ADDRESS]" at bounding box center [418, 143] width 156 height 17
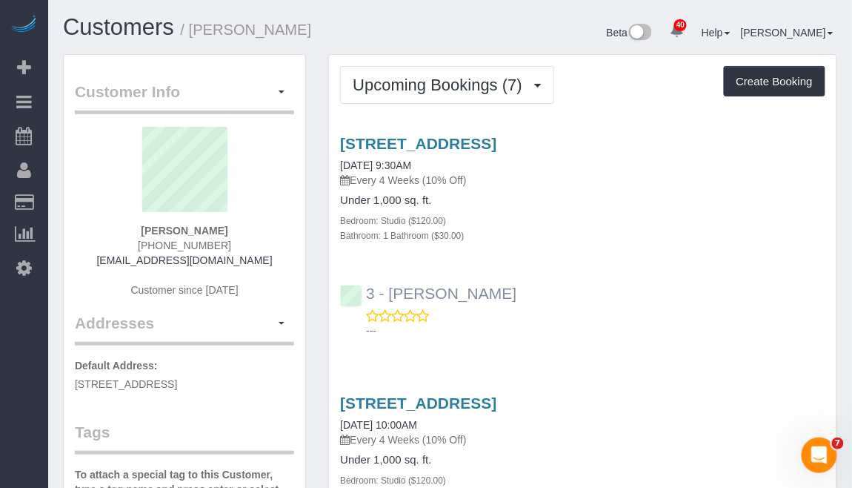
drag, startPoint x: 520, startPoint y: 283, endPoint x: 418, endPoint y: 299, distance: 102.9
click at [392, 289] on div "3 - [PERSON_NAME] ---" at bounding box center [583, 305] width 508 height 67
copy link "[PERSON_NAME]"
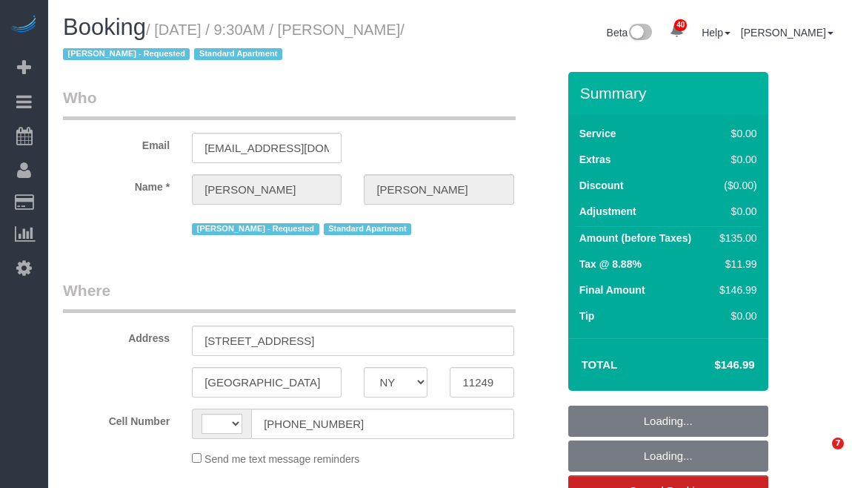
select select "NY"
select select "object:501"
select select "string:[GEOGRAPHIC_DATA]"
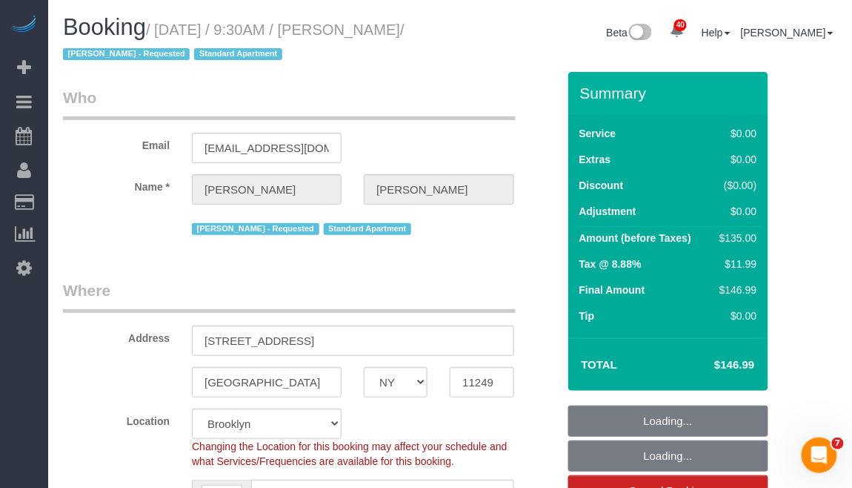
select select "object:1091"
select select "number:58"
select select "number:72"
select select "number:15"
select select "number:5"
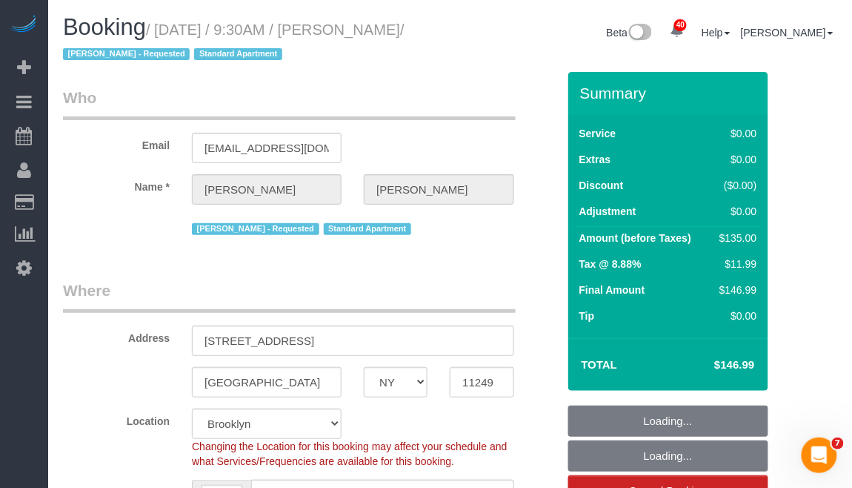
select select "string:stripe-pm_1Rd9yJ4VGloSiKo7NDpFeJum"
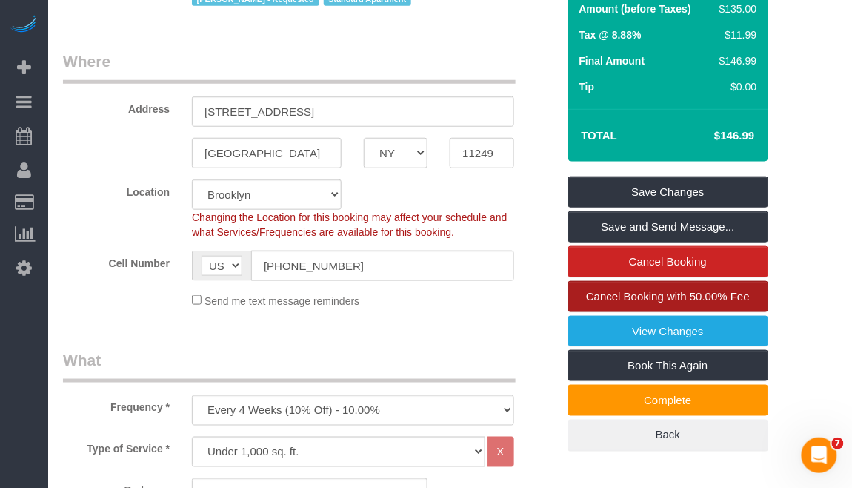
scroll to position [296, 0]
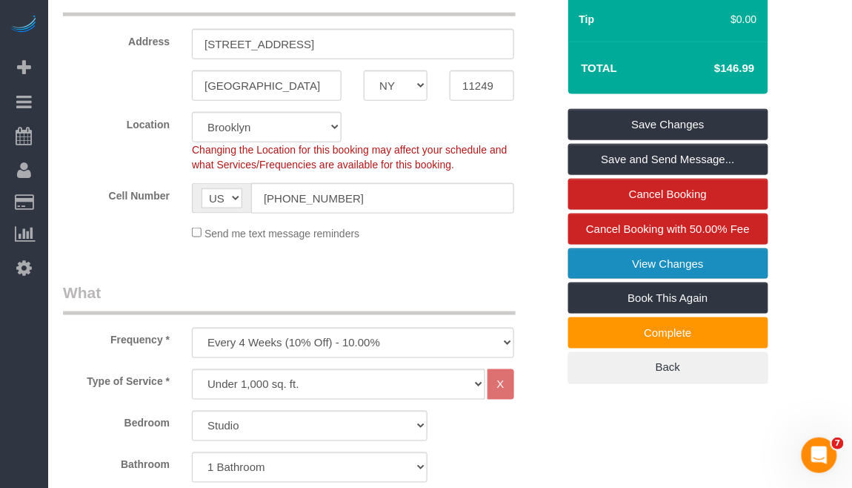
click at [691, 277] on link "View Changes" at bounding box center [669, 263] width 200 height 31
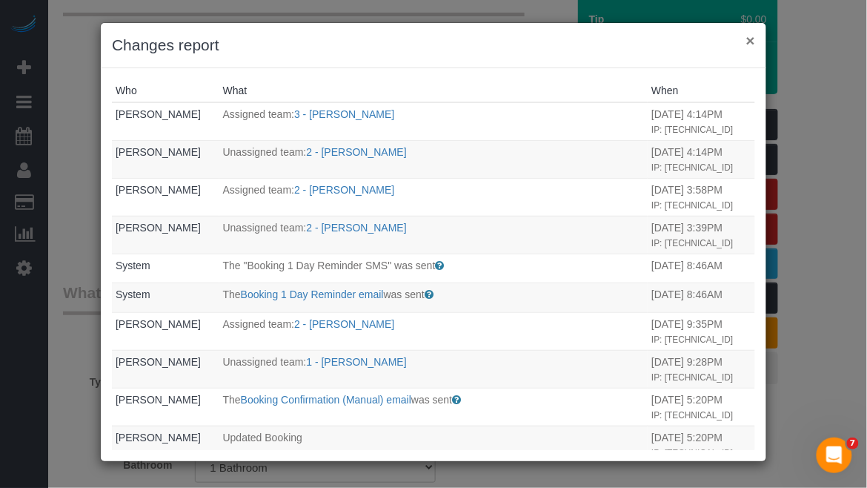
click at [752, 39] on button "×" at bounding box center [750, 41] width 9 height 16
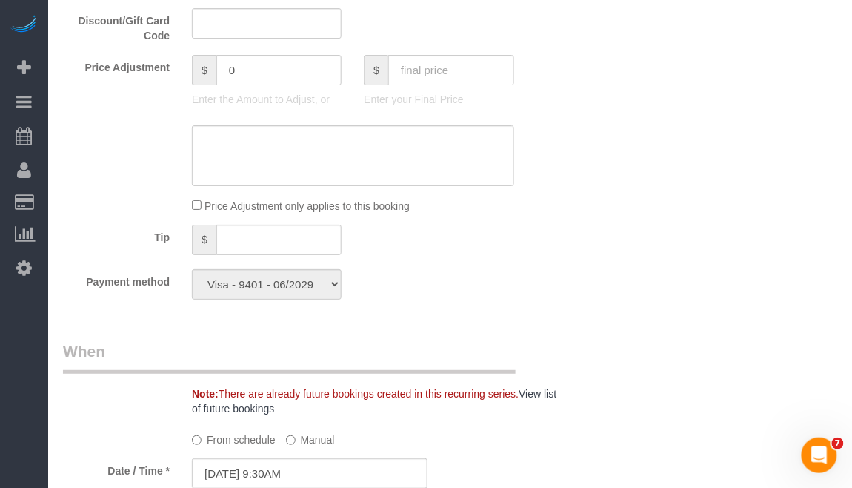
scroll to position [1285, 0]
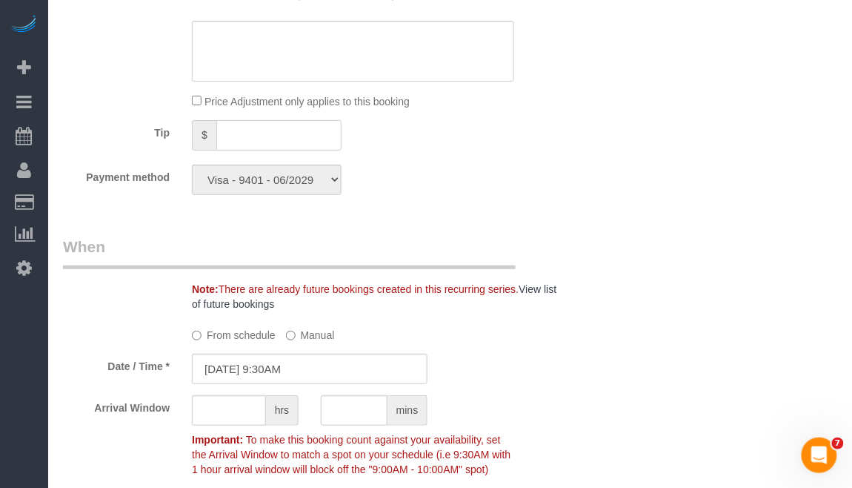
click at [259, 147] on input "text" at bounding box center [278, 135] width 125 height 30
type input "20"
click at [643, 134] on div "Who Email nicopaintball99@gmail.com Name * Richard Rosenthal Alton Jasper - Req…" at bounding box center [450, 111] width 775 height 2649
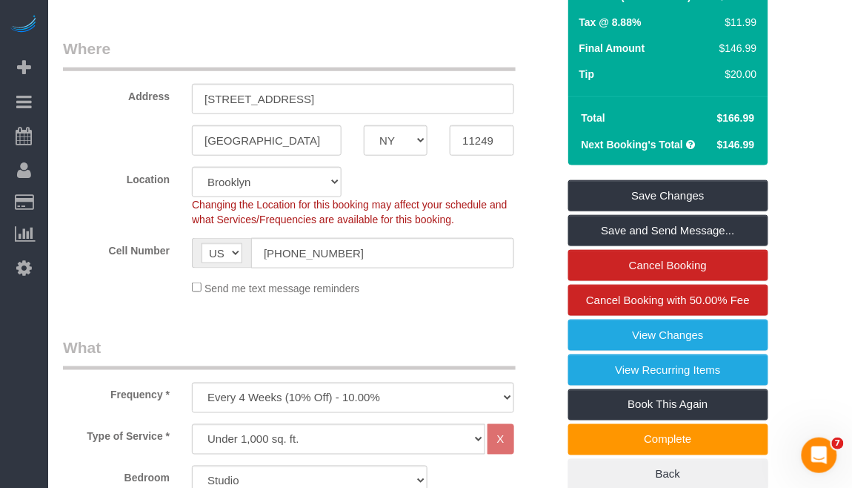
scroll to position [197, 0]
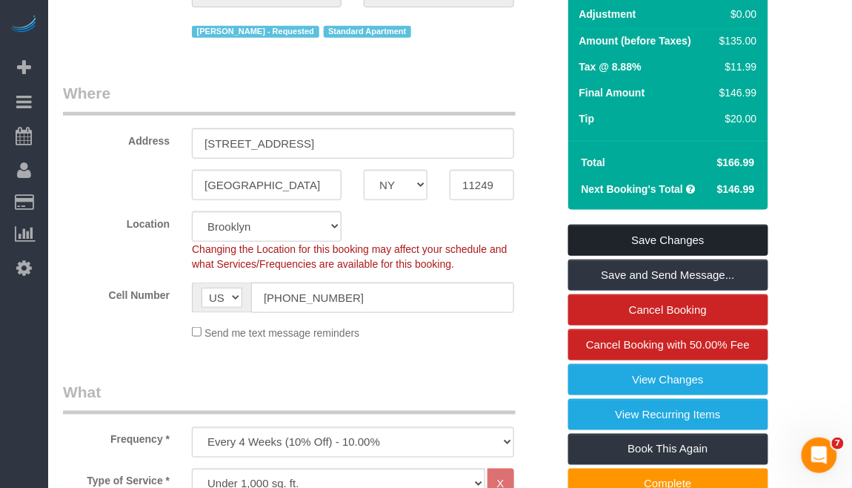
click at [649, 235] on link "Save Changes" at bounding box center [669, 240] width 200 height 31
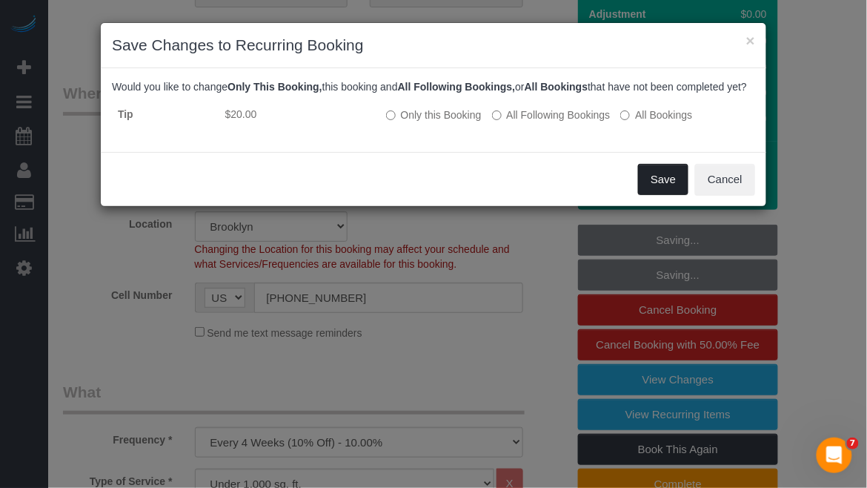
click at [656, 185] on button "Save" at bounding box center [663, 179] width 50 height 31
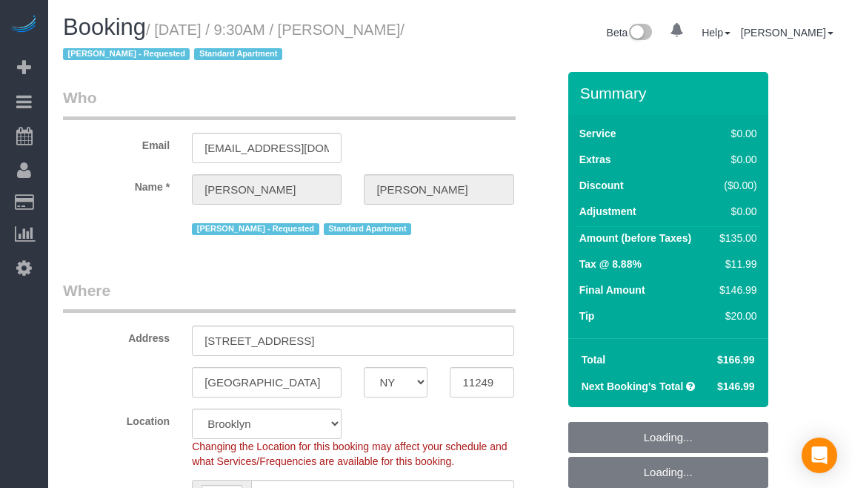
select select "NY"
select select "number:58"
select select "number:72"
select select "number:15"
select select "number:5"
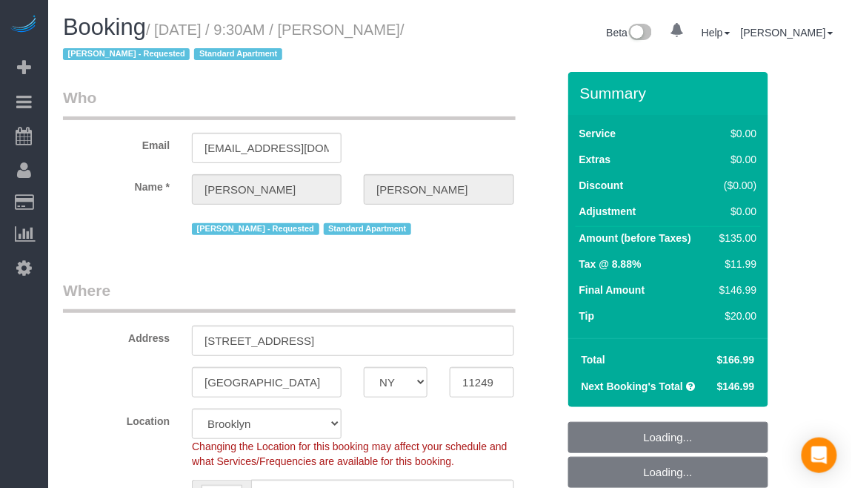
select select "object:749"
select select "string:[GEOGRAPHIC_DATA]"
select select "string:stripe-pm_1Rd9yJ4VGloSiKo7NDpFeJum"
drag, startPoint x: 162, startPoint y: 33, endPoint x: 133, endPoint y: 57, distance: 37.3
click at [133, 57] on small "/ [DATE] / 9:30AM / [PERSON_NAME] / [PERSON_NAME] - Requested Standard Apartment" at bounding box center [234, 42] width 342 height 42
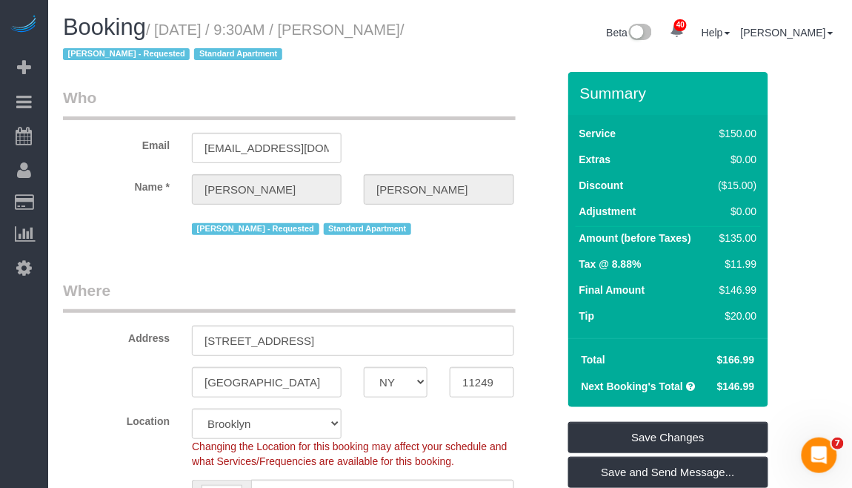
click at [385, 90] on legend "Who" at bounding box center [289, 103] width 453 height 33
drag, startPoint x: 357, startPoint y: 30, endPoint x: 131, endPoint y: 55, distance: 226.7
click at [131, 55] on small "/ [DATE] / 9:30AM / [PERSON_NAME] / [PERSON_NAME] - Requested Standard Apartment" at bounding box center [234, 42] width 342 height 42
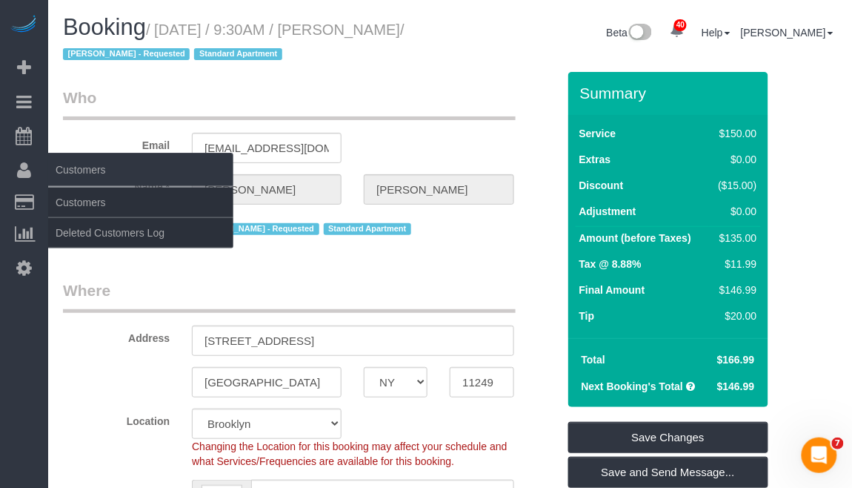
copy small "[PERSON_NAME]"
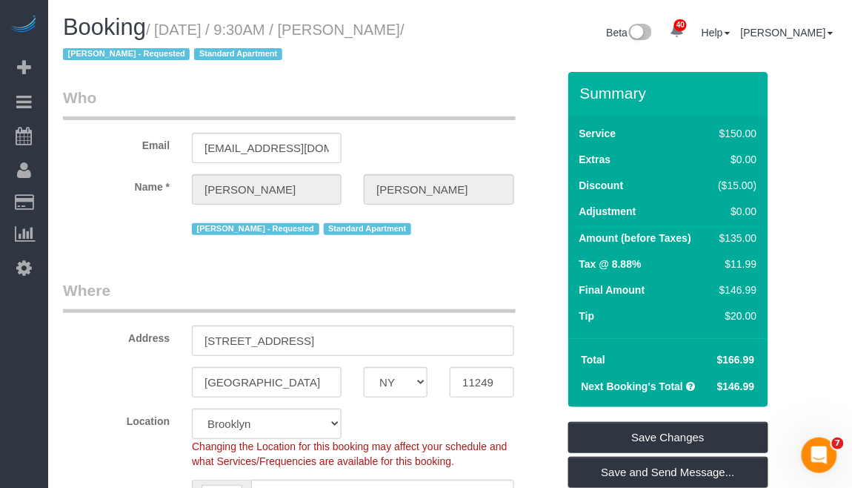
drag, startPoint x: 163, startPoint y: 30, endPoint x: 131, endPoint y: 58, distance: 42.0
click at [131, 58] on small "/ [DATE] / 9:30AM / [PERSON_NAME] / [PERSON_NAME] - Requested Standard Apartment" at bounding box center [234, 42] width 342 height 42
copy small "[DATE] / 9:30AM / [PERSON_NAME]"
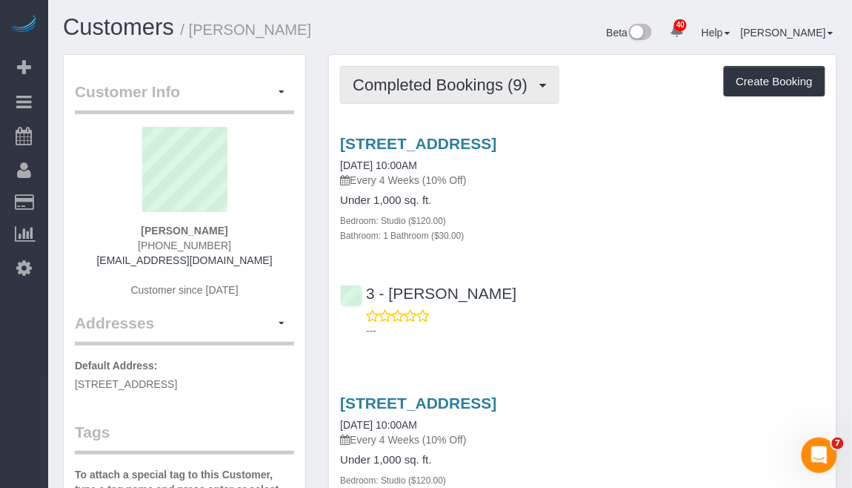
click at [516, 76] on span "Completed Bookings (9)" at bounding box center [444, 85] width 182 height 19
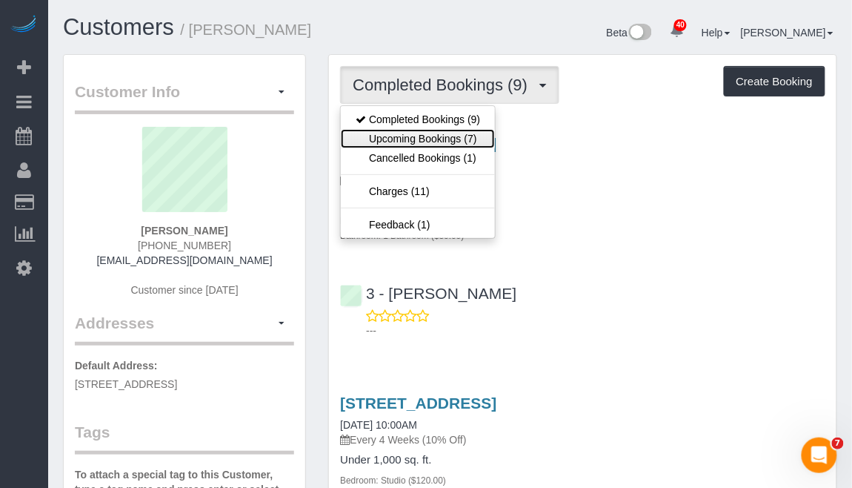
click at [451, 142] on link "Upcoming Bookings (7)" at bounding box center [418, 138] width 154 height 19
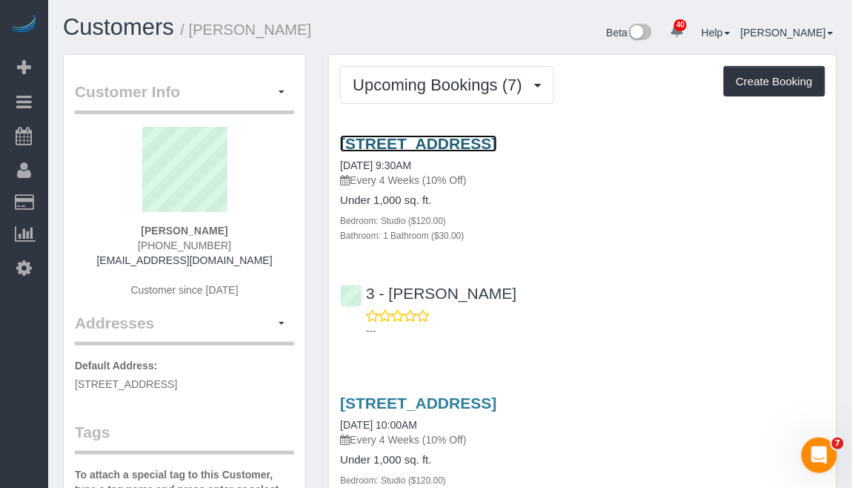
click at [460, 147] on link "420 Kent Avenue, Apt 352, Brooklyn, NY 11249" at bounding box center [418, 143] width 156 height 17
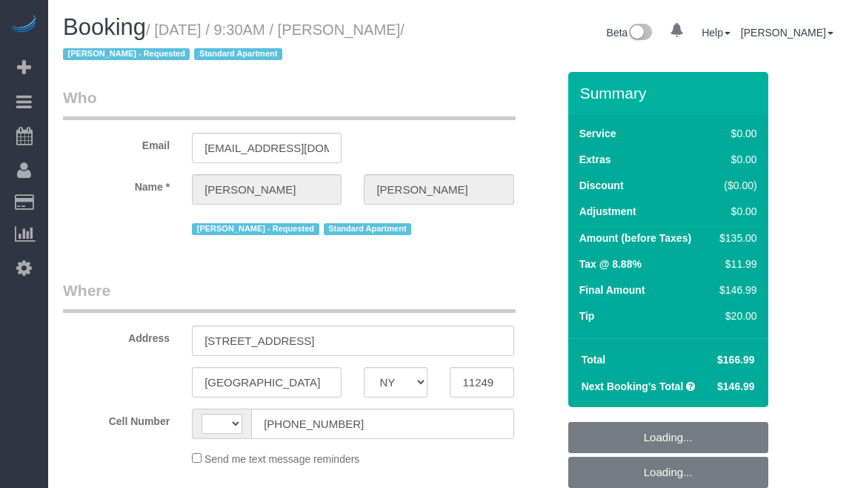
select select "NY"
select select "object:581"
select select "number:58"
select select "number:72"
select select "number:15"
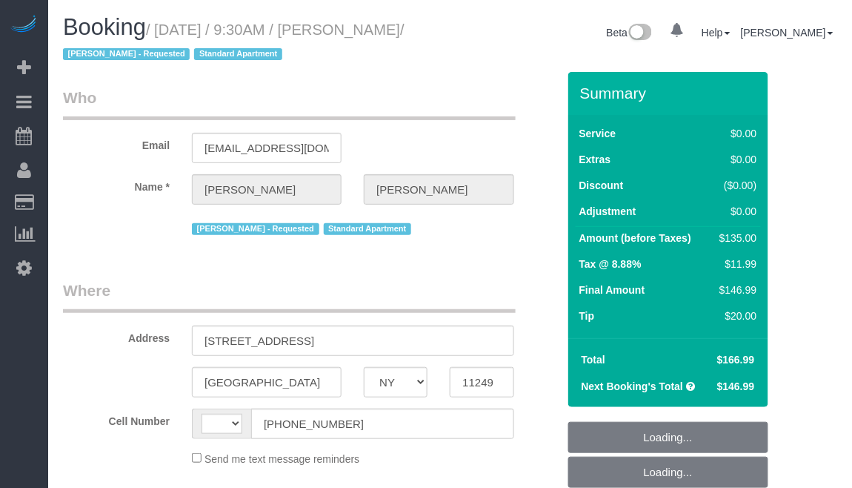
select select "number:5"
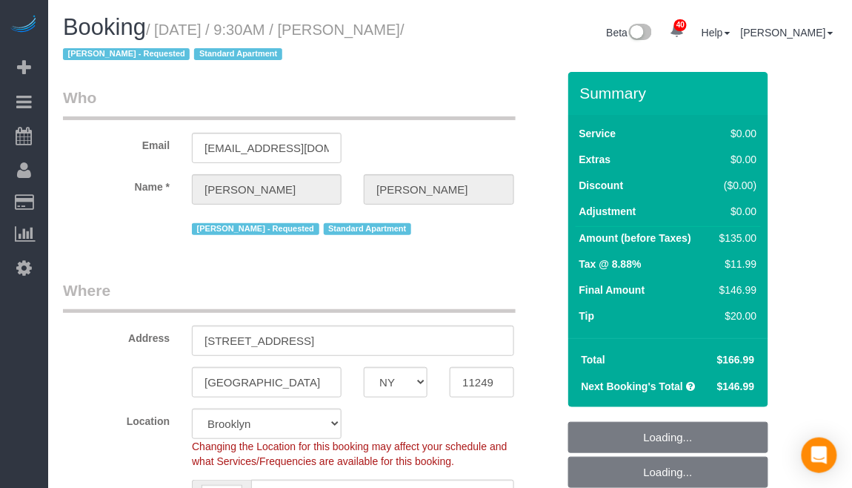
select select "string:stripe-pm_1Rd9yJ4VGloSiKo7NDpFeJum"
select select "object:835"
select select "string:[GEOGRAPHIC_DATA]"
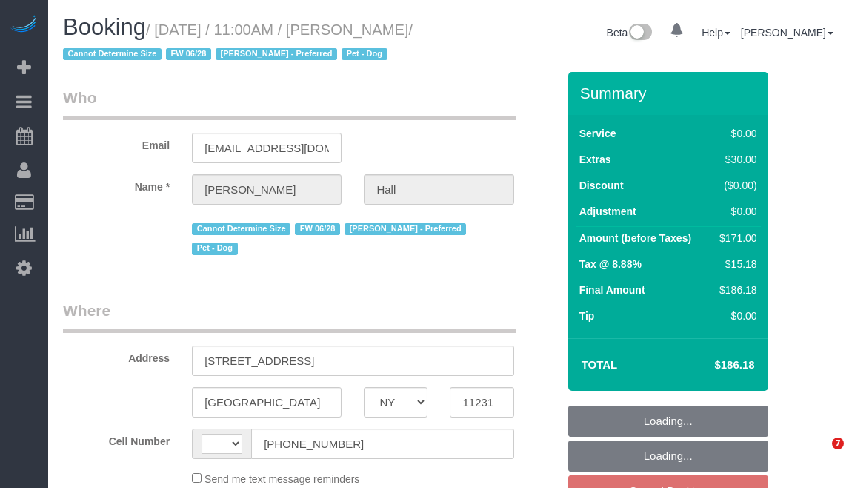
select select "NY"
select select "string:stripe-pm_1RoO6l4VGloSiKo7oaPAz86e"
select select "number:60"
select select "number:77"
select select "number:13"
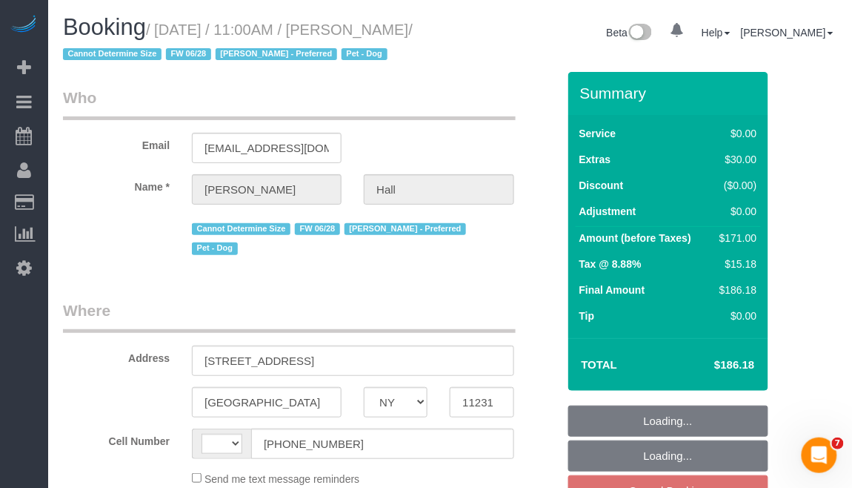
select select "number:7"
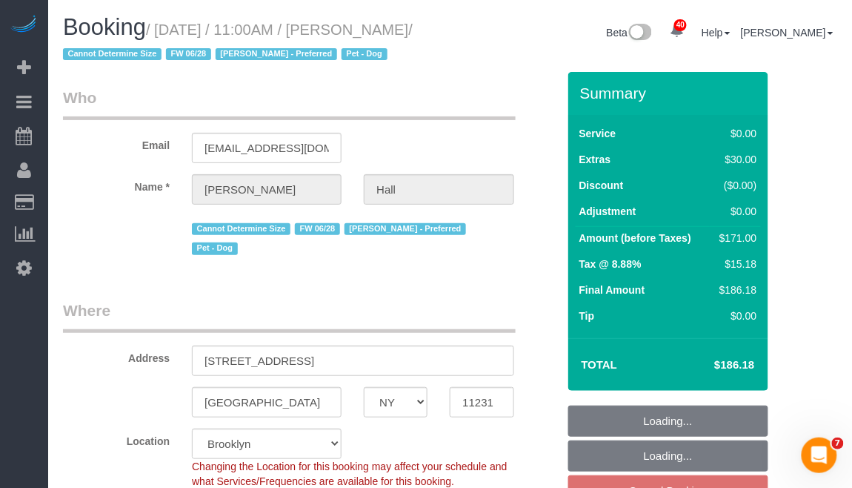
select select "string:[GEOGRAPHIC_DATA]"
select select "object:974"
select select "spot4"
select select "object:1088"
select select "1"
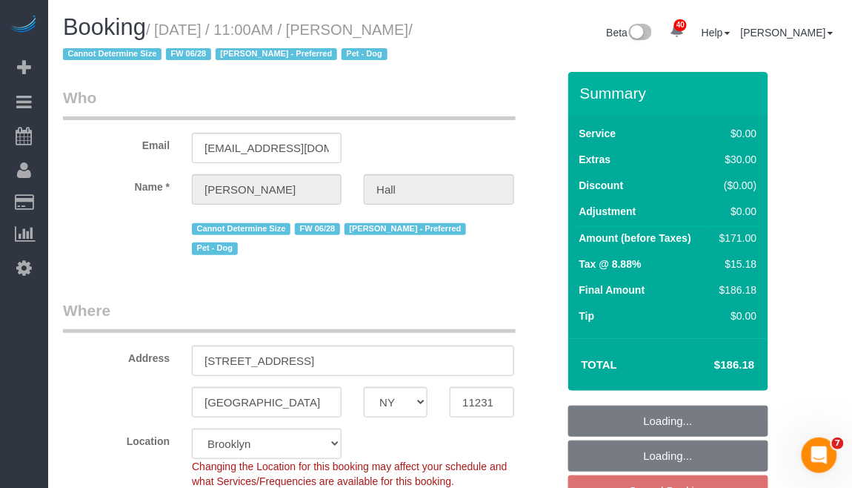
select select "1"
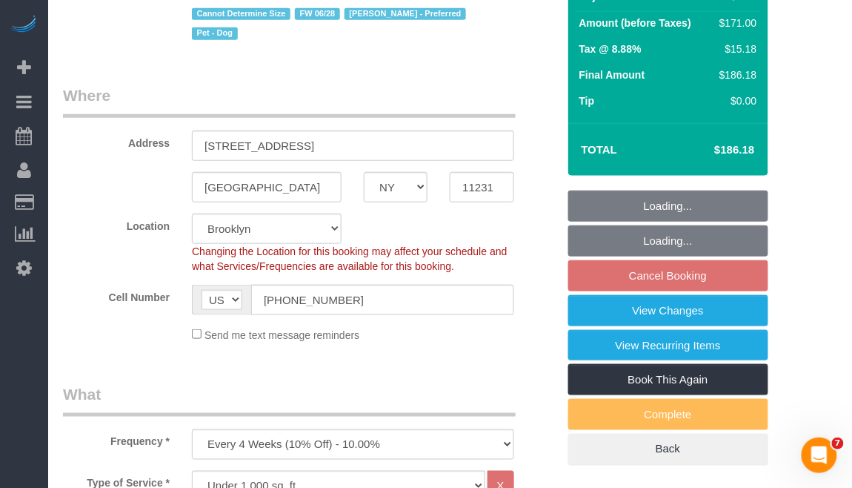
scroll to position [296, 0]
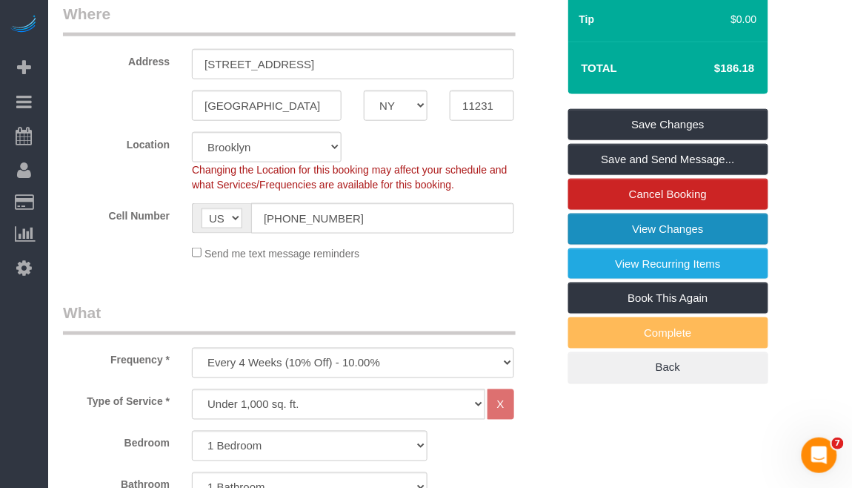
click at [652, 236] on link "View Changes" at bounding box center [669, 228] width 200 height 31
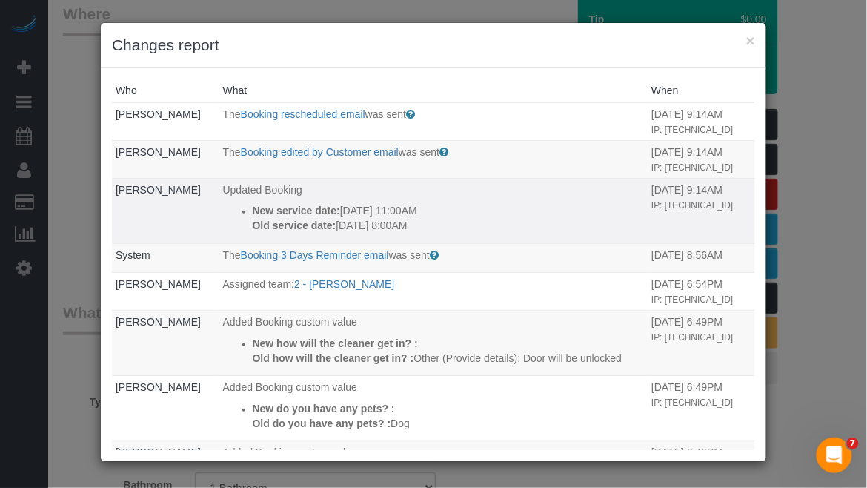
drag, startPoint x: 221, startPoint y: 236, endPoint x: 458, endPoint y: 252, distance: 237.8
click at [458, 233] on ul "New service date: 10/18/2025 11:00AM Old service date: 10/18/2025 8:00AM" at bounding box center [434, 218] width 422 height 30
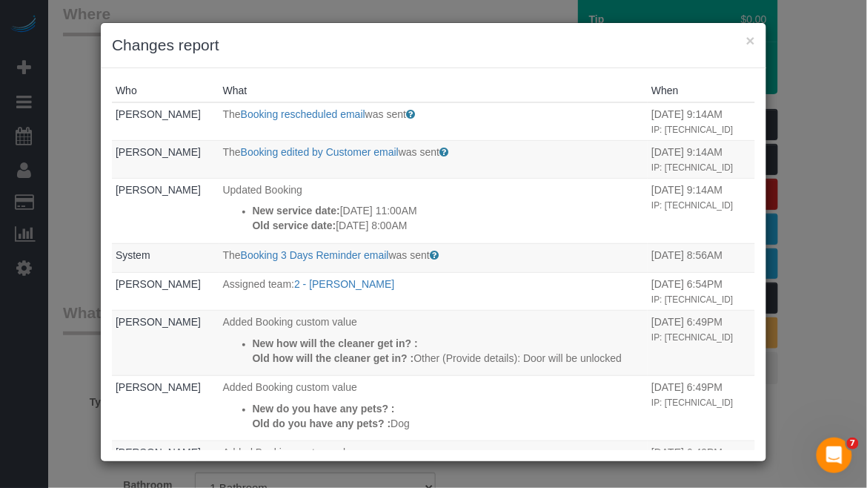
copy div "New service date: 10/18/2025 11:00AM Old service date: 10/18/2025 8:00AM"
click at [751, 33] on button "×" at bounding box center [750, 41] width 9 height 16
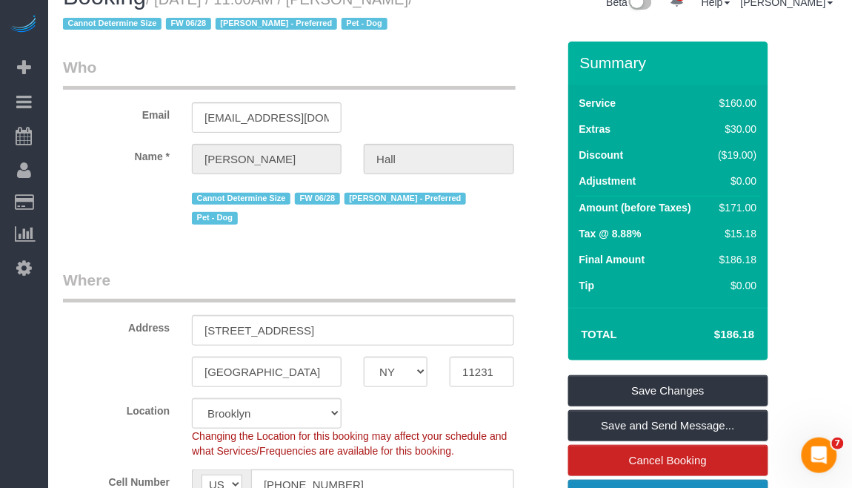
scroll to position [0, 0]
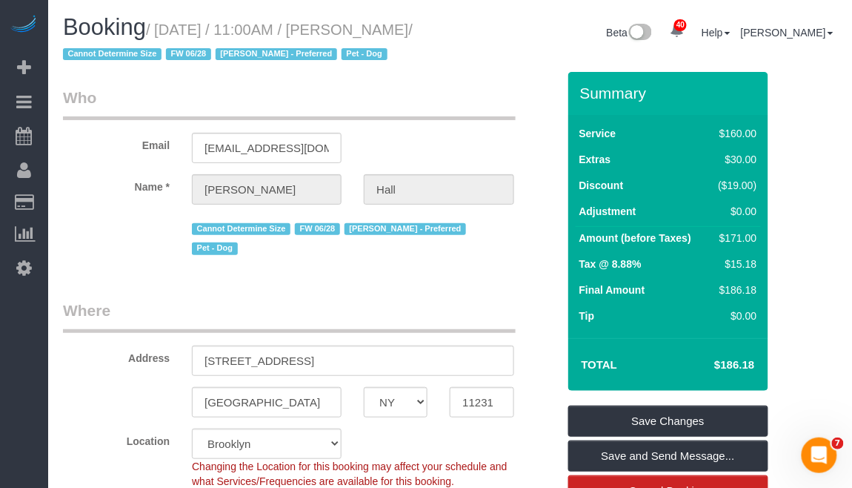
drag, startPoint x: 359, startPoint y: 36, endPoint x: 418, endPoint y: 36, distance: 59.3
click at [413, 36] on small "/ October 18, 2025 / 11:00AM / Matt Hall / Cannot Determine Size FW 06/28 Jewel…" at bounding box center [238, 42] width 350 height 42
copy small "Matt Hall"
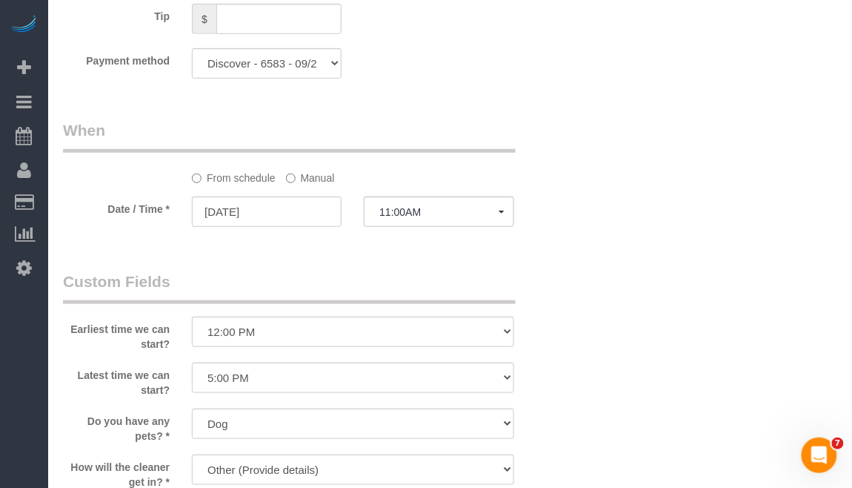
scroll to position [1482, 0]
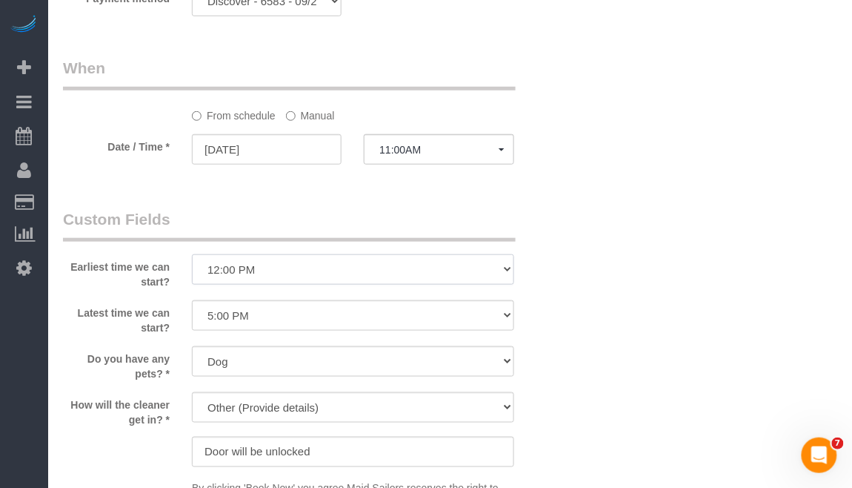
click at [510, 254] on select "I am not flexible, keep my selected time 8:00 AM 9:00 AM 10:00 AM 11:00 AM 12:0…" at bounding box center [353, 269] width 322 height 30
select select "number:59"
click at [192, 254] on select "I am not flexible, keep my selected time 8:00 AM 9:00 AM 10:00 AM 11:00 AM 12:0…" at bounding box center [353, 269] width 322 height 30
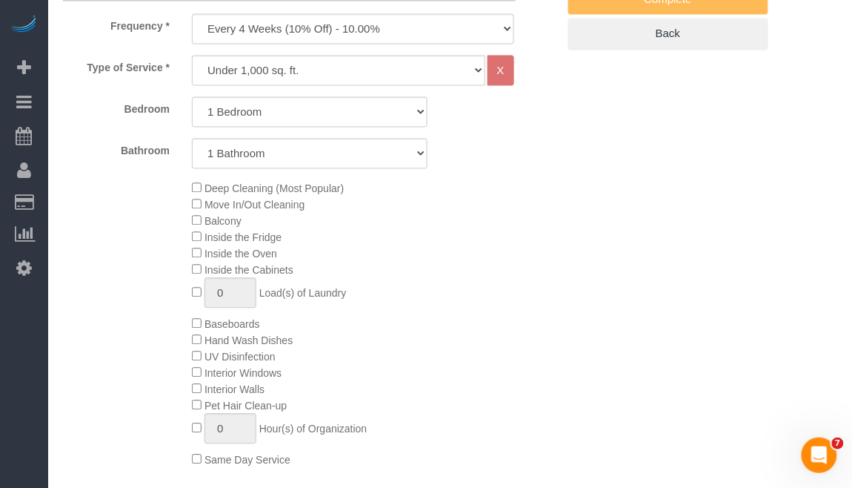
scroll to position [197, 0]
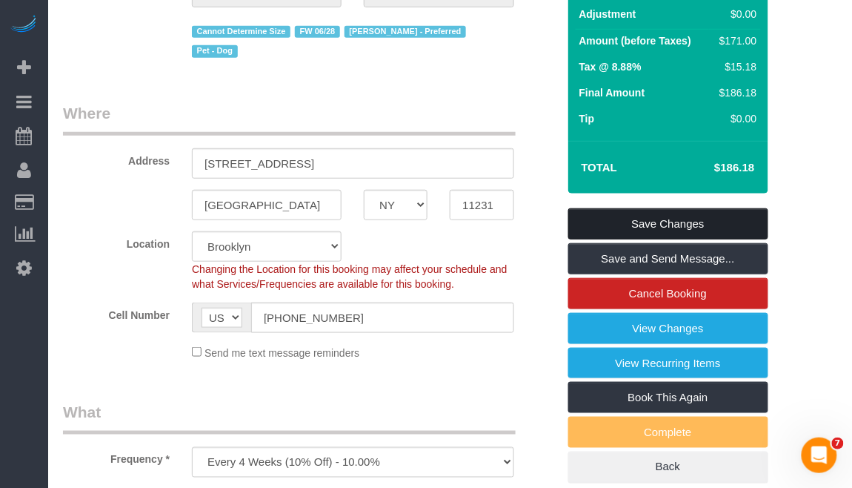
click at [654, 229] on link "Save Changes" at bounding box center [669, 223] width 200 height 31
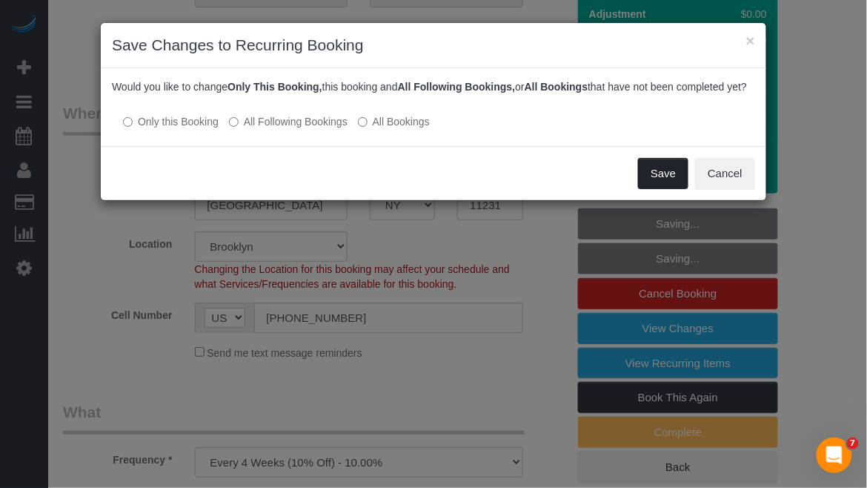
click at [675, 188] on button "Save" at bounding box center [663, 173] width 50 height 31
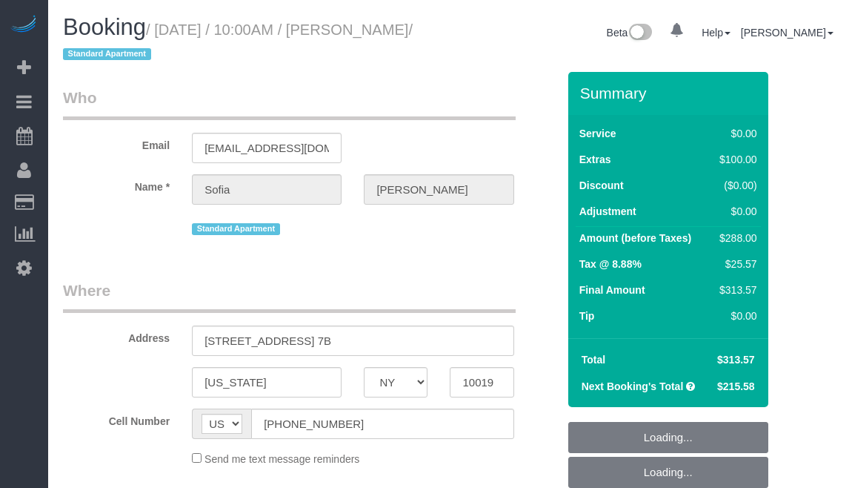
select select "NY"
select select "string:stripe-pm_1RQ9kn4VGloSiKo7xc9OeNLu"
select select "2"
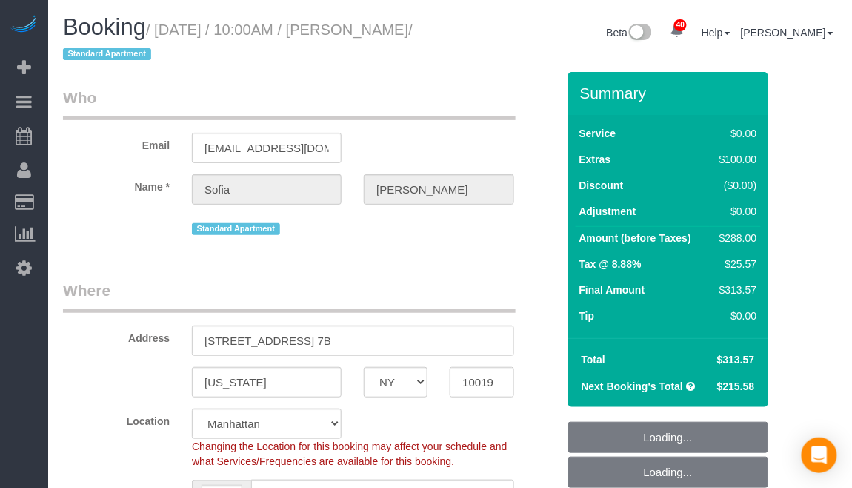
select select "object:929"
select select "number:57"
select select "number:75"
select select "number:15"
select select "number:5"
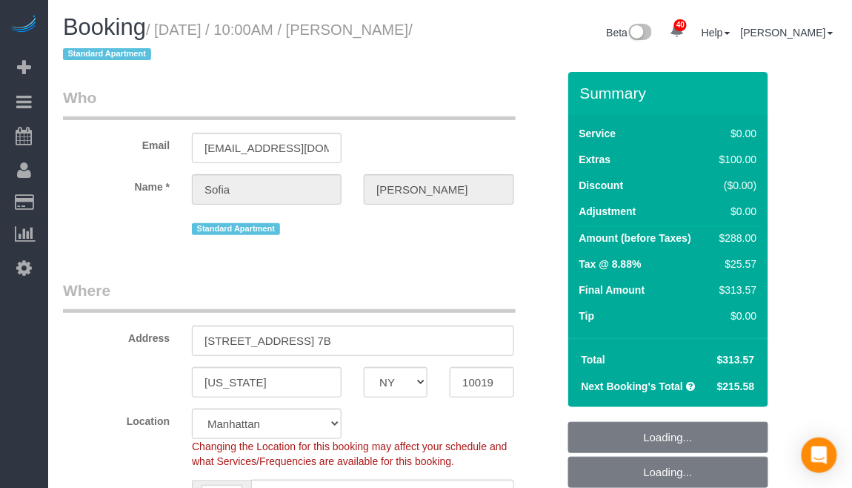
select select "2"
select select "object:1119"
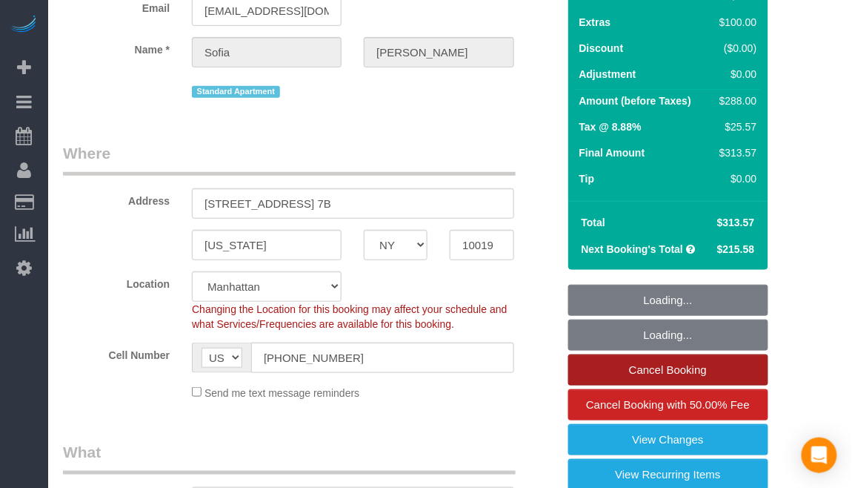
select select "spot1"
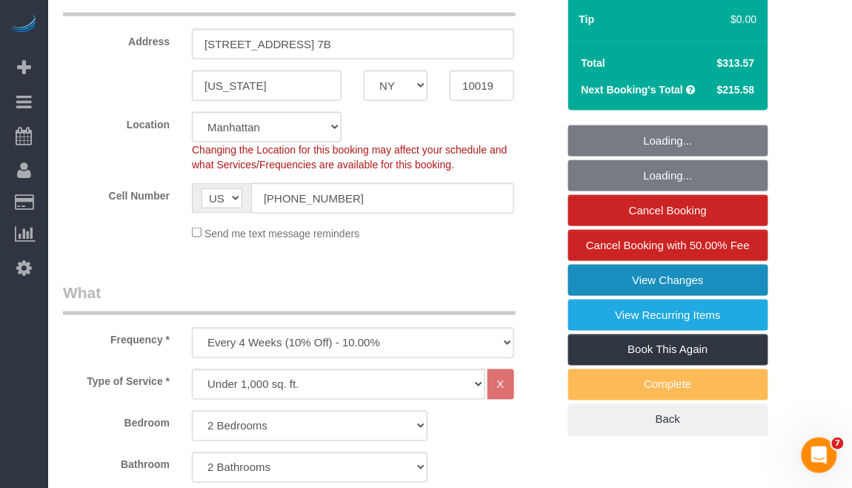
click at [659, 291] on link "View Changes" at bounding box center [669, 280] width 200 height 31
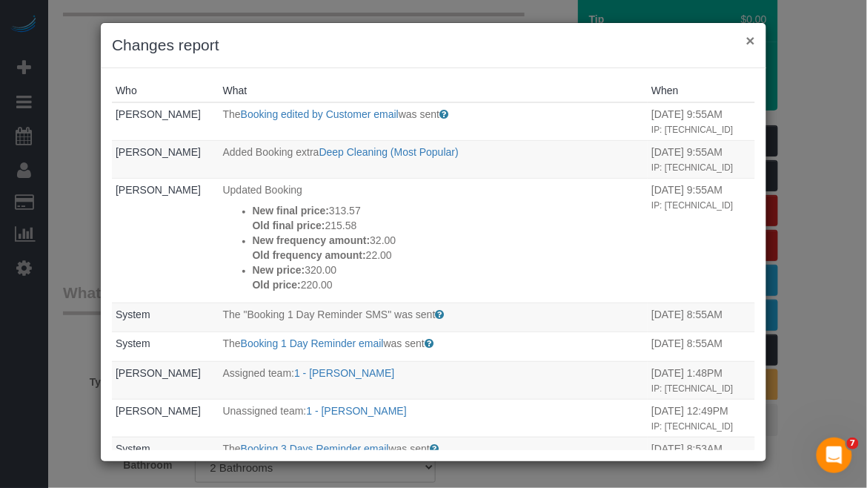
click at [752, 39] on div "× Changes report" at bounding box center [434, 45] width 666 height 45
click at [754, 43] on button "×" at bounding box center [750, 41] width 9 height 16
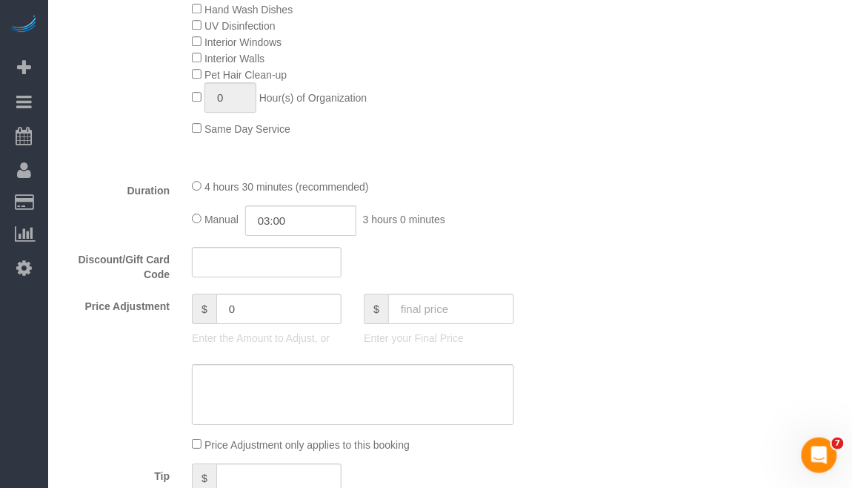
scroll to position [1087, 0]
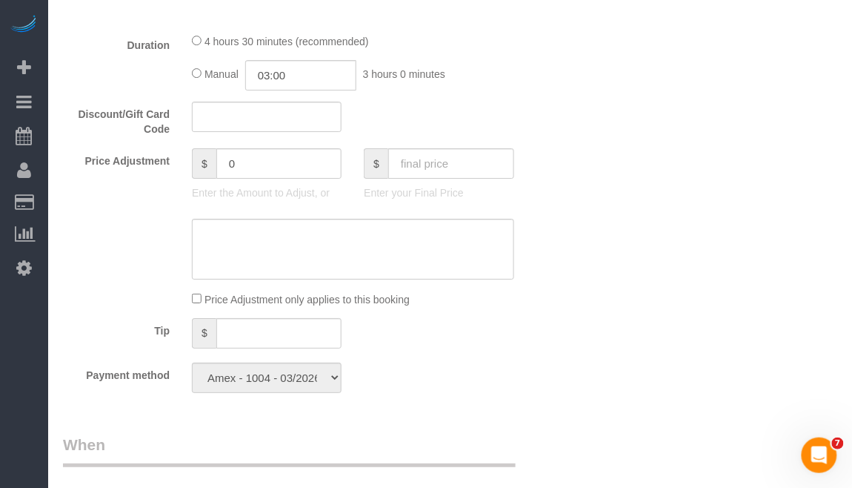
click at [197, 53] on div "4 hours 30 minutes (recommended) Manual 03:00 3 hours 0 minutes" at bounding box center [353, 62] width 344 height 58
click at [353, 36] on div "4 hours 30 minutes (recommended)" at bounding box center [353, 41] width 322 height 16
select select "spot53"
type input "04:30"
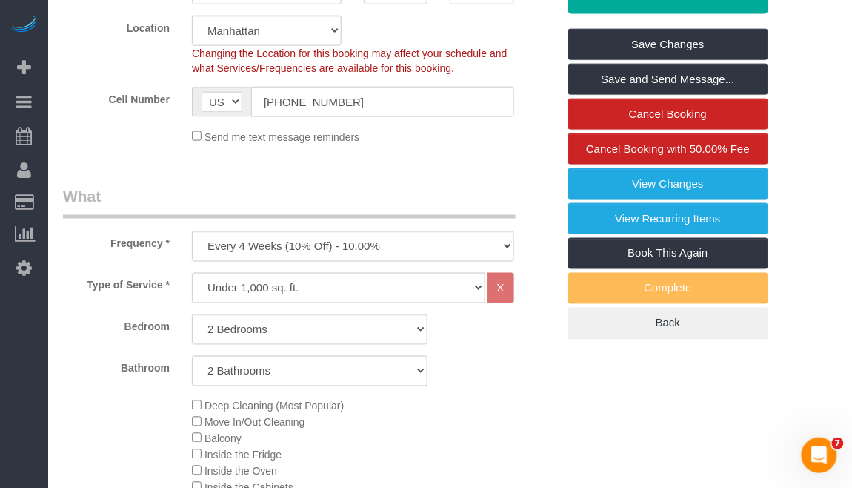
scroll to position [296, 0]
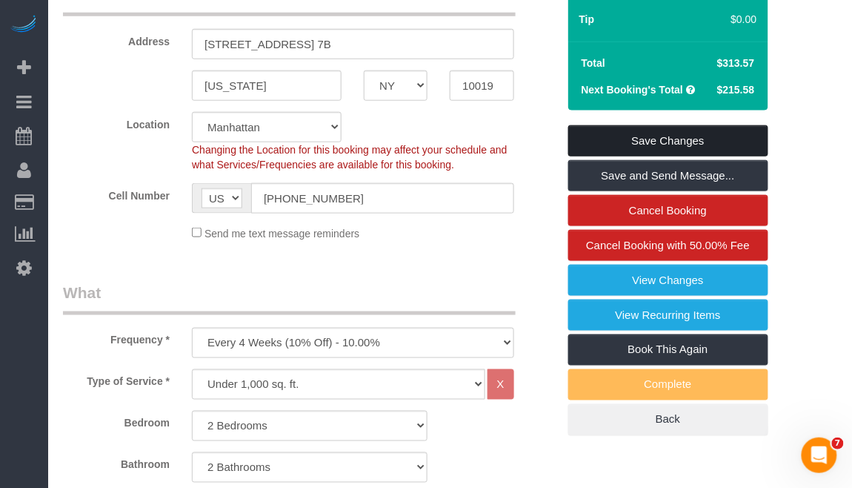
click at [680, 146] on link "Save Changes" at bounding box center [669, 140] width 200 height 31
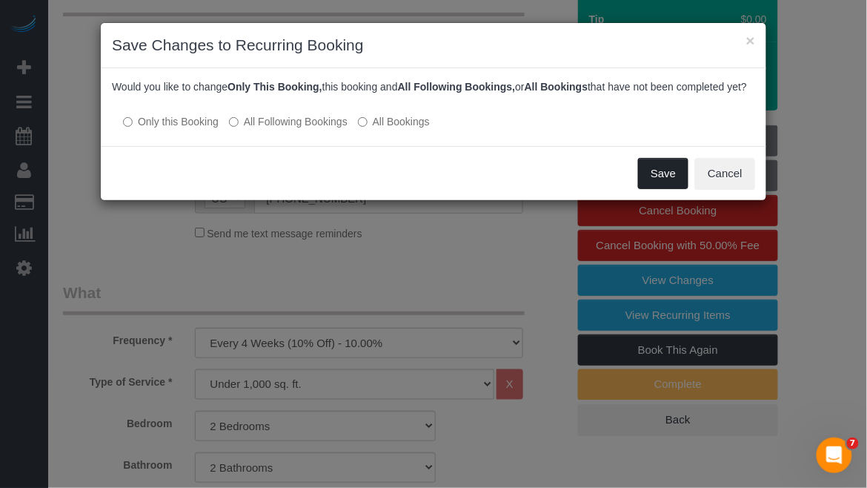
click at [646, 182] on button "Save" at bounding box center [663, 173] width 50 height 31
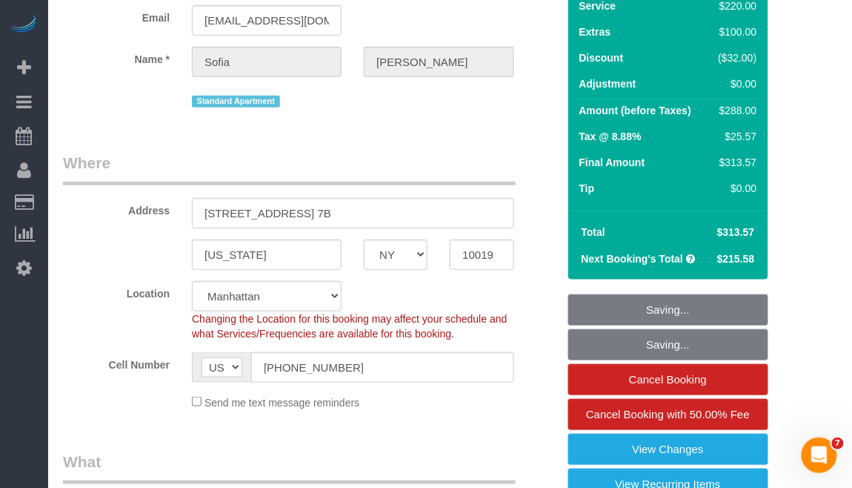
scroll to position [0, 0]
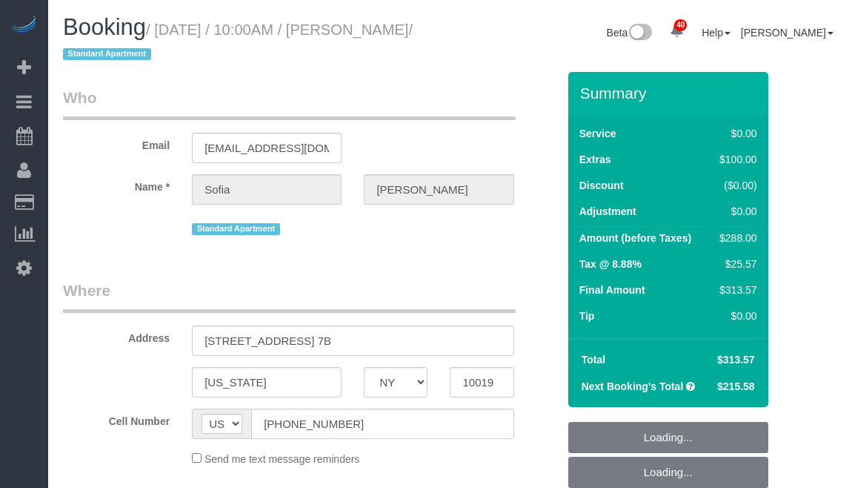
select select "NY"
select select "object:822"
select select "string:stripe-pm_1RQ9kn4VGloSiKo7xc9OeNLu"
select select "number:57"
select select "number:75"
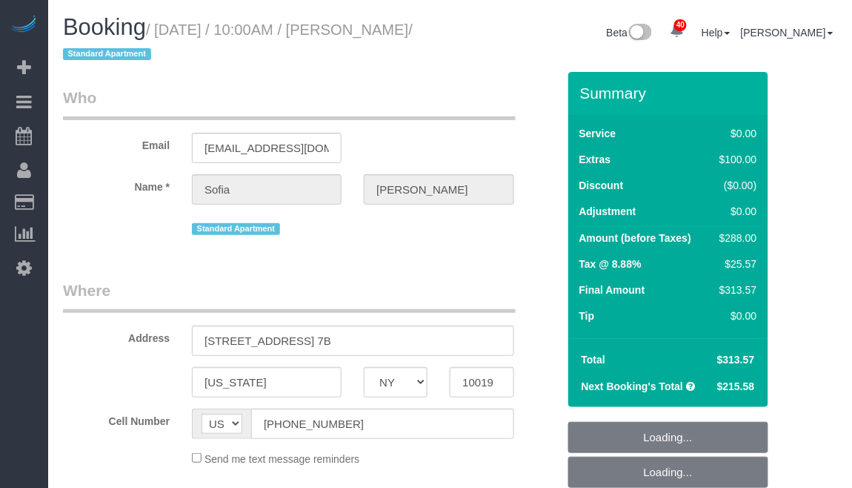
select select "number:15"
select select "number:5"
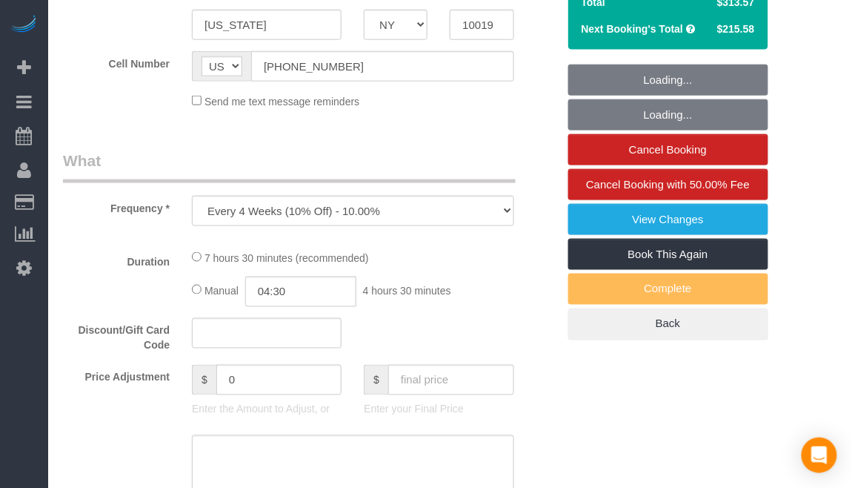
select select "2"
select select "spot1"
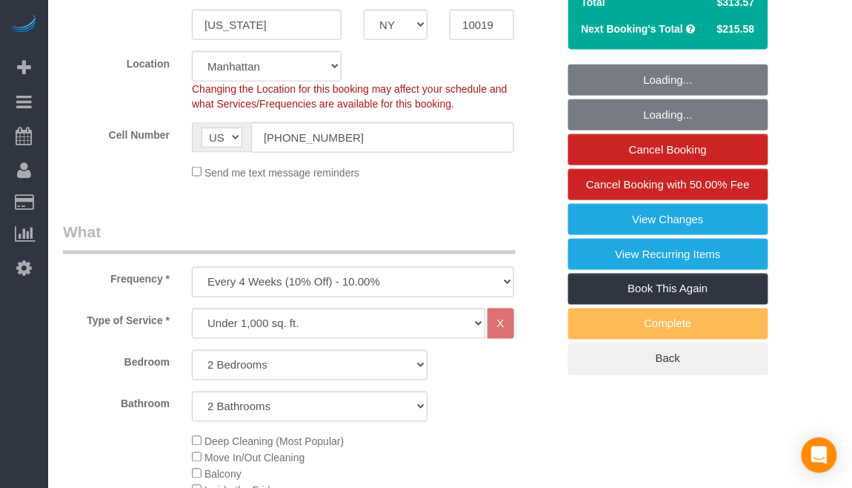
select select "object:1086"
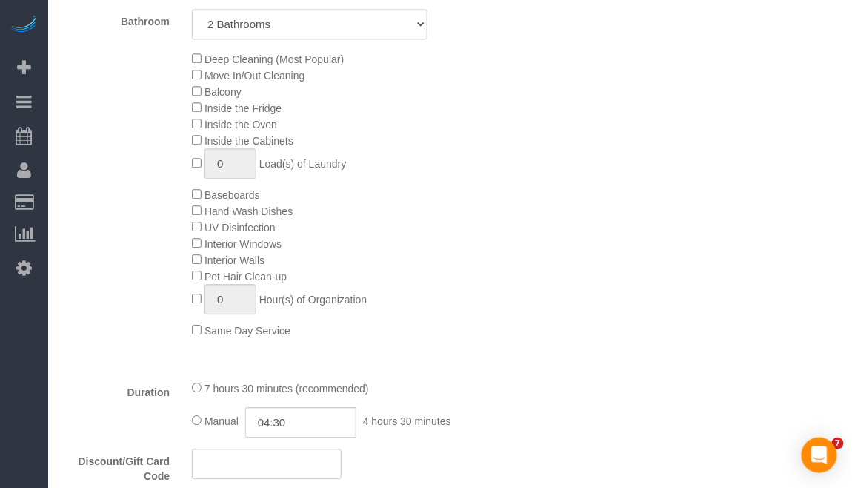
select select "2"
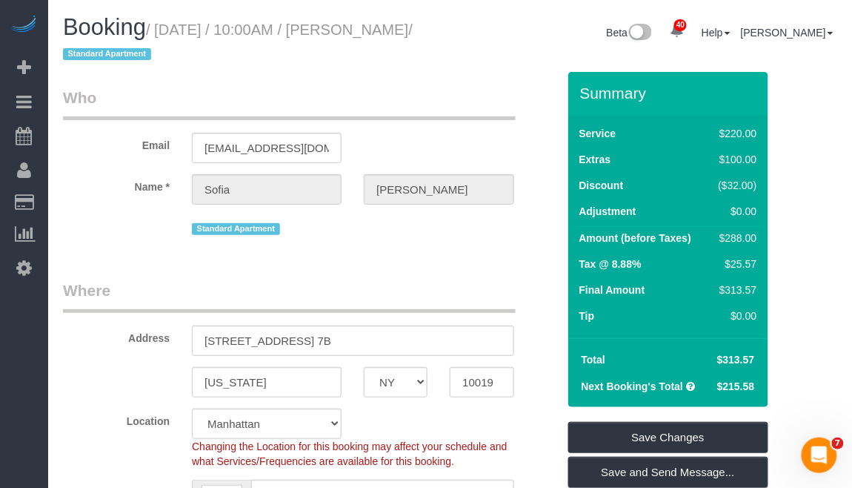
drag, startPoint x: 356, startPoint y: 22, endPoint x: 111, endPoint y: 60, distance: 247.5
click at [111, 60] on small "/ October 16, 2025 / 10:00AM / Sofia Mankin / Standard Apartment" at bounding box center [238, 42] width 350 height 42
copy small "[PERSON_NAME]"
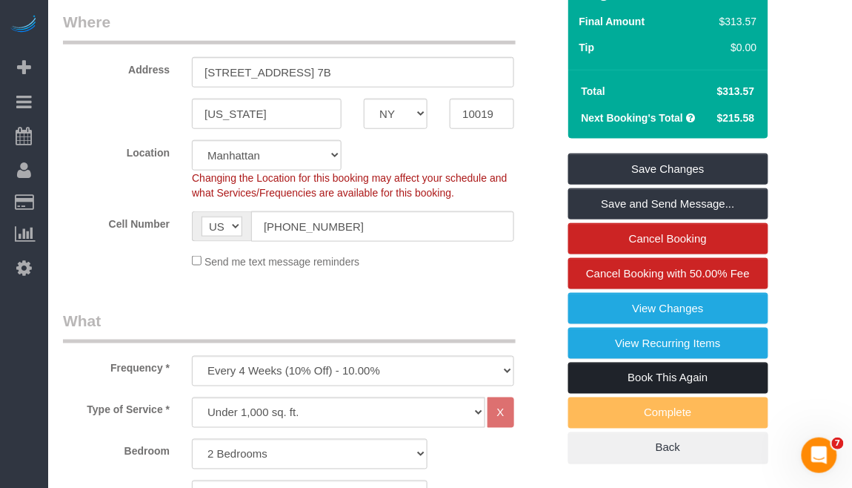
scroll to position [296, 0]
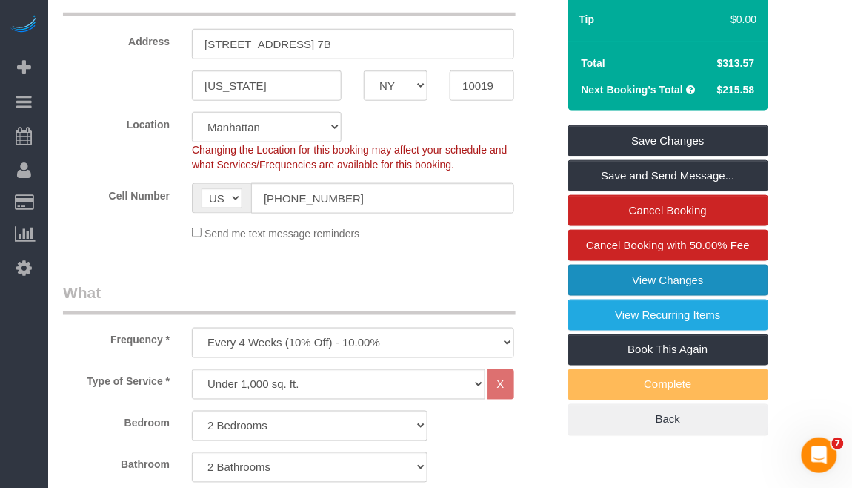
click at [627, 286] on link "View Changes" at bounding box center [669, 280] width 200 height 31
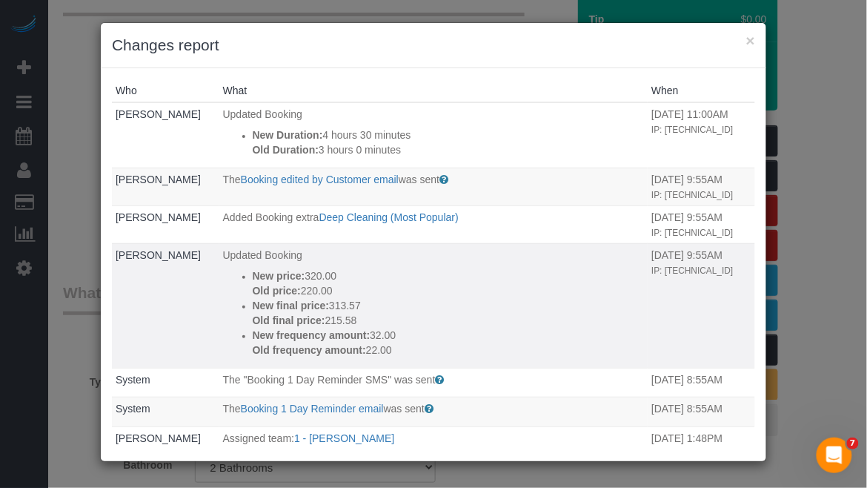
click at [497, 328] on p "Old final price: 215.58" at bounding box center [449, 320] width 392 height 15
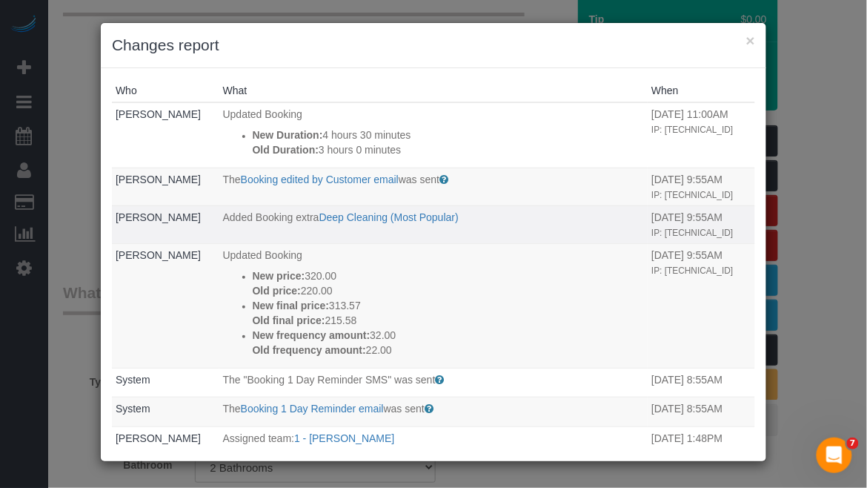
click at [112, 224] on td "Sofia Mankin" at bounding box center [165, 224] width 107 height 38
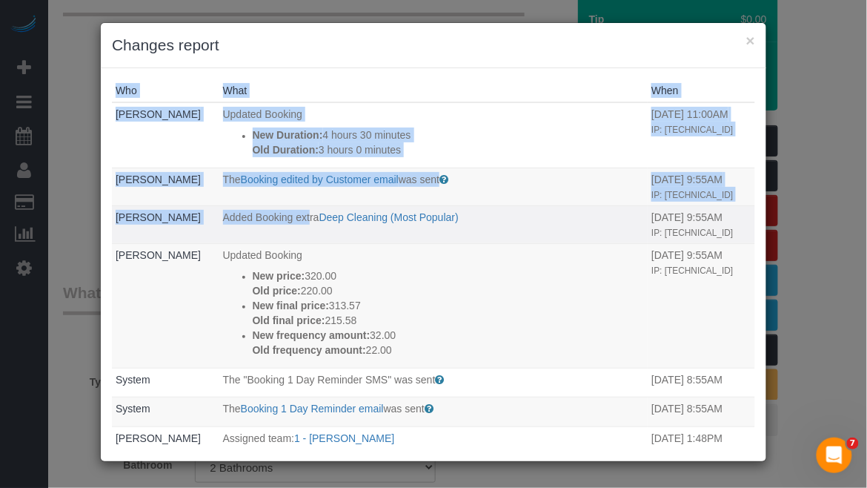
drag, startPoint x: 107, startPoint y: 226, endPoint x: 304, endPoint y: 250, distance: 198.6
click at [304, 250] on div "Who What When Kelly Melad Updated Booking New Duration: 4 hours 30 minutes Old …" at bounding box center [434, 264] width 666 height 393
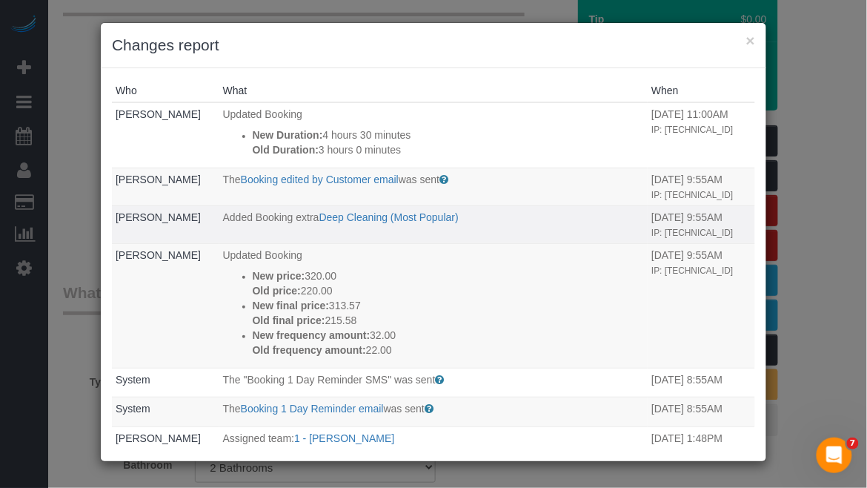
click at [356, 243] on td "Added Booking extra Deep Cleaning (Most Popular)" at bounding box center [433, 224] width 429 height 38
drag, startPoint x: 476, startPoint y: 234, endPoint x: 117, endPoint y: 236, distance: 358.8
click at [117, 236] on tr "Sofia Mankin Added Booking extra Deep Cleaning (Most Popular) 10/15/2025 9:55AM…" at bounding box center [433, 224] width 643 height 38
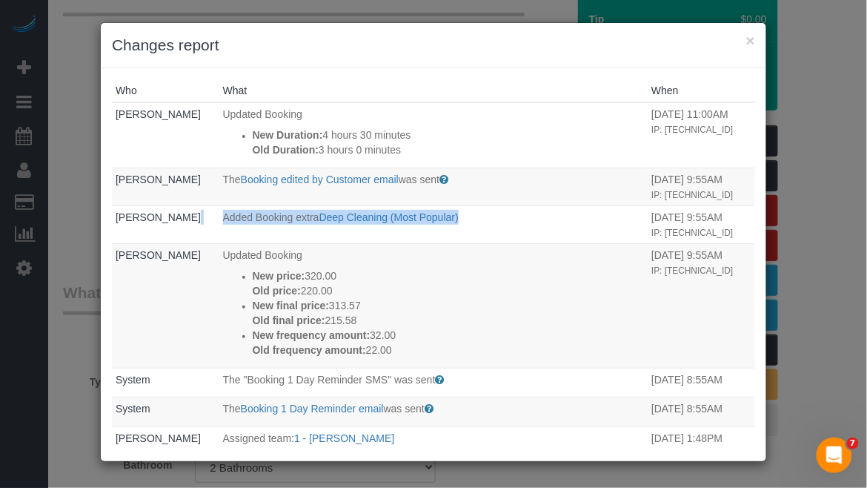
copy tr "Sofia Mankin Added Booking extra Deep Cleaning (Most Popular)"
click at [752, 45] on button "×" at bounding box center [750, 41] width 9 height 16
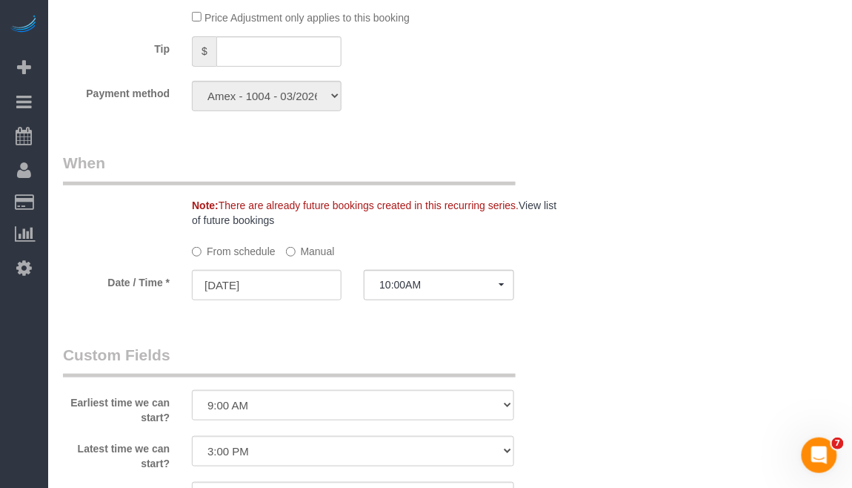
scroll to position [1383, 0]
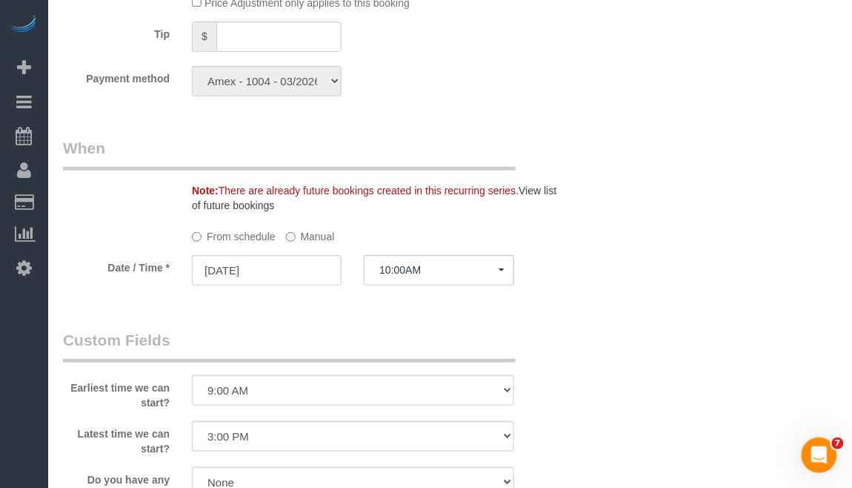
click at [285, 236] on div "From schedule Manual" at bounding box center [353, 234] width 344 height 20
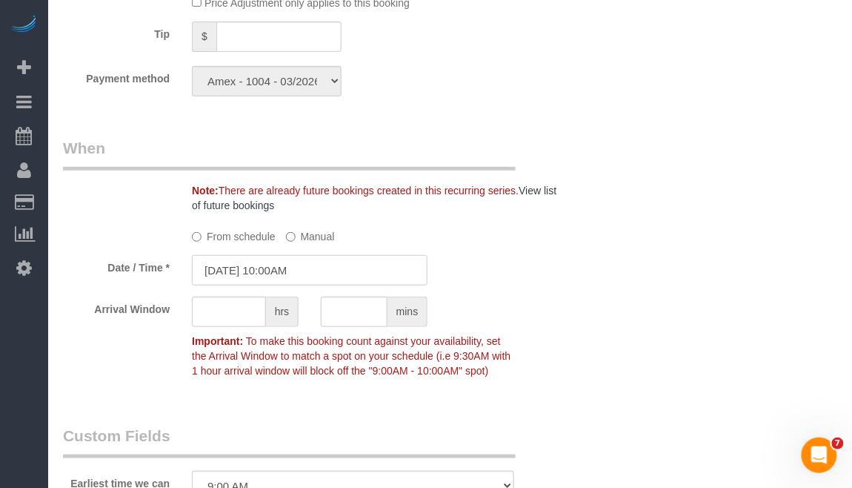
click at [294, 265] on input "[DATE] 10:00AM" at bounding box center [310, 270] width 236 height 30
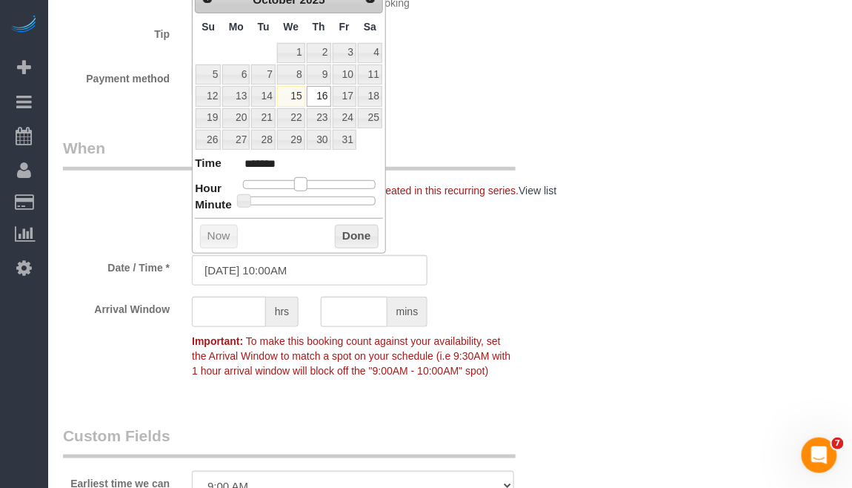
type input "10/16/2025 8:00AM"
type input "******"
type input "10/16/2025 7:00AM"
type input "******"
type input "10/16/2025 8:00AM"
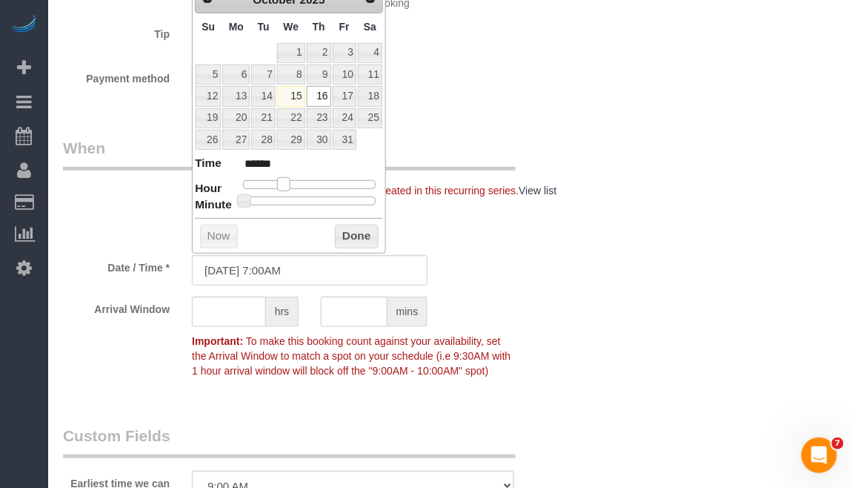
type input "******"
type input "10/16/2025 9:00AM"
type input "******"
type input "[DATE] 10:00AM"
type input "*******"
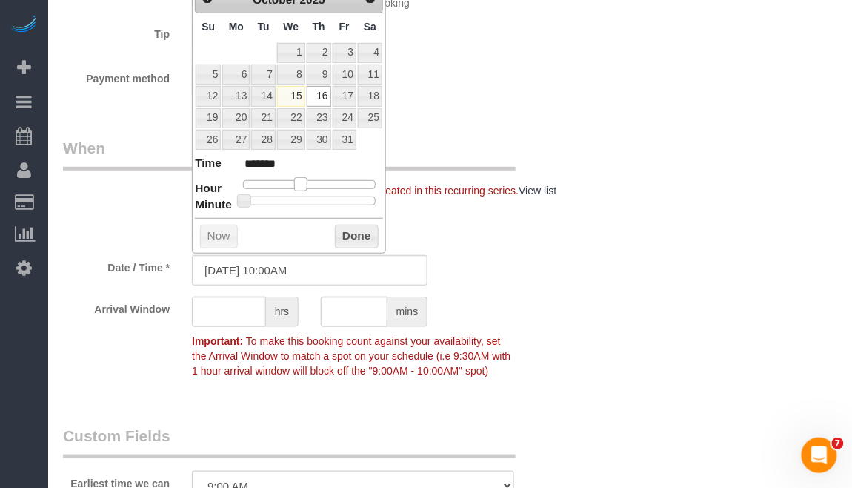
type input "10/16/2025 9:00AM"
type input "******"
type input "10/16/2025 8:00AM"
type input "******"
type input "10/16/2025 9:00AM"
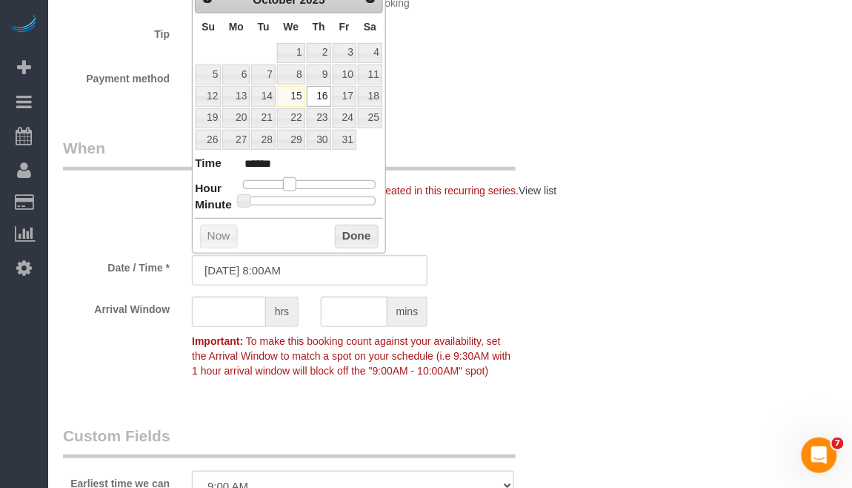
type input "******"
click at [294, 185] on span at bounding box center [294, 183] width 13 height 13
click at [354, 232] on button "Done" at bounding box center [357, 237] width 44 height 24
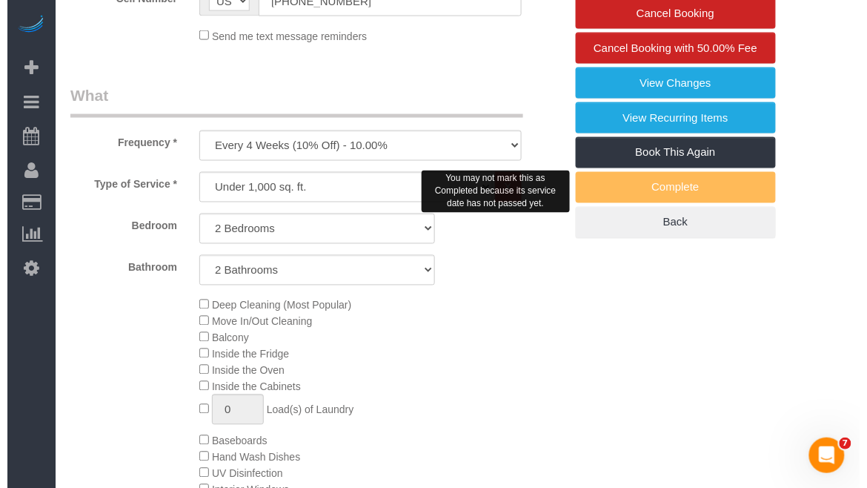
scroll to position [395, 0]
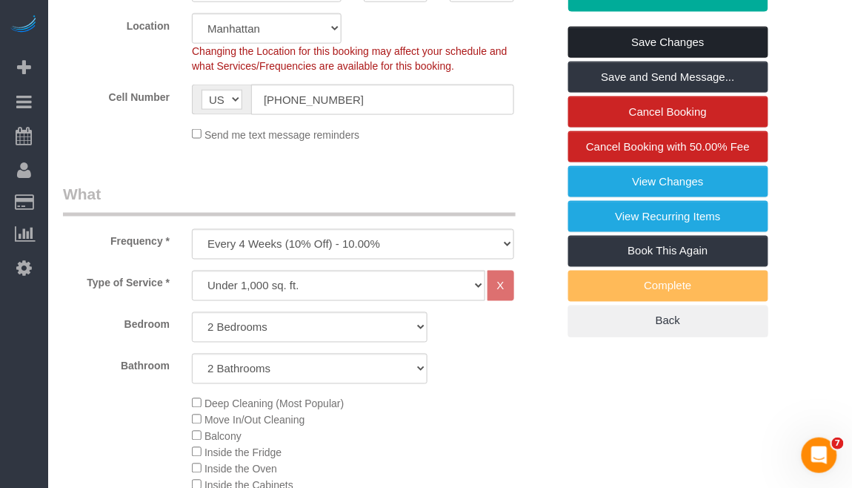
click at [645, 42] on link "Save Changes" at bounding box center [669, 42] width 200 height 31
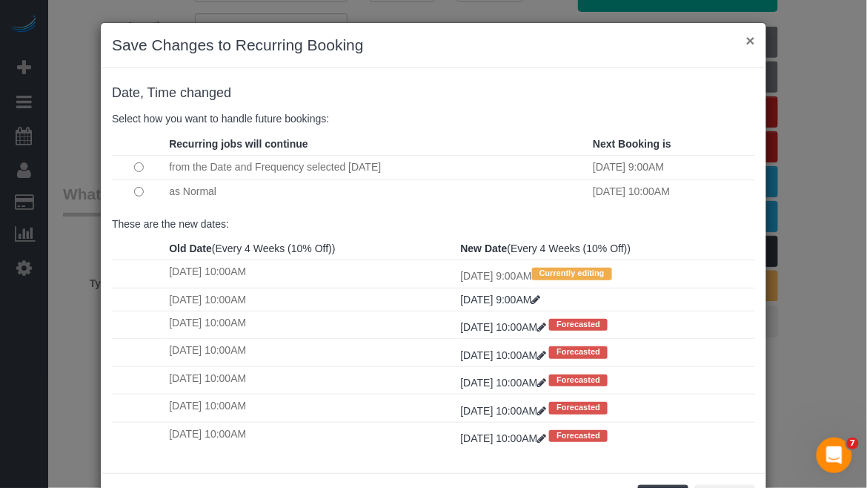
click at [746, 34] on button "×" at bounding box center [750, 41] width 9 height 16
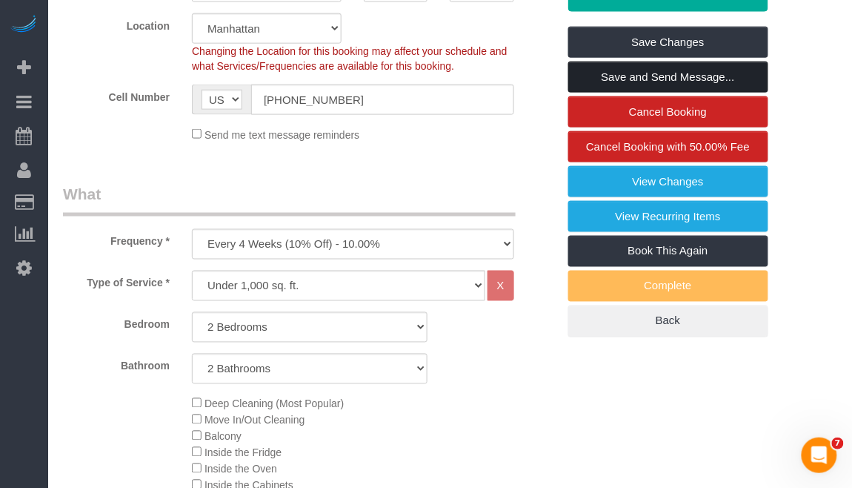
click at [659, 78] on link "Save and Send Message..." at bounding box center [669, 77] width 200 height 31
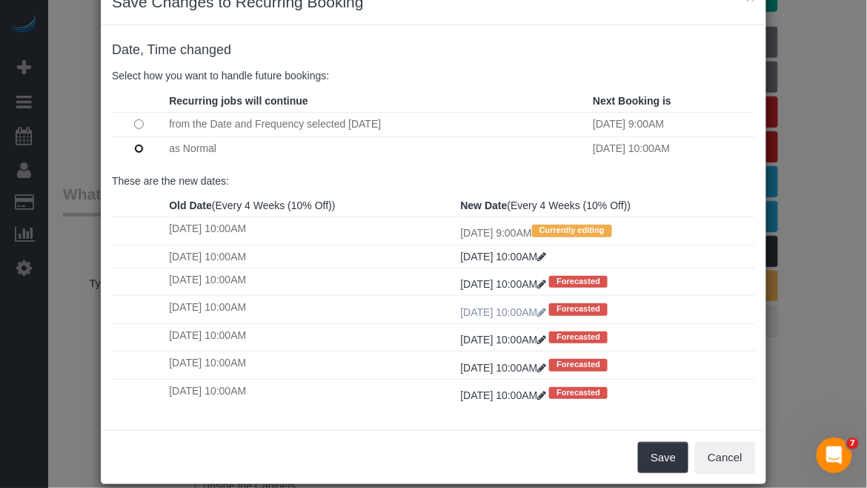
scroll to position [67, 0]
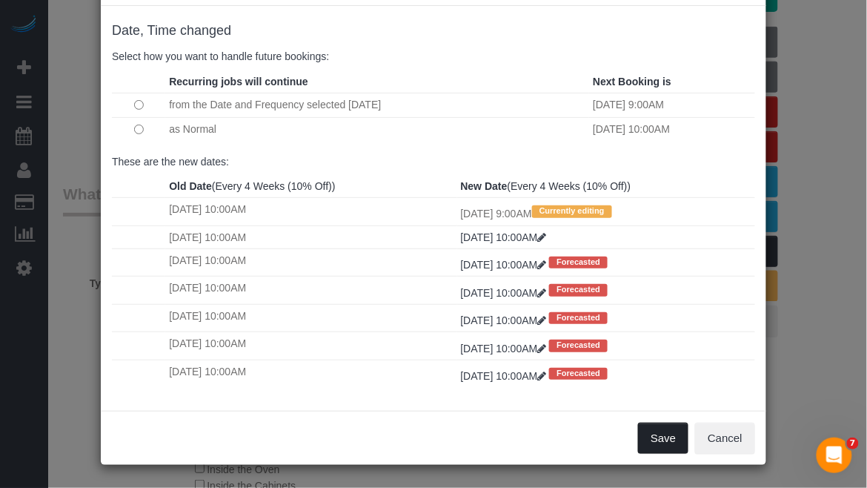
click at [638, 445] on button "Save" at bounding box center [663, 438] width 50 height 31
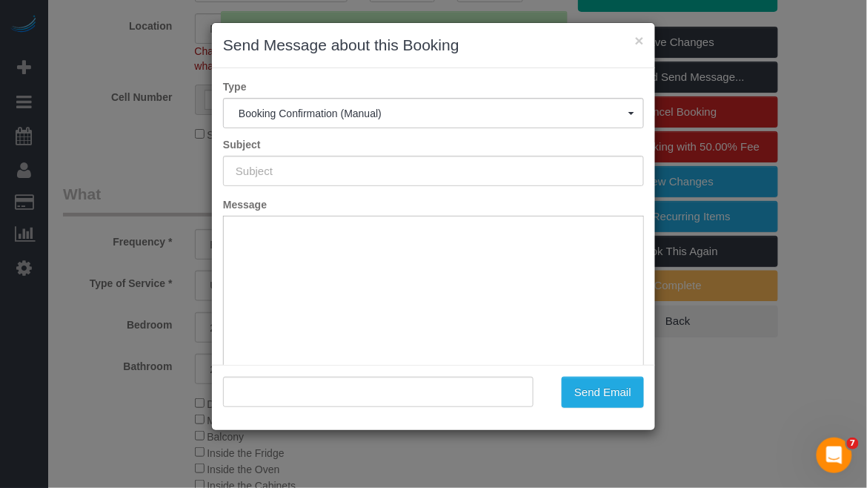
scroll to position [0, 0]
type input "Cleaning Confirmed for 10/16/2025 at 9:00am"
type input ""Sofia Mankin" <sofiamankin@yahoo.com>"
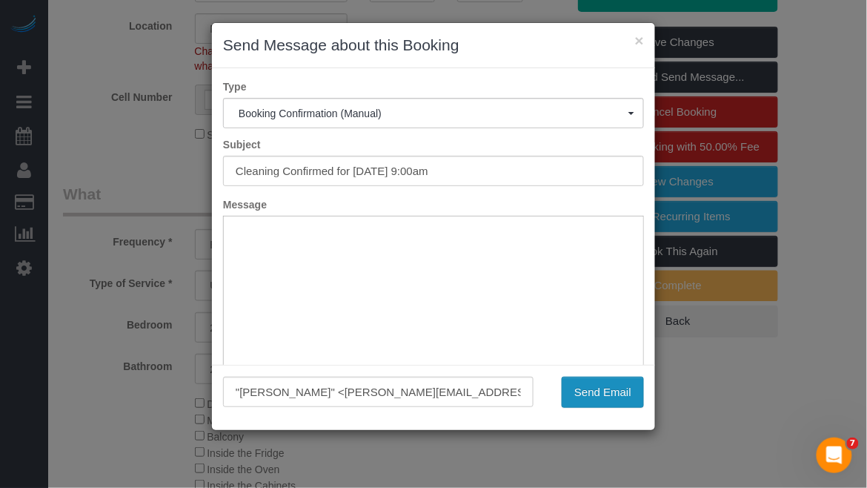
click at [597, 397] on button "Send Email" at bounding box center [603, 392] width 82 height 31
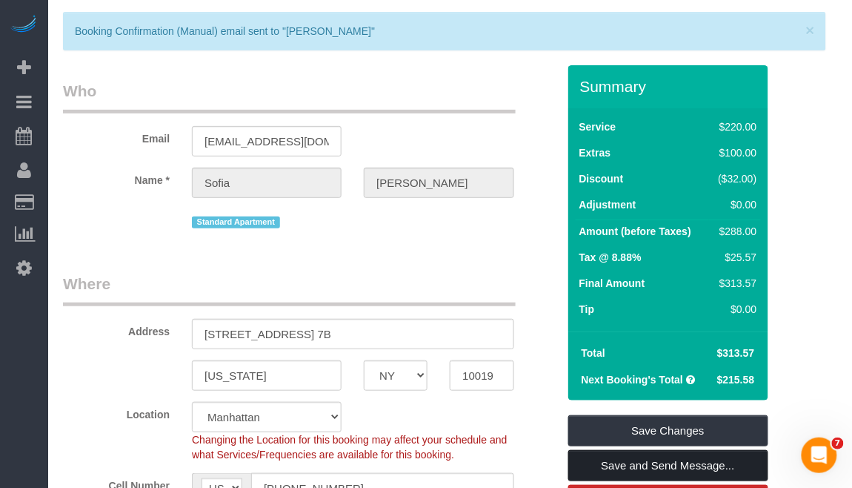
scroll to position [54, 0]
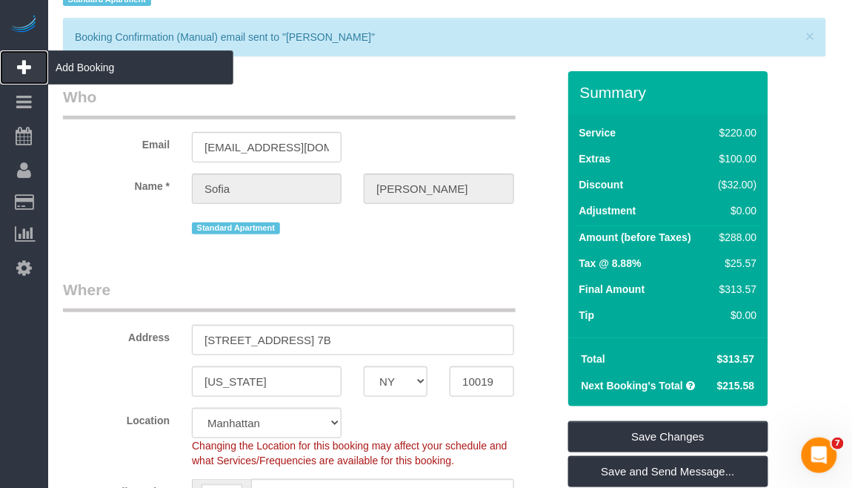
click at [34, 67] on link "Add Booking" at bounding box center [24, 67] width 48 height 34
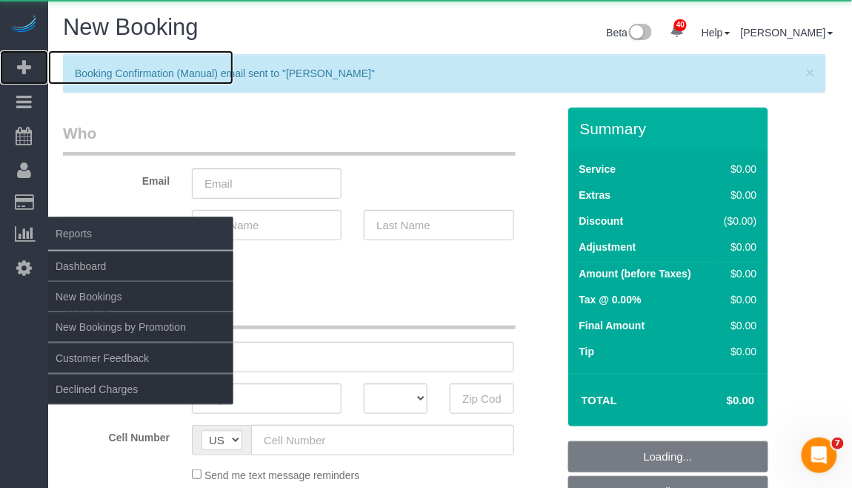
select select "number:89"
select select "number:90"
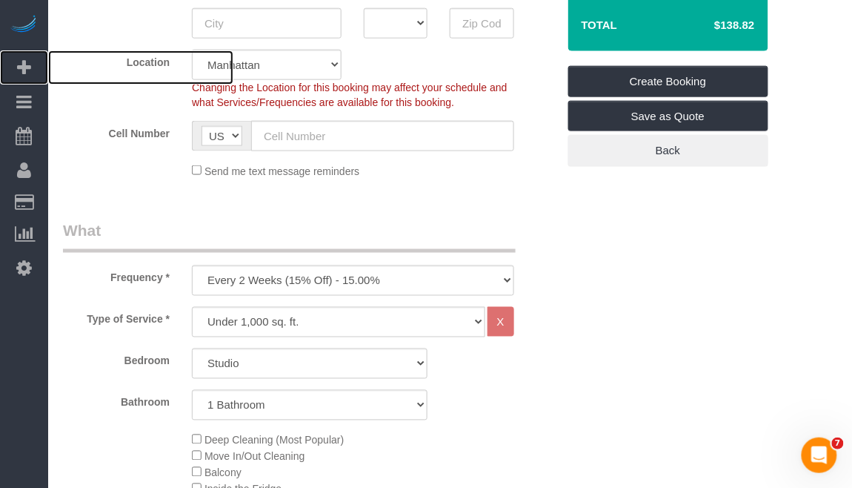
scroll to position [494, 0]
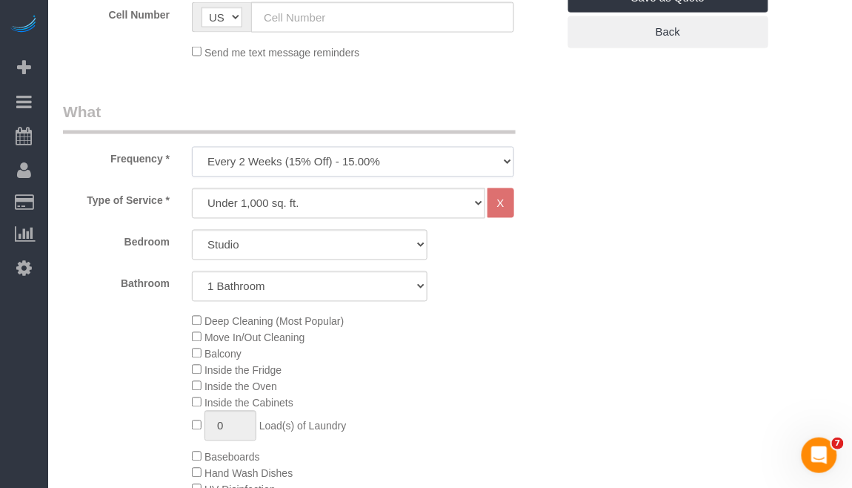
click at [316, 155] on select "One Time Weekly (20% Off) - 20.00% Every 2 Weeks (15% Off) - 15.00% Every 4 Wee…" at bounding box center [353, 162] width 322 height 30
select select "object:4329"
click at [192, 147] on select "One Time Weekly (20% Off) - 20.00% Every 2 Weeks (15% Off) - 15.00% Every 4 Wee…" at bounding box center [353, 162] width 322 height 30
click at [307, 196] on select "Under 1,000 sq. ft. 1,001 - 1,500 sq. ft. 1,500+ sq. ft. Custom Cleaning Office…" at bounding box center [338, 203] width 293 height 30
select select "308"
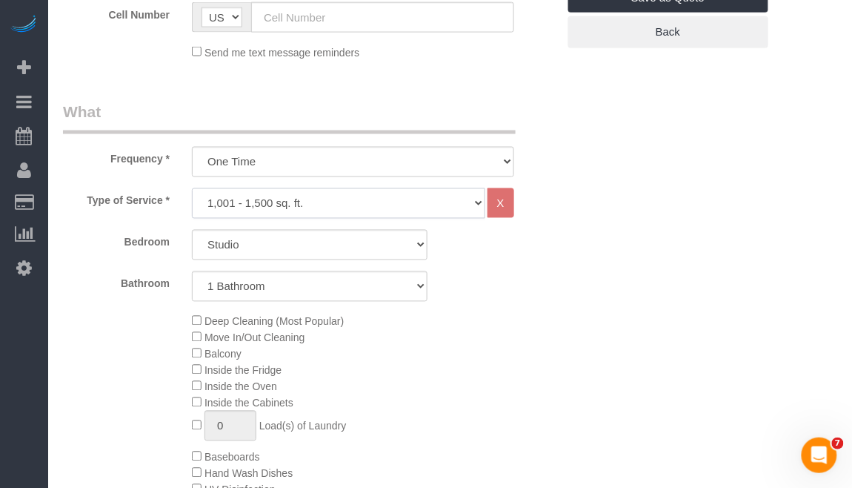
click at [192, 188] on select "Under 1,000 sq. ft. 1,001 - 1,500 sq. ft. 1,500+ sq. ft. Custom Cleaning Office…" at bounding box center [338, 203] width 293 height 30
select select "1"
select select "120"
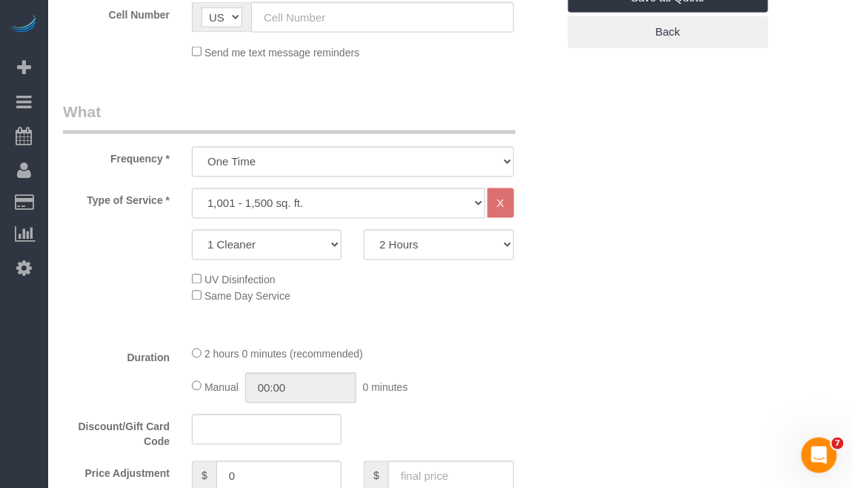
click at [407, 443] on div "Discount/Gift Card Code" at bounding box center [310, 432] width 517 height 36
click at [332, 245] on select "1 Cleaner 2 Cleaners 3 Cleaners 4 Cleaners 5 Cleaners" at bounding box center [267, 245] width 150 height 30
select select "2"
click at [192, 230] on select "1 Cleaner 2 Cleaners 3 Cleaners 4 Cleaners 5 Cleaners" at bounding box center [267, 245] width 150 height 30
click at [433, 235] on select "2 Hours 2.5 Hours 3 Hours 3.5 Hours 4 Hours 4.5 Hours 5 Hours 5.5 Hours 6 Hours…" at bounding box center [439, 245] width 150 height 30
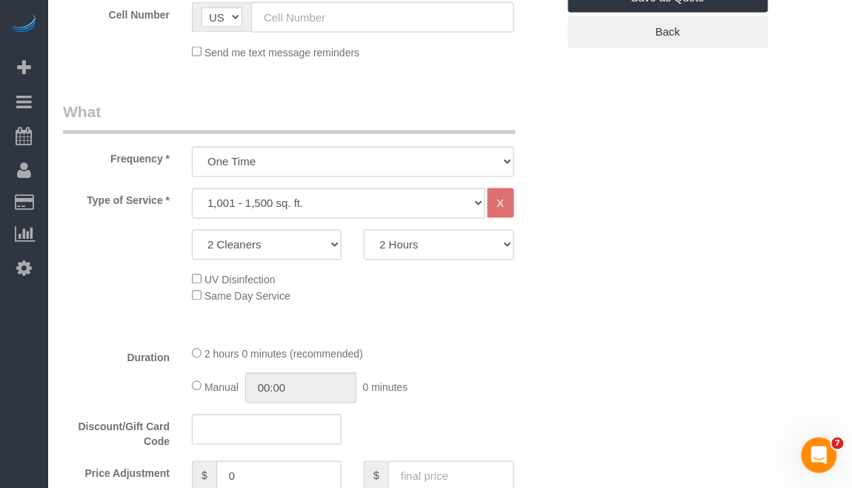
select select "210"
click at [364, 230] on select "2 Hours 2.5 Hours 3 Hours 3.5 Hours 4 Hours 4.5 Hours 5 Hours 5.5 Hours 6 Hours…" at bounding box center [439, 245] width 150 height 30
click at [565, 208] on div "Type of Service * Under 1,000 sq. ft. 1,001 - 1,500 sq. ft. 1,500+ sq. ft. Cust…" at bounding box center [310, 203] width 517 height 30
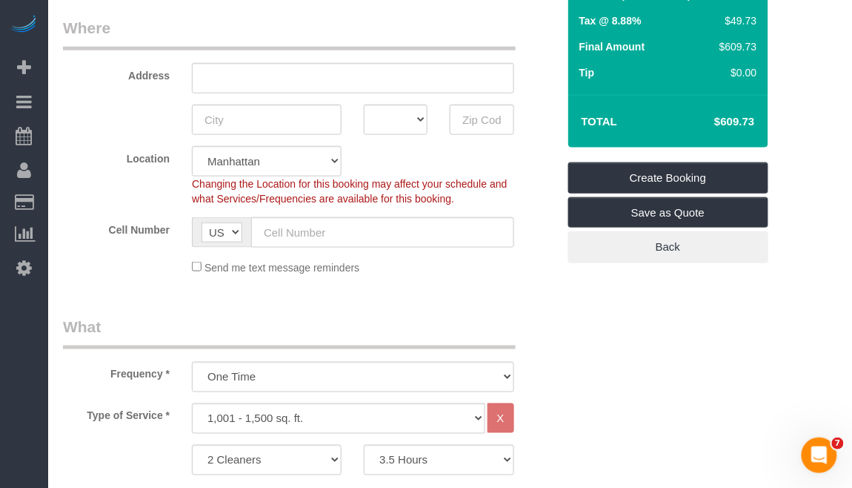
scroll to position [395, 0]
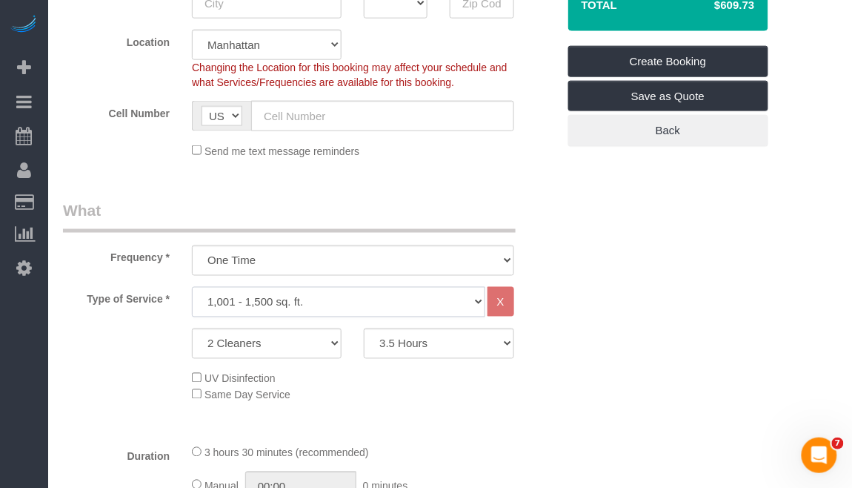
click at [348, 305] on select "Under 1,000 sq. ft. 1,001 - 1,500 sq. ft. 1,500+ sq. ft. Custom Cleaning Office…" at bounding box center [338, 302] width 293 height 30
select select "216"
click at [192, 287] on select "Under 1,000 sq. ft. 1,001 - 1,500 sq. ft. 1,500+ sq. ft. Custom Cleaning Office…" at bounding box center [338, 302] width 293 height 30
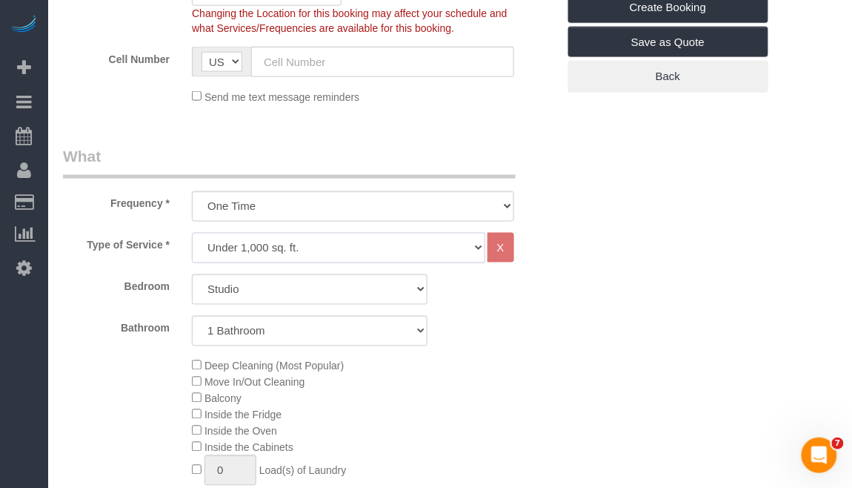
scroll to position [494, 0]
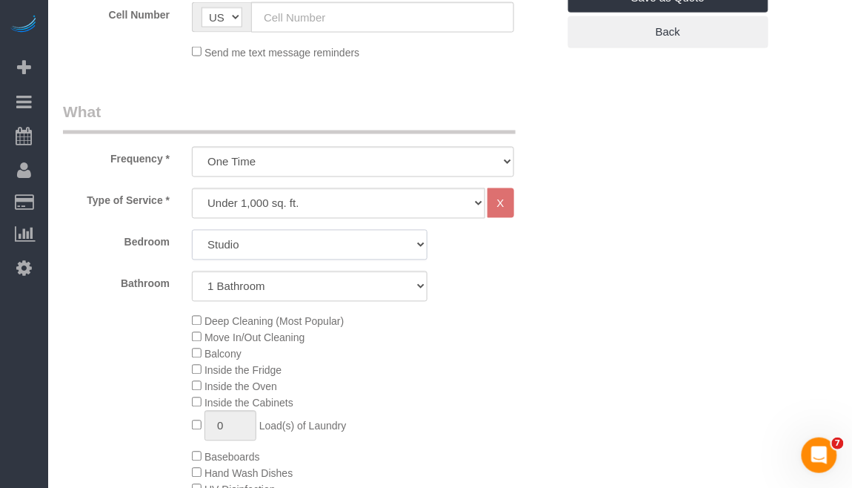
click at [341, 252] on select "Studio 1 Bedroom 2 Bedrooms 3 Bedrooms" at bounding box center [310, 245] width 236 height 30
select select "1"
click at [192, 230] on select "Studio 1 Bedroom 2 Bedrooms 3 Bedrooms" at bounding box center [310, 245] width 236 height 30
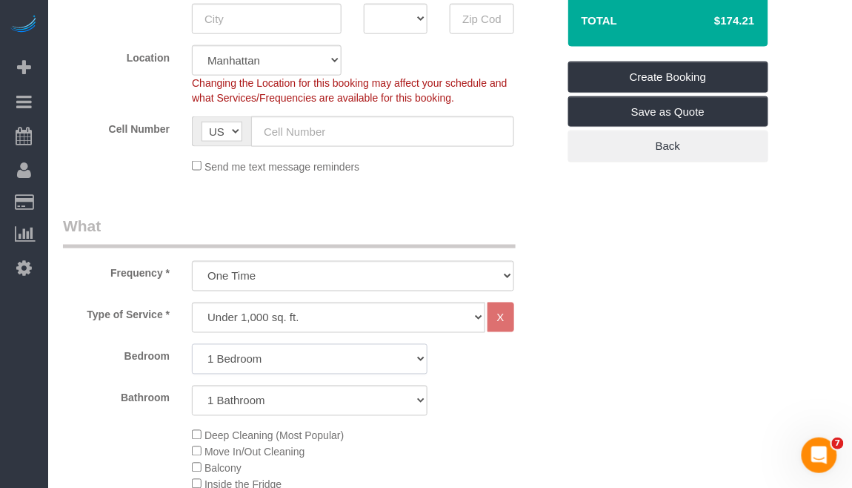
scroll to position [197, 0]
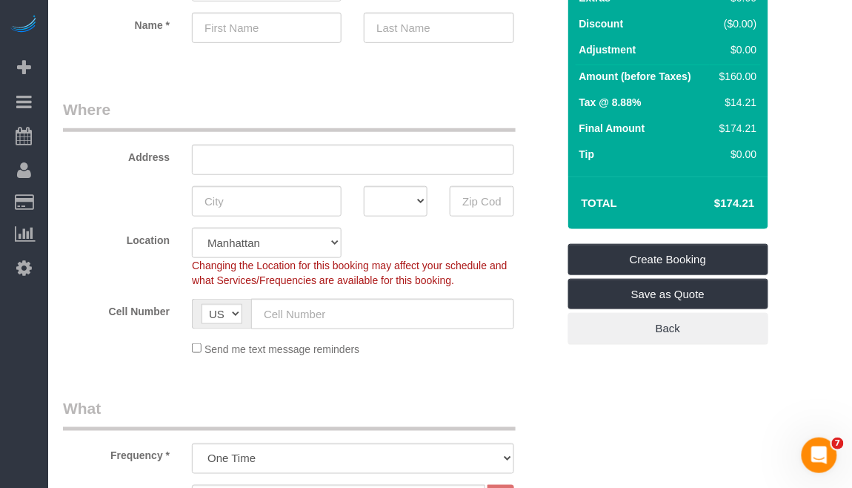
drag, startPoint x: 706, startPoint y: 202, endPoint x: 759, endPoint y: 202, distance: 52.6
click at [759, 202] on td "$174.21" at bounding box center [712, 203] width 96 height 37
copy h4 "$174.21"
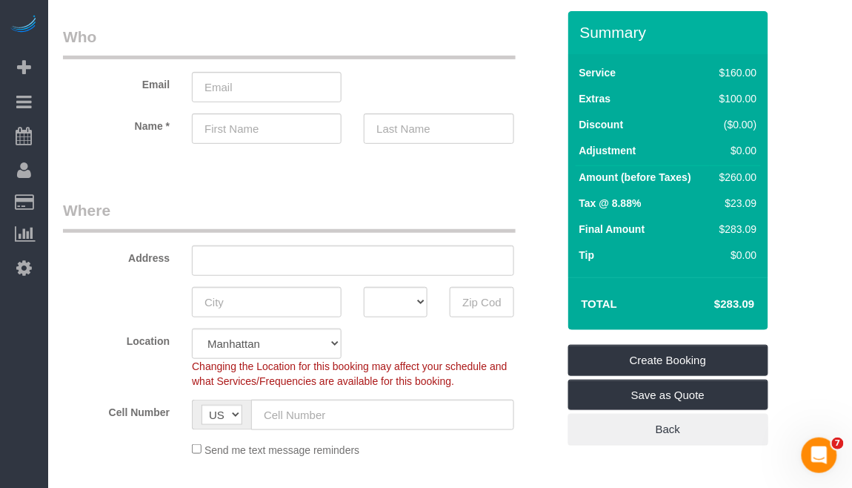
scroll to position [0, 0]
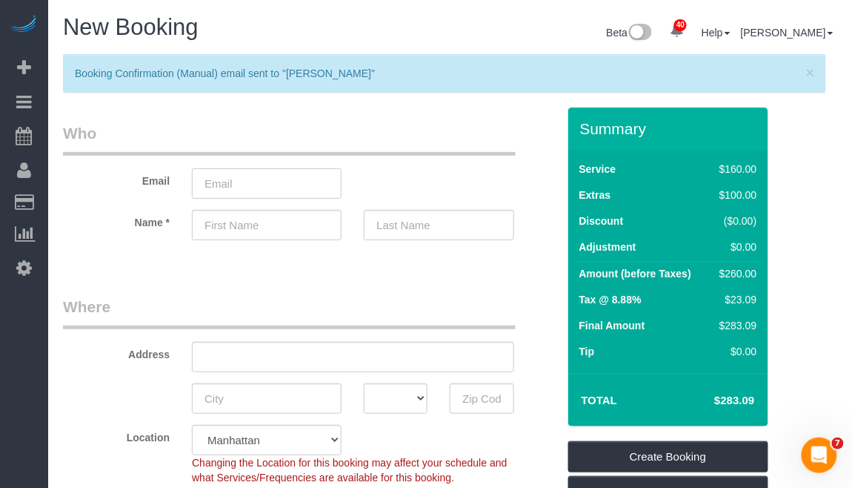
click at [262, 188] on input "email" at bounding box center [267, 183] width 150 height 30
click at [233, 193] on input "email" at bounding box center [267, 183] width 150 height 30
paste input "franny860917@gmail.com"
type input "franny860917@gmail.com"
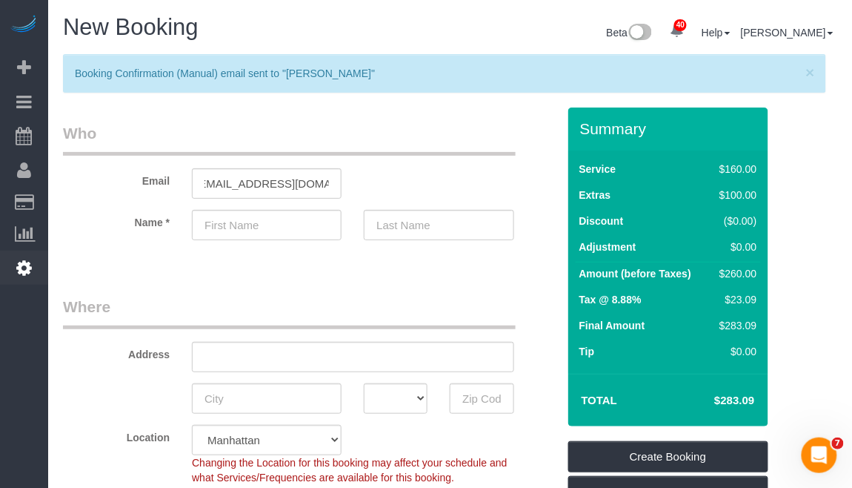
scroll to position [0, 0]
click at [309, 225] on input "text" at bounding box center [267, 225] width 150 height 30
paste input "Franny"
type input "Franny"
click at [434, 229] on input "text" at bounding box center [439, 225] width 150 height 30
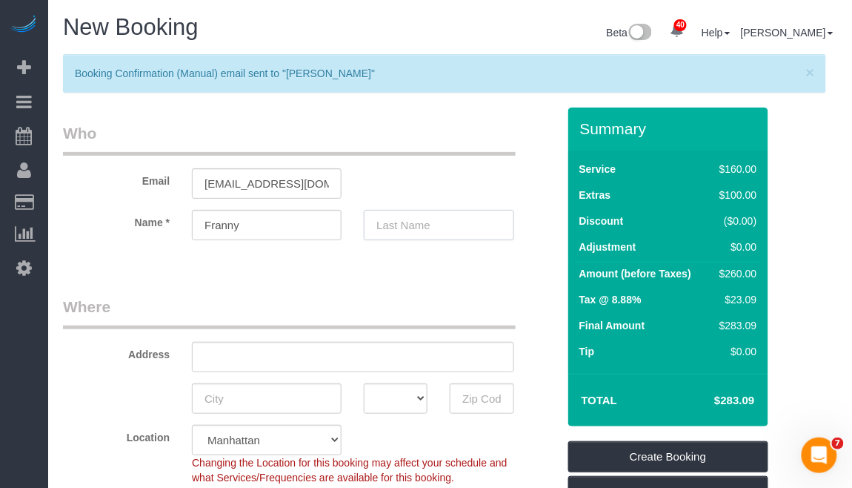
paste input "Hsiao"
type input "Hsiao"
click at [262, 351] on input "text" at bounding box center [353, 357] width 322 height 30
click at [259, 357] on input "text" at bounding box center [353, 357] width 322 height 30
paste input "77 Charlton St."
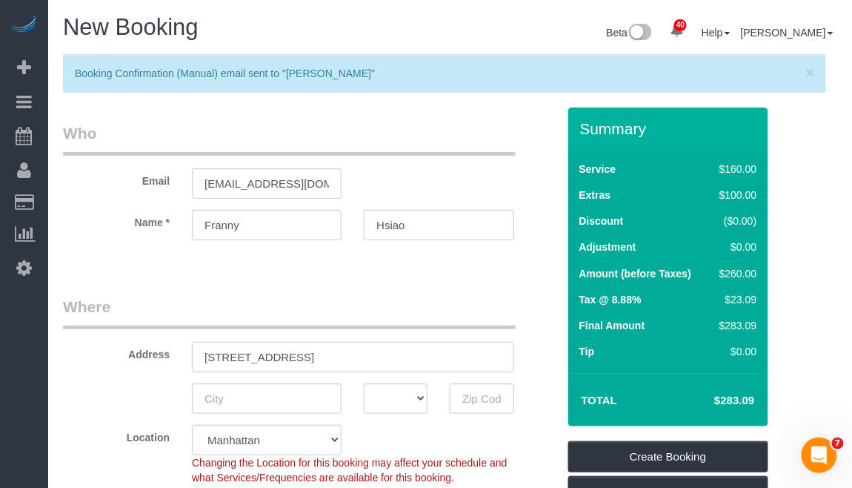
type input "77 Charlton St."
click at [480, 393] on input "text" at bounding box center [482, 398] width 64 height 30
paste input "10014"
type input "10014"
click at [334, 362] on input "77 Charlton St." at bounding box center [353, 357] width 322 height 30
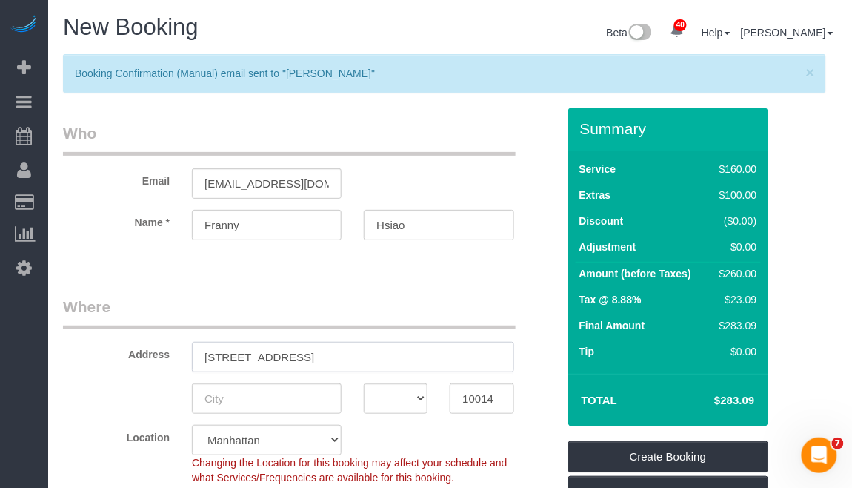
type input "77 Charlton Street"
click at [227, 390] on input "text" at bounding box center [267, 398] width 150 height 30
click at [236, 395] on input "New york" at bounding box center [267, 398] width 150 height 30
type input "[US_STATE]"
click at [416, 393] on select "AK AL AR AZ CA CO CT DC DE FL GA HI IA ID IL IN KS KY LA MA MD ME MI MN MO MS M…" at bounding box center [396, 398] width 64 height 30
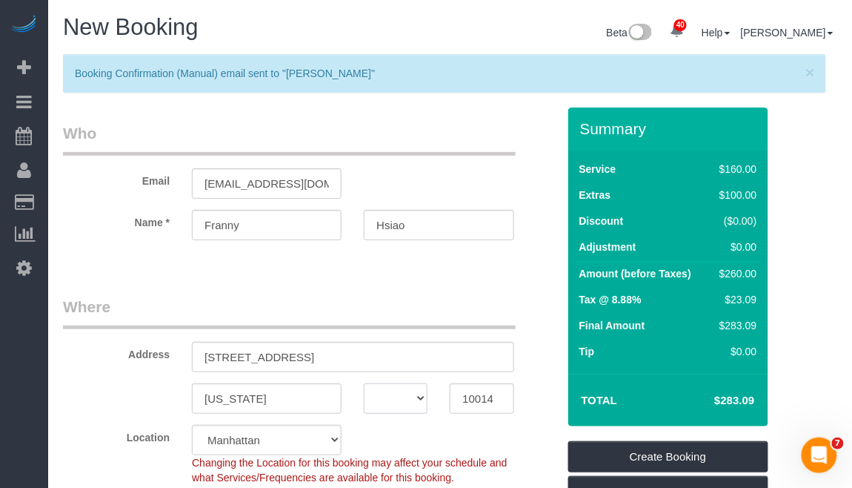
select select "NY"
click at [364, 383] on select "AK AL AR AZ CA CO CT DC DE FL GA HI IA ID IL IN KS KY LA MA MD ME MI MN MO MS M…" at bounding box center [396, 398] width 64 height 30
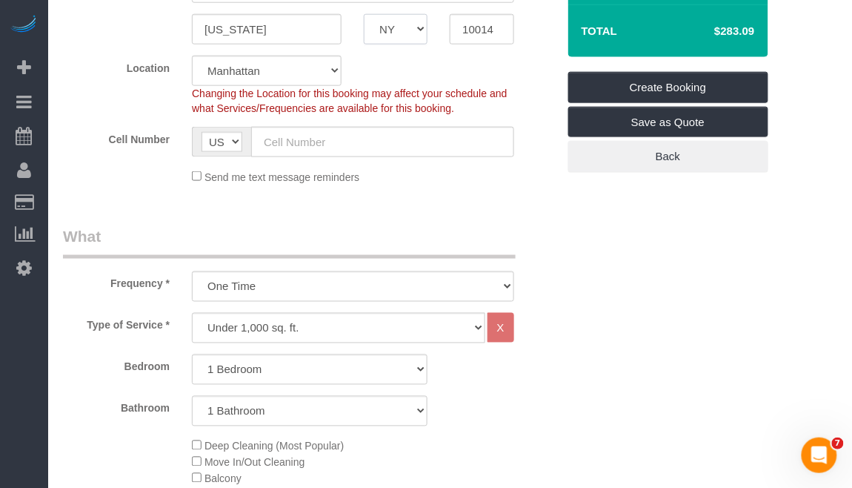
scroll to position [395, 0]
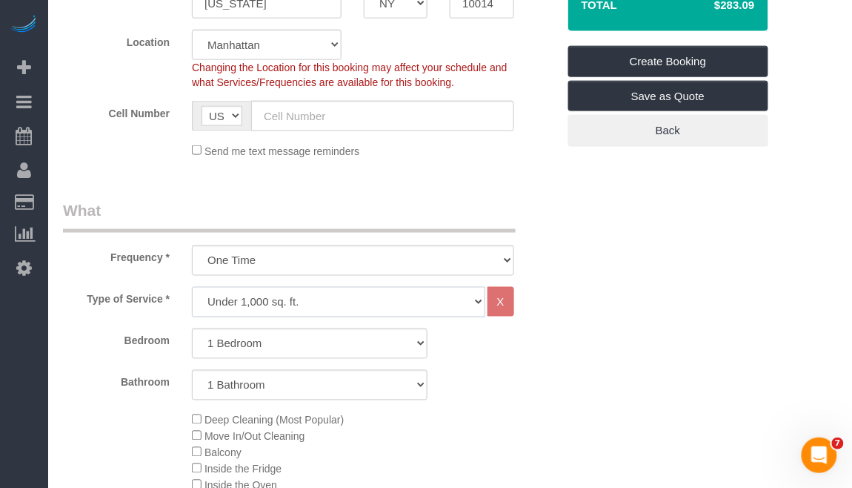
click at [318, 301] on select "Under 1,000 sq. ft. 1,001 - 1,500 sq. ft. 1,500+ sq. ft. Custom Cleaning Office…" at bounding box center [338, 302] width 293 height 30
select select "308"
click at [192, 287] on select "Under 1,000 sq. ft. 1,001 - 1,500 sq. ft. 1,500+ sq. ft. Custom Cleaning Office…" at bounding box center [338, 302] width 293 height 30
select select "1"
select select "120"
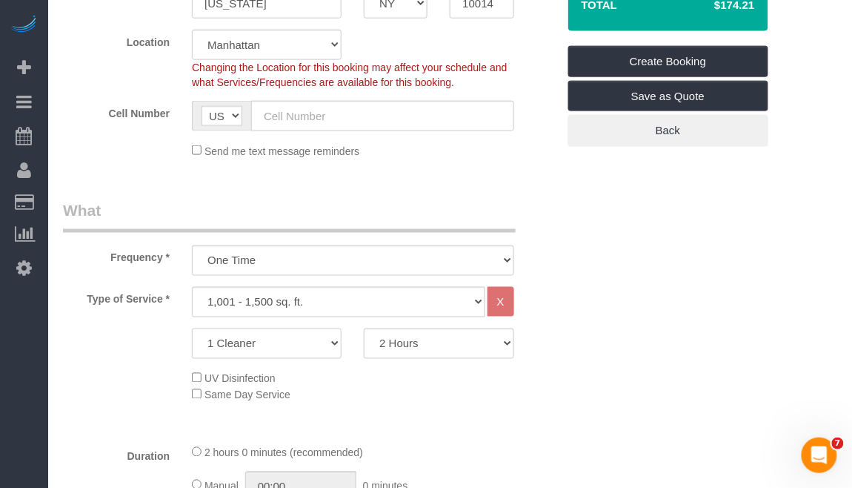
click at [331, 339] on select "1 Cleaner 2 Cleaners 3 Cleaners 4 Cleaners 5 Cleaners" at bounding box center [267, 343] width 150 height 30
select select "2"
click at [192, 328] on select "1 Cleaner 2 Cleaners 3 Cleaners 4 Cleaners 5 Cleaners" at bounding box center [267, 343] width 150 height 30
click at [416, 351] on select "2 Hours 2.5 Hours 3 Hours 3.5 Hours 4 Hours 4.5 Hours 5 Hours 5.5 Hours 6 Hours…" at bounding box center [439, 343] width 150 height 30
select select "210"
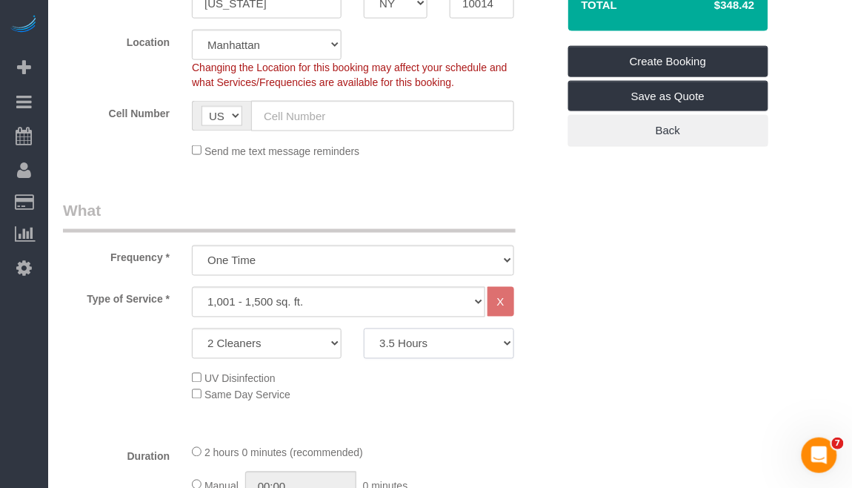
click at [364, 328] on select "2 Hours 2.5 Hours 3 Hours 3.5 Hours 4 Hours 4.5 Hours 5 Hours 5.5 Hours 6 Hours…" at bounding box center [439, 343] width 150 height 30
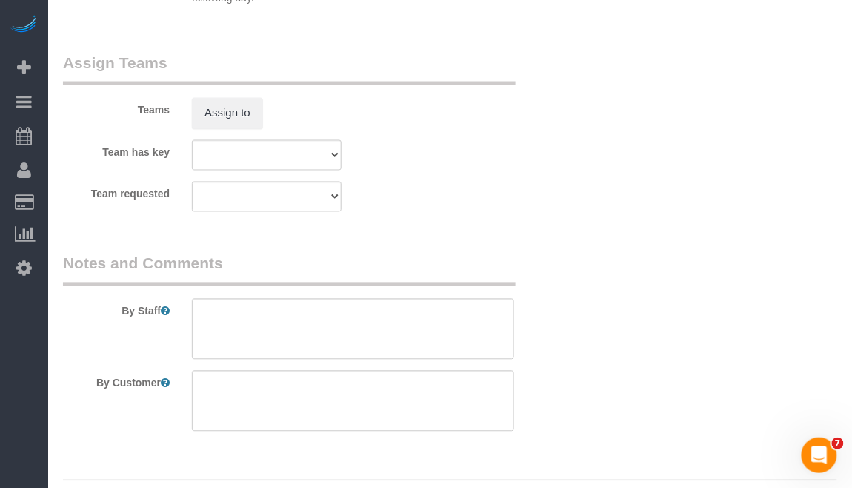
scroll to position [1841, 0]
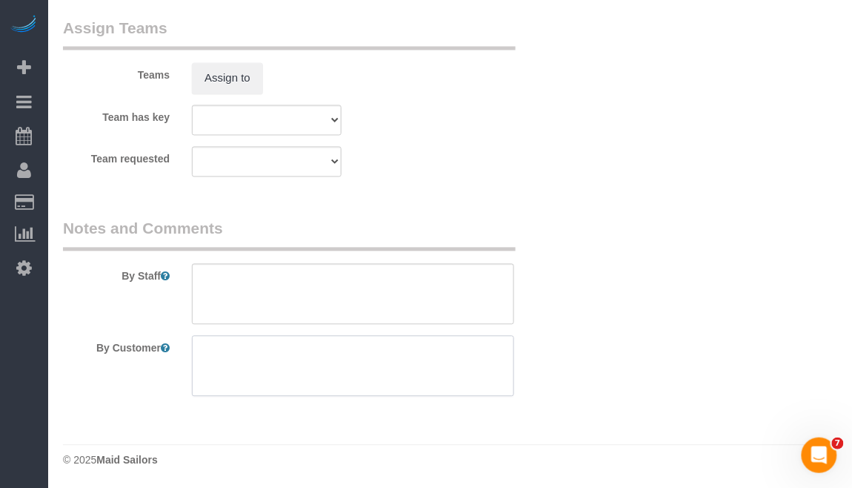
click at [265, 356] on textarea at bounding box center [353, 366] width 322 height 61
type textarea "move service"
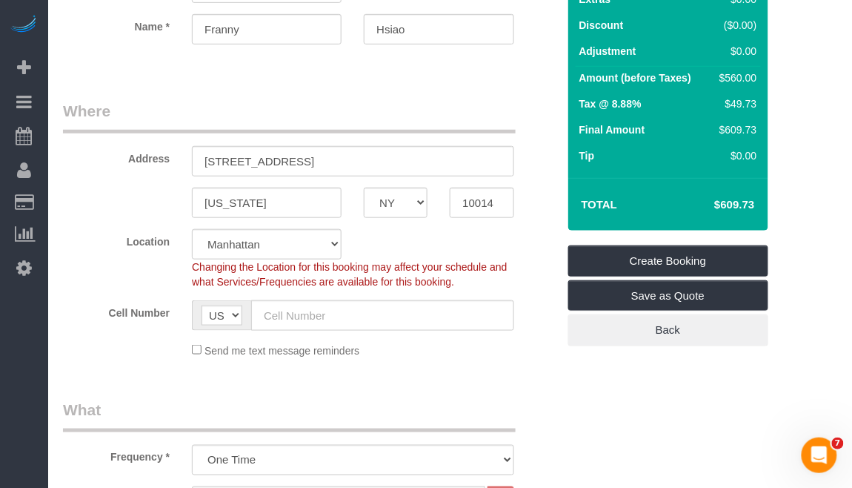
scroll to position [197, 0]
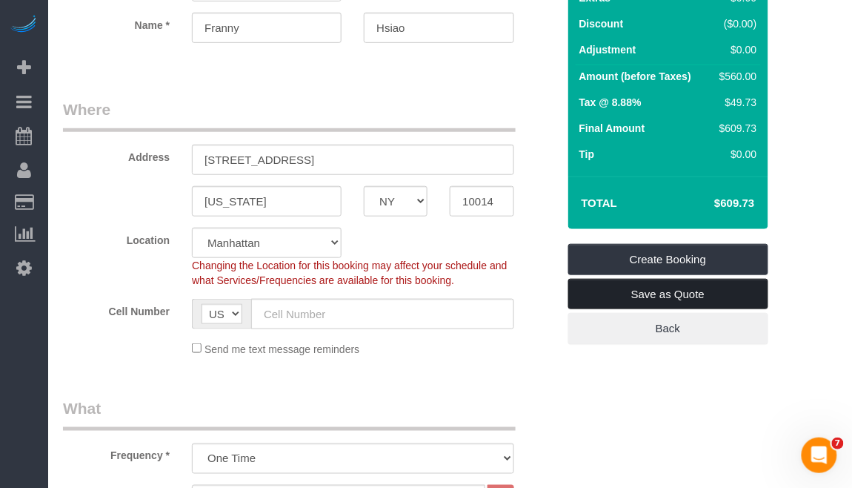
click at [615, 299] on link "Save as Quote" at bounding box center [669, 294] width 200 height 31
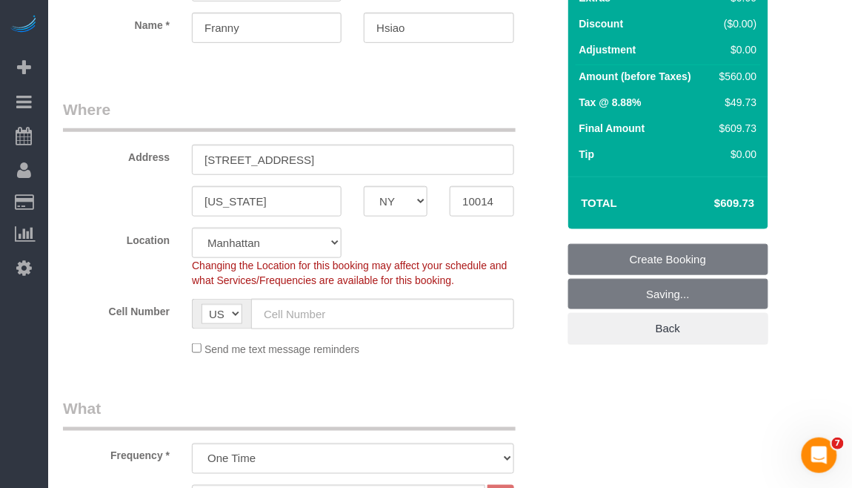
scroll to position [143, 0]
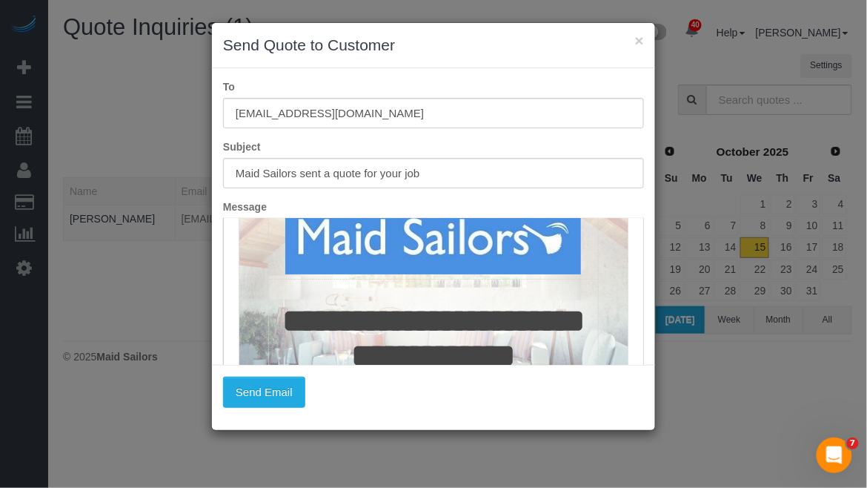
scroll to position [197, 0]
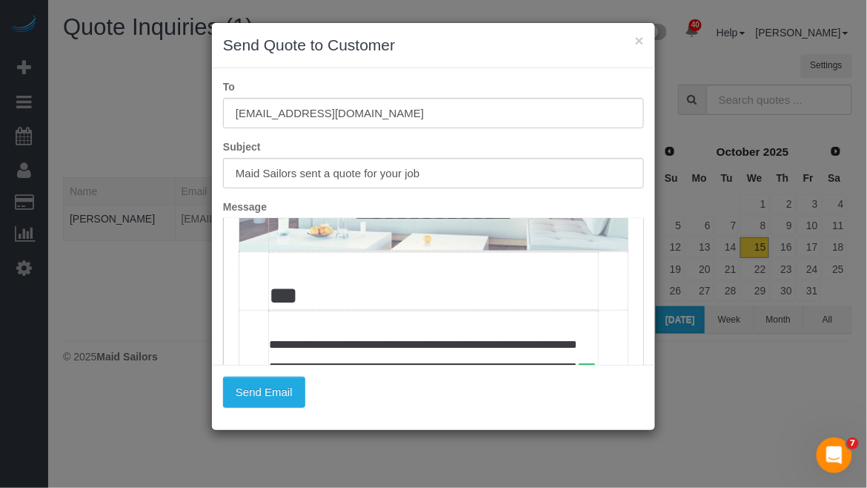
click at [288, 309] on td "***" at bounding box center [432, 280] width 329 height 57
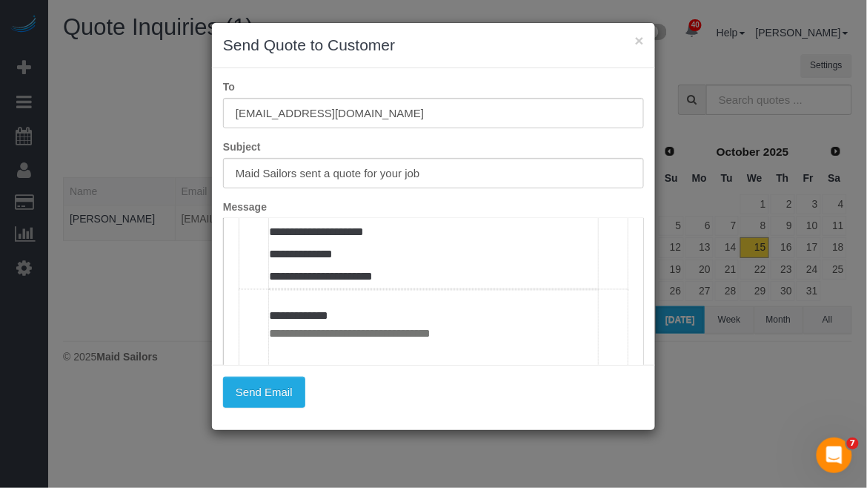
scroll to position [692, 0]
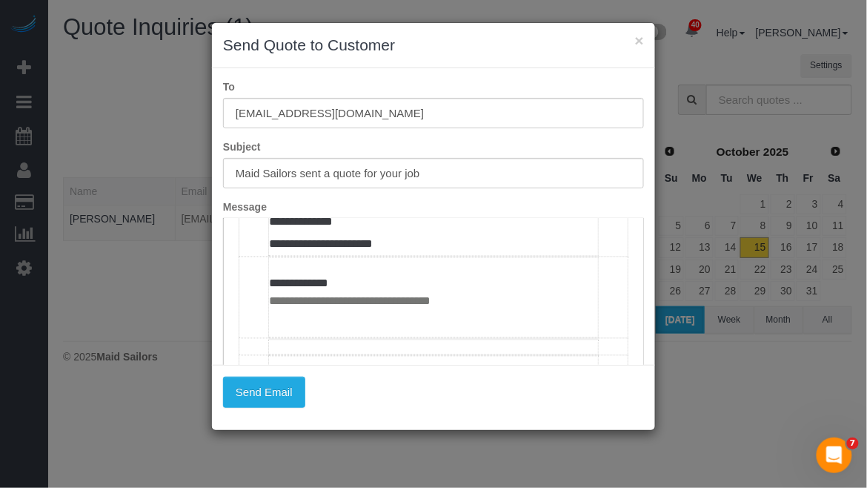
click at [377, 255] on td "**********" at bounding box center [432, 92] width 329 height 326
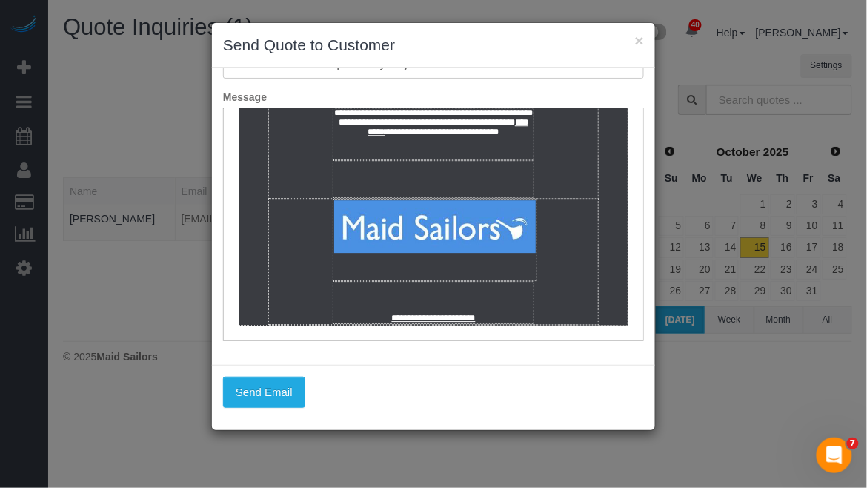
scroll to position [111, 0]
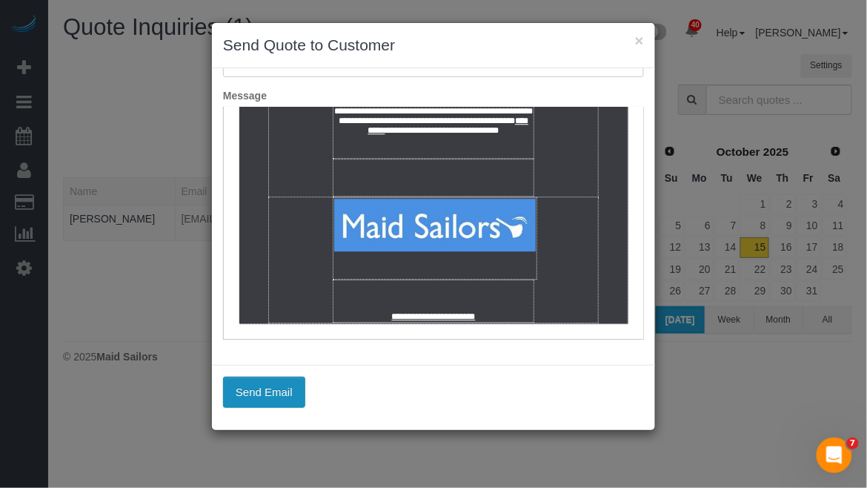
click at [273, 390] on button "Send Email" at bounding box center [264, 392] width 82 height 31
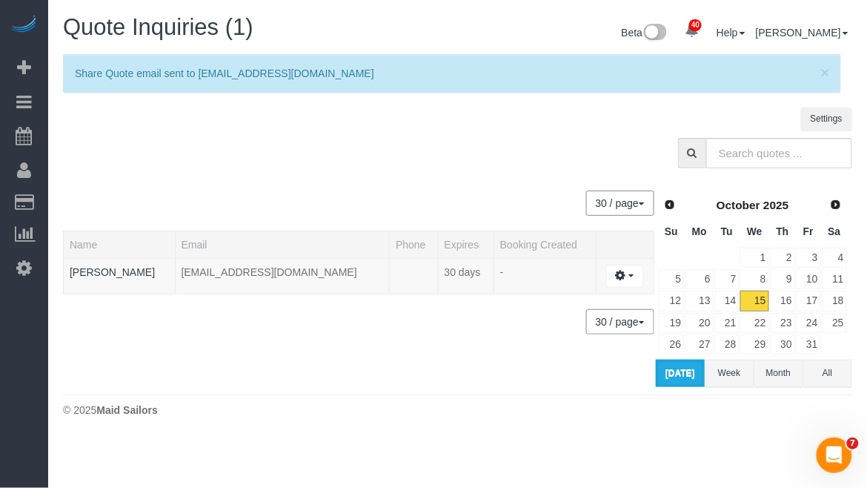
click at [445, 463] on body "40 Beta Your Notifications You have 0 alerts × You have 9 to charge for 10/14/2…" at bounding box center [433, 244] width 867 height 488
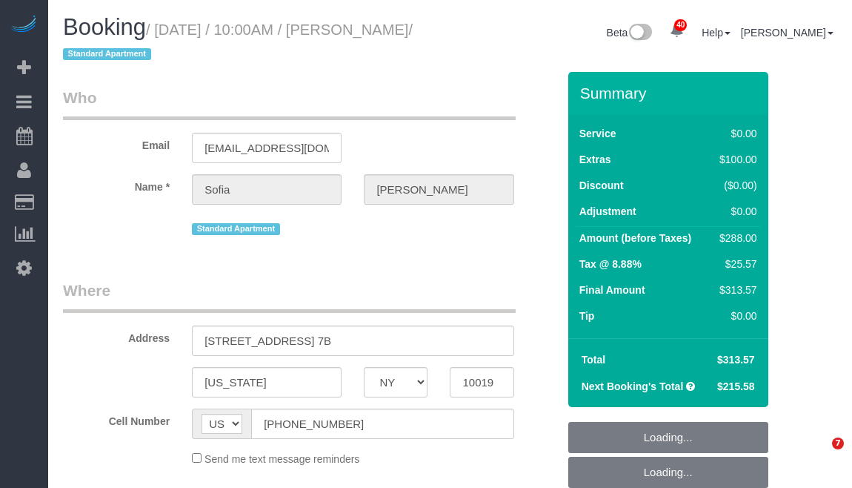
select select "NY"
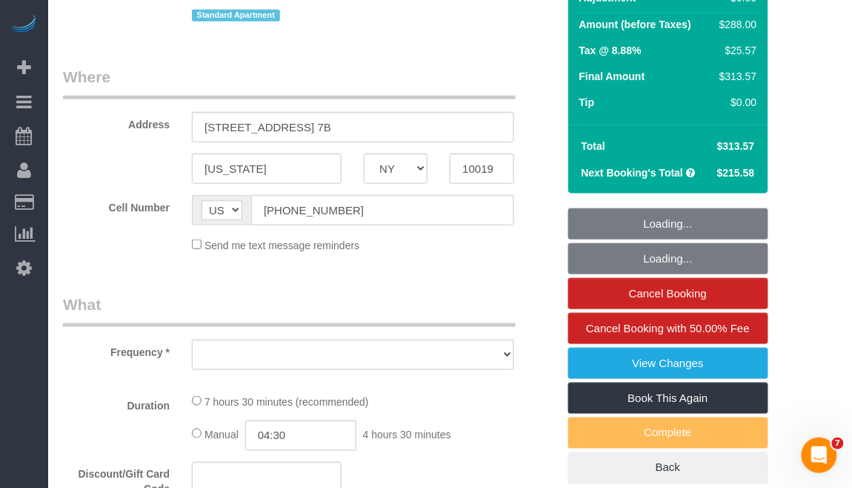
select select "object:5660"
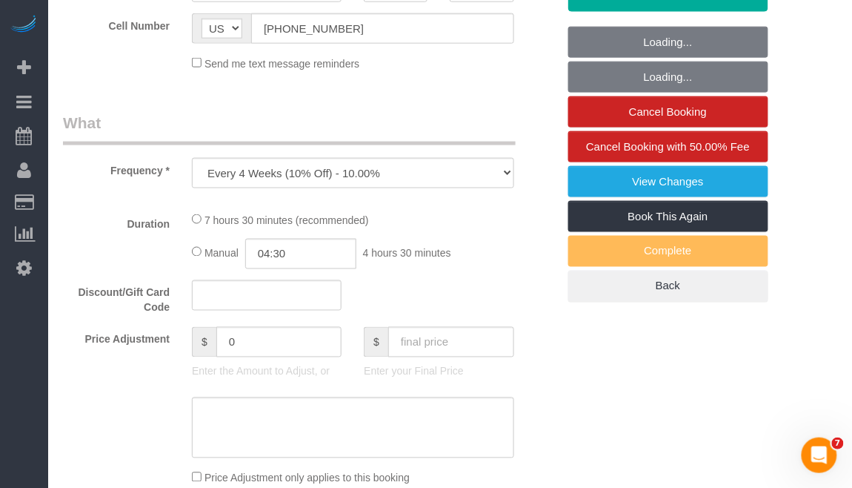
select select "spot55"
select select "number:57"
select select "number:75"
select select "number:15"
select select "number:5"
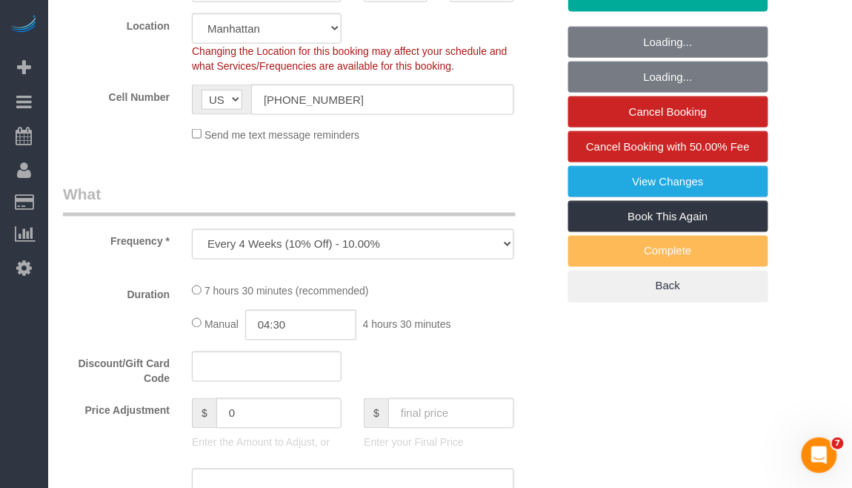
select select "string:stripe-pm_1RQ9kn4VGloSiKo7xc9OeNLu"
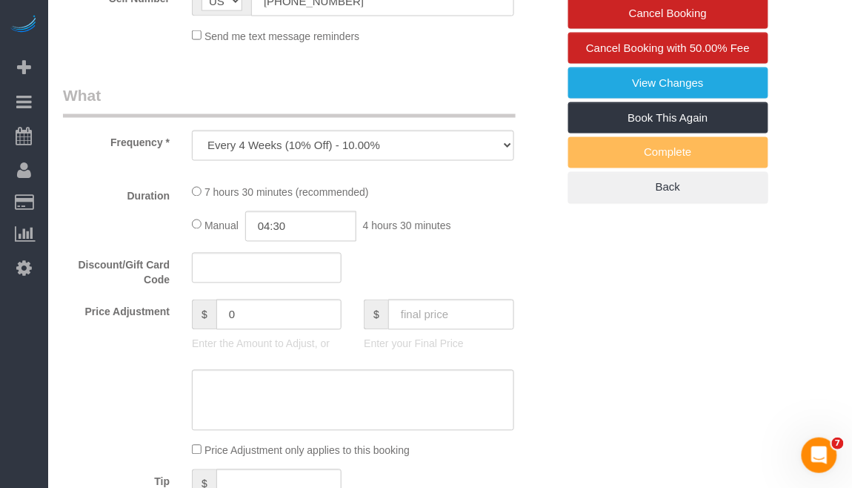
select select "object:6357"
select select "2"
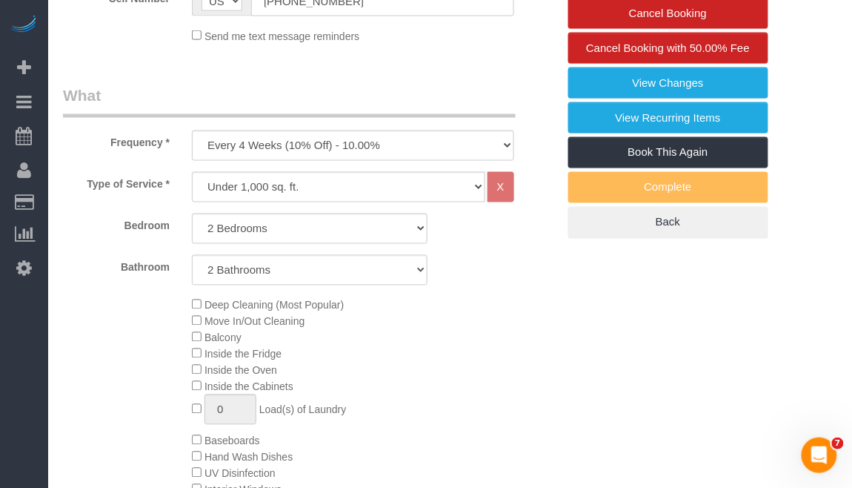
select select "2"
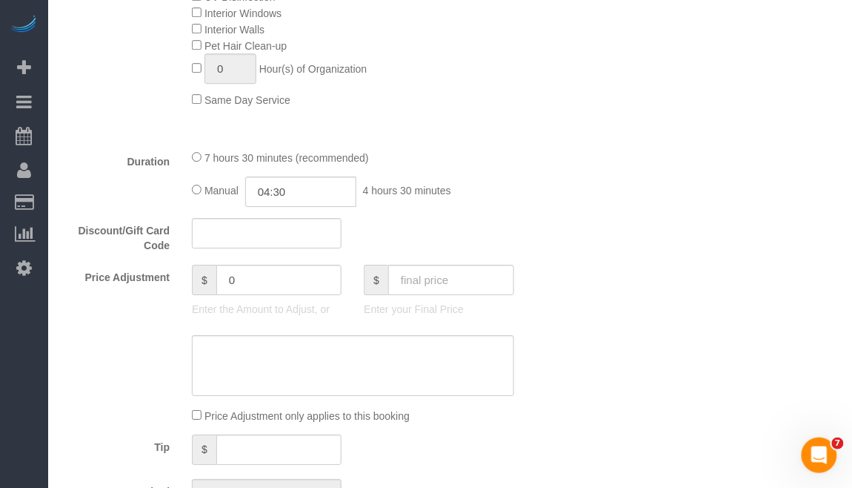
scroll to position [988, 0]
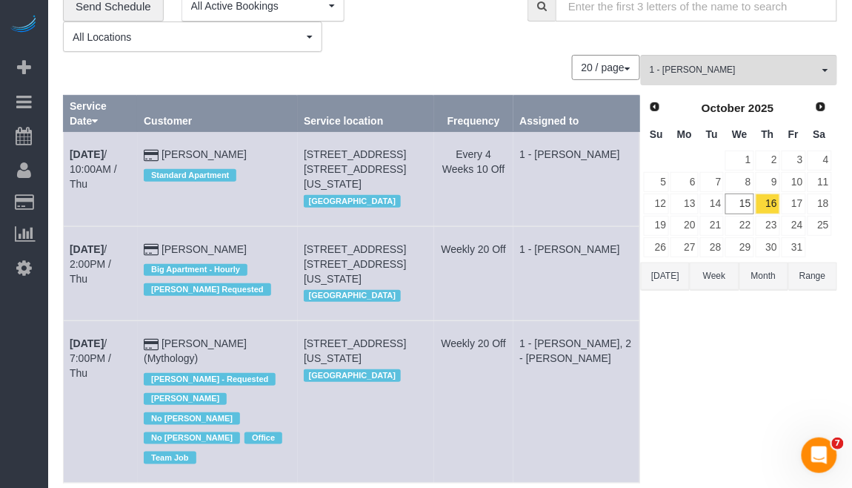
scroll to position [99, 0]
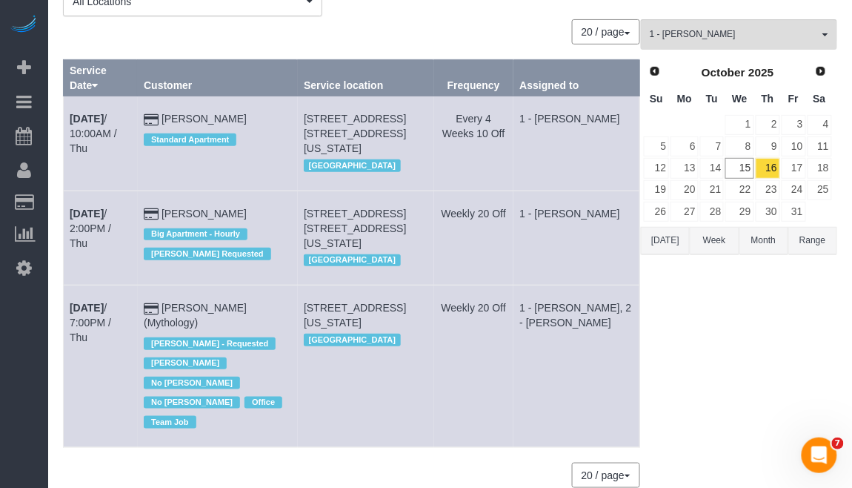
click at [695, 431] on div "1 - Kariluz Romero All Teams Remove Team Filters * - K.J. *Irene Flores - Test …" at bounding box center [739, 260] width 196 height 483
click at [77, 113] on b "Oct 16th" at bounding box center [87, 119] width 34 height 12
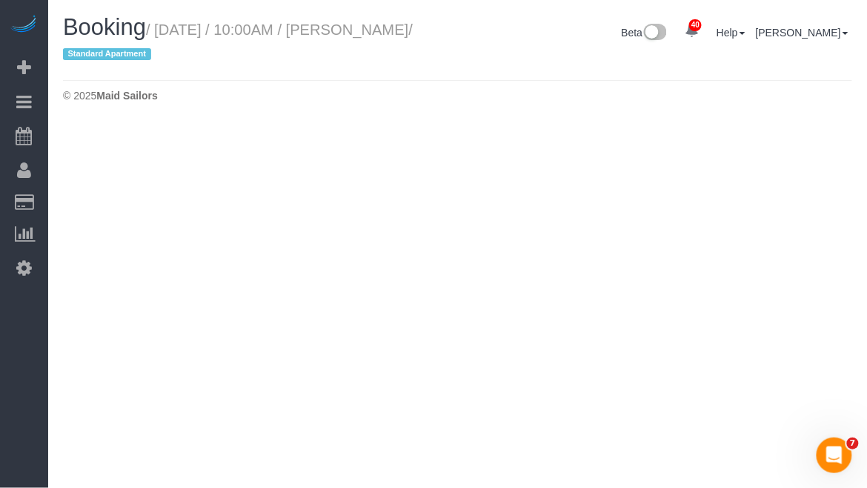
select select "NY"
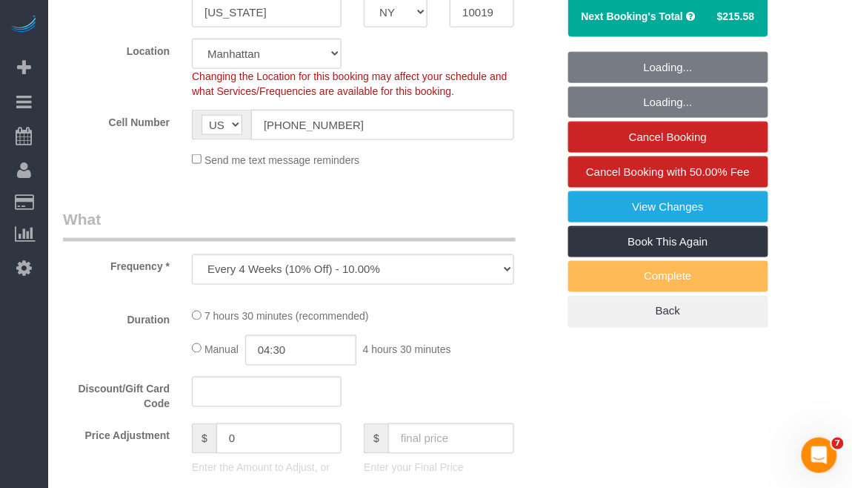
select select "object:7525"
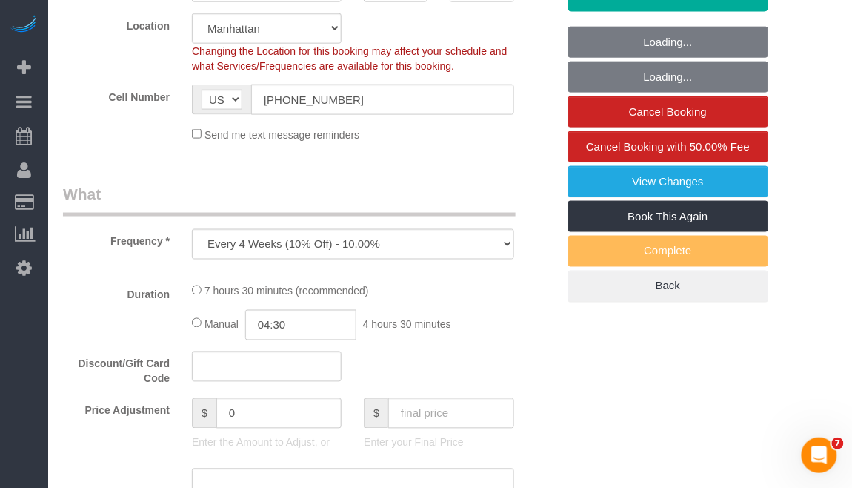
select select "string:stripe-pm_1RQ9kn4VGloSiKo7xc9OeNLu"
select select "2"
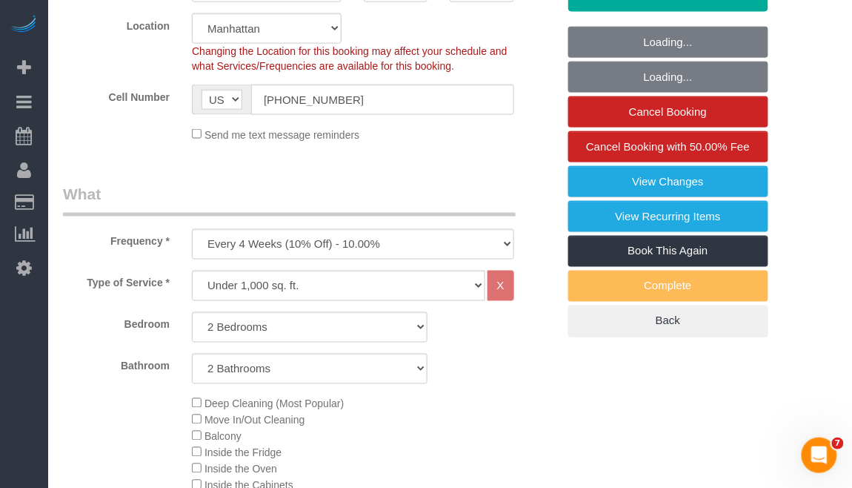
select select "spot106"
select select "number:57"
select select "number:75"
select select "number:15"
select select "number:5"
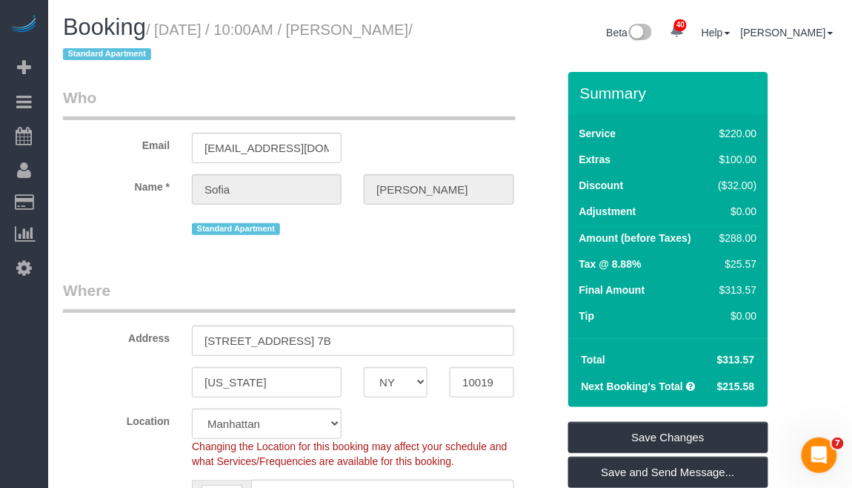
click at [449, 416] on div "Location Manhattan Austin Boston Bronx Brooklyn Charlotte Denver New Jersey Por…" at bounding box center [310, 438] width 517 height 60
click at [430, 428] on div "Location Manhattan Austin Boston Bronx Brooklyn Charlotte Denver New Jersey Por…" at bounding box center [310, 438] width 517 height 60
drag, startPoint x: 205, startPoint y: 342, endPoint x: 315, endPoint y: 345, distance: 109.7
click at [315, 345] on input "310 West 52nd Street, Apt. 7B" at bounding box center [353, 340] width 322 height 30
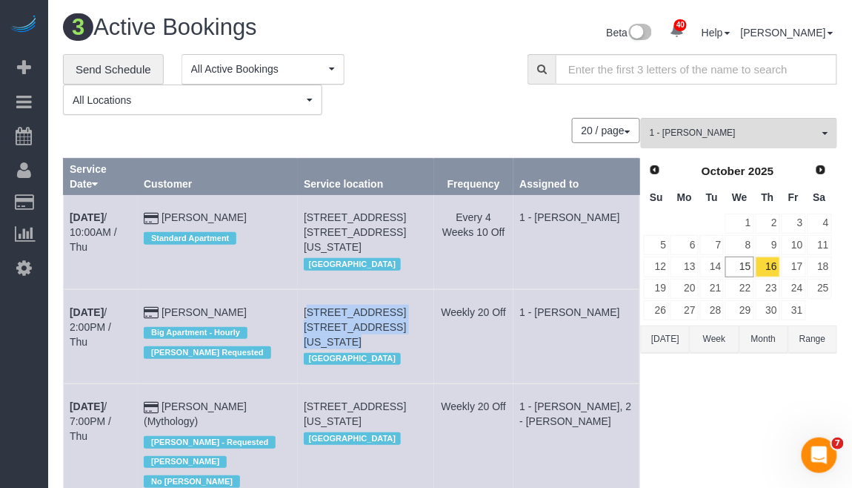
drag, startPoint x: 327, startPoint y: 296, endPoint x: 418, endPoint y: 311, distance: 92.4
click at [418, 311] on td "1192 Park Ave, Apt. 9a, New York, NY 10128 Manhattan" at bounding box center [366, 336] width 136 height 94
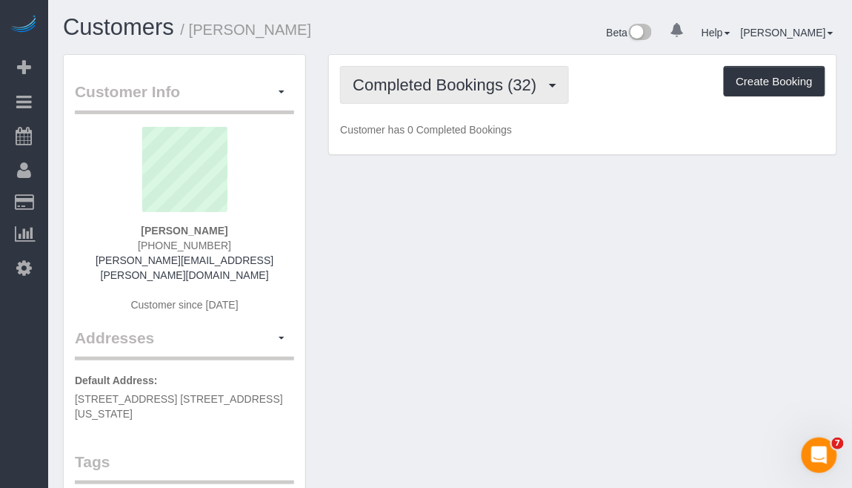
click at [544, 87] on span "Completed Bookings (32)" at bounding box center [448, 85] width 191 height 19
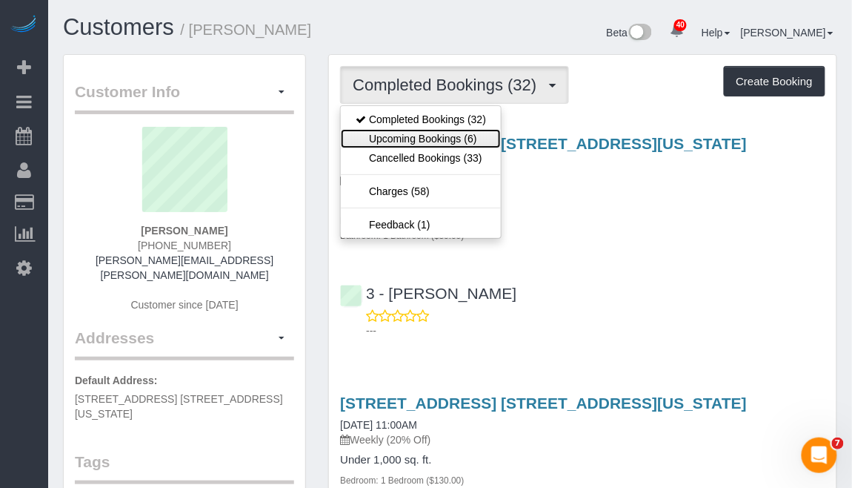
click at [430, 138] on link "Upcoming Bookings (6)" at bounding box center [421, 138] width 160 height 19
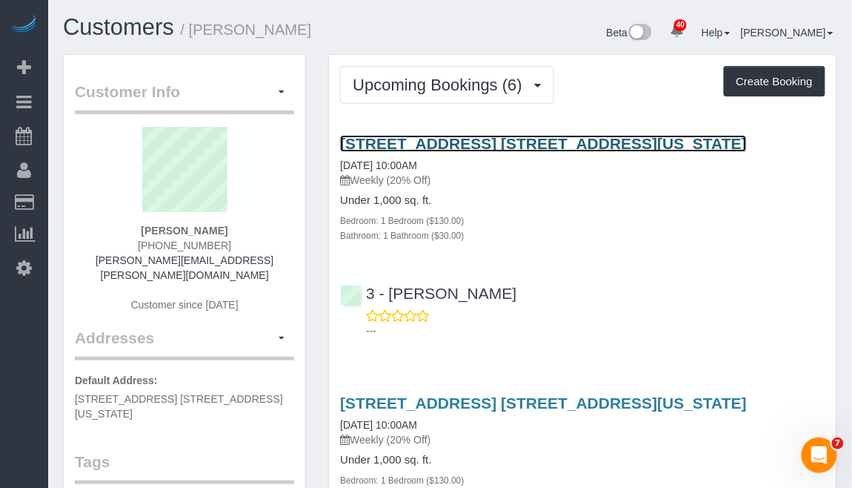
click at [381, 143] on link "[STREET_ADDRESS] [STREET_ADDRESS][US_STATE]" at bounding box center [543, 143] width 407 height 17
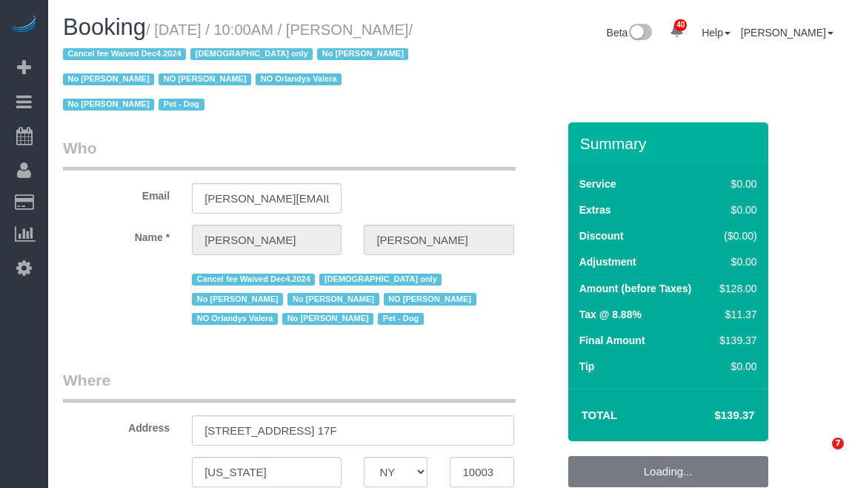
select select "NY"
select select "number:58"
select select "number:72"
select select "number:13"
select select "number:5"
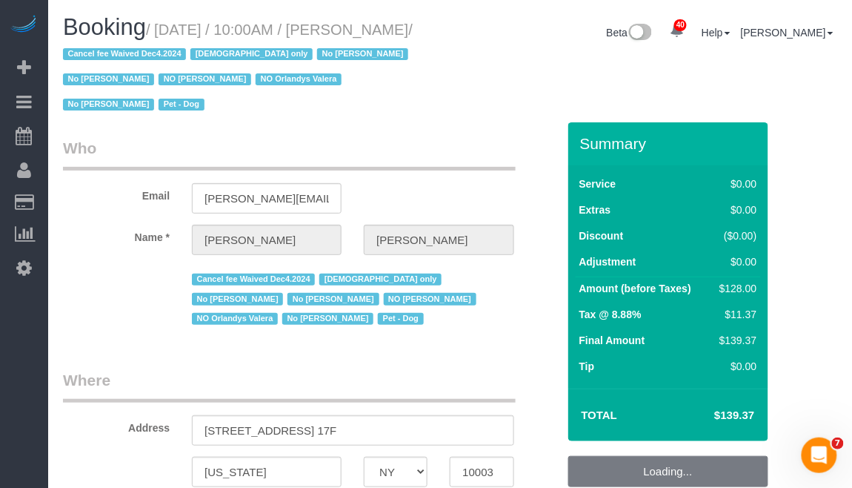
select select "string:[GEOGRAPHIC_DATA]"
select select "string:stripe-pm_1PIFEU4VGloSiKo7CSk93776"
select select "object:992"
select select "1"
select select "spot1"
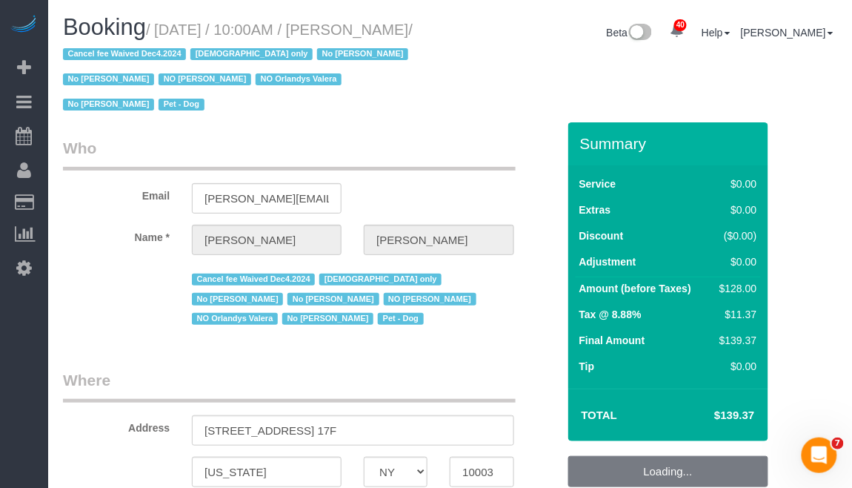
select select "object:1539"
select select "1"
drag, startPoint x: 160, startPoint y: 27, endPoint x: 113, endPoint y: 55, distance: 54.5
click at [113, 55] on small "/ [DATE] / 10:00AM / [PERSON_NAME] / Cancel fee Waived Dec4.2024 [DEMOGRAPHIC_D…" at bounding box center [238, 67] width 350 height 92
copy small "[DATE] / 10:00AM / [PERSON_NAME]"
